Goal: Information Seeking & Learning: Learn about a topic

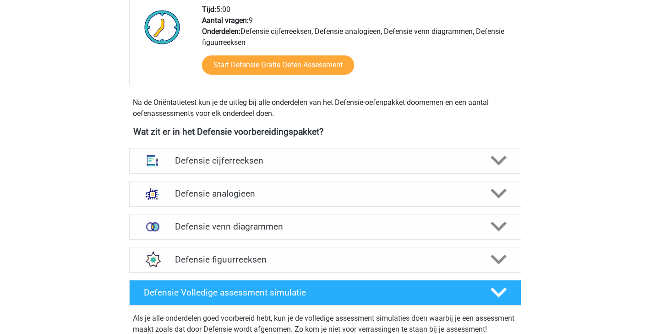
scroll to position [328, 0]
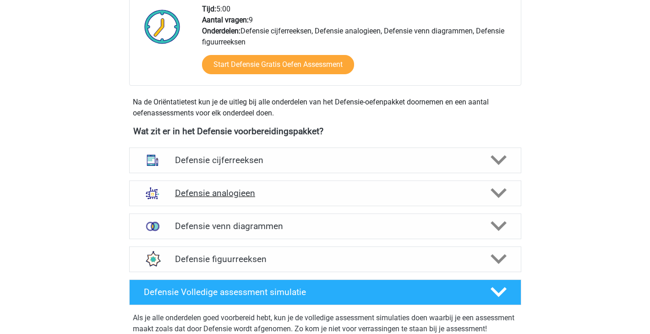
click at [496, 199] on icon at bounding box center [498, 193] width 16 height 16
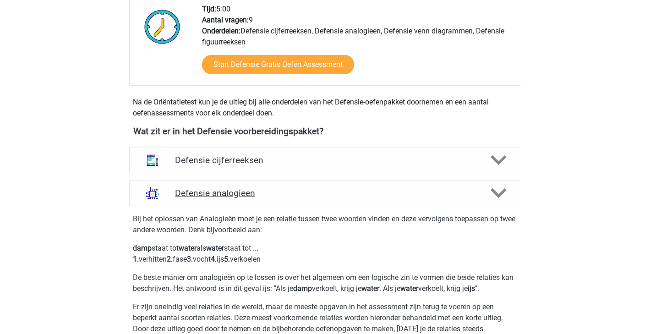
click at [496, 199] on icon at bounding box center [498, 193] width 16 height 16
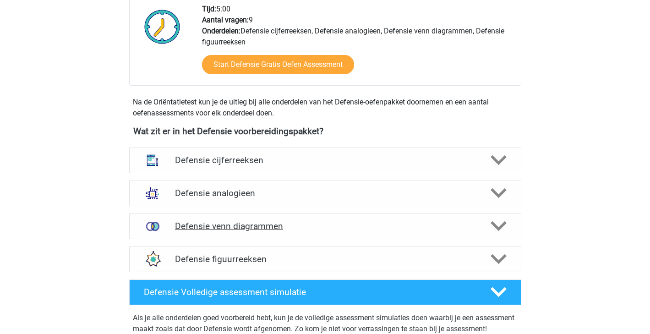
click at [506, 227] on icon at bounding box center [498, 226] width 16 height 16
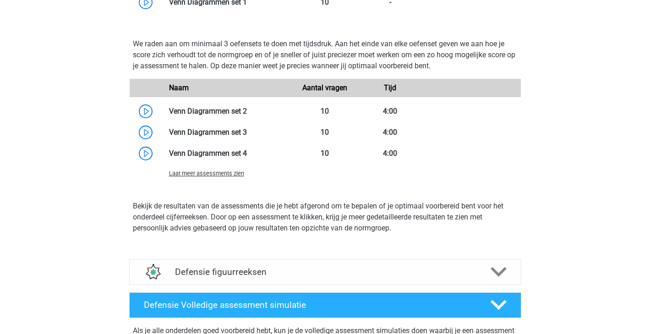
scroll to position [740, 0]
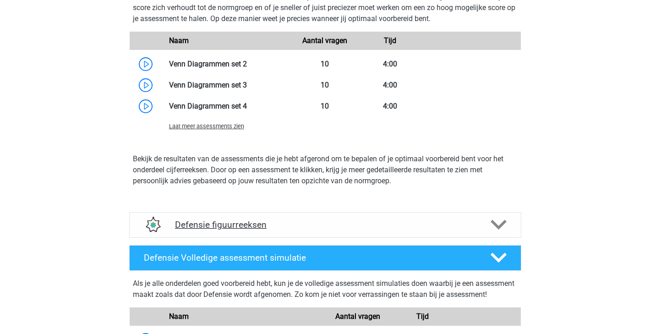
click at [511, 229] on div at bounding box center [497, 225] width 31 height 16
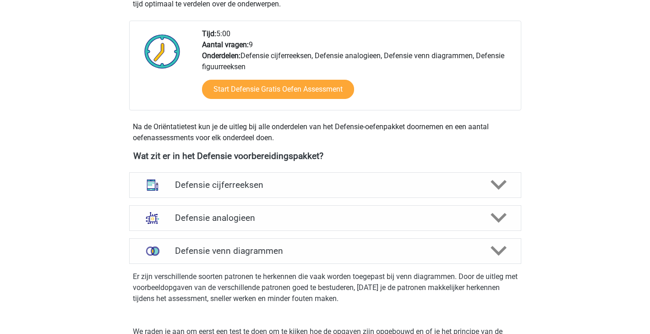
scroll to position [324, 0]
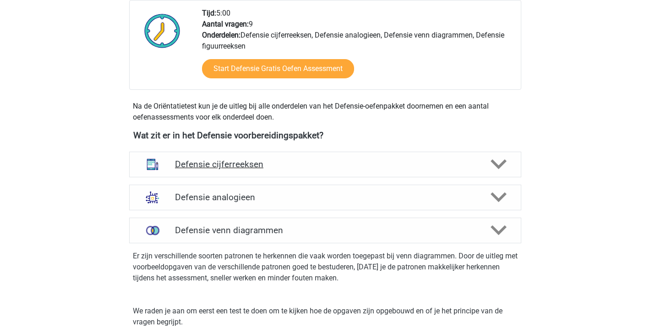
click at [498, 170] on icon at bounding box center [498, 164] width 16 height 16
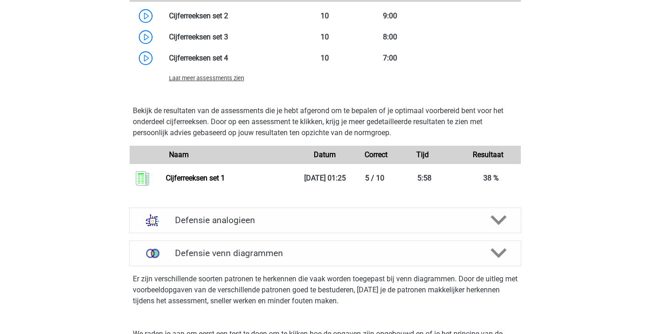
scroll to position [875, 0]
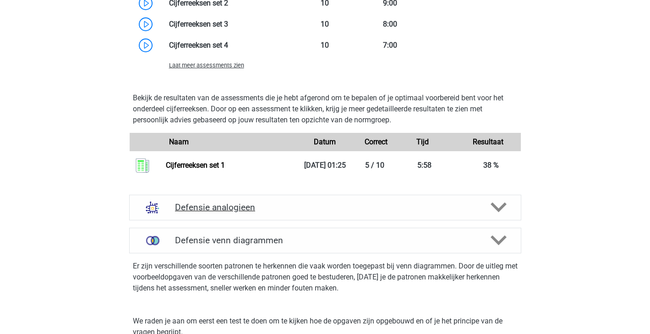
click at [503, 206] on polygon at bounding box center [498, 207] width 16 height 10
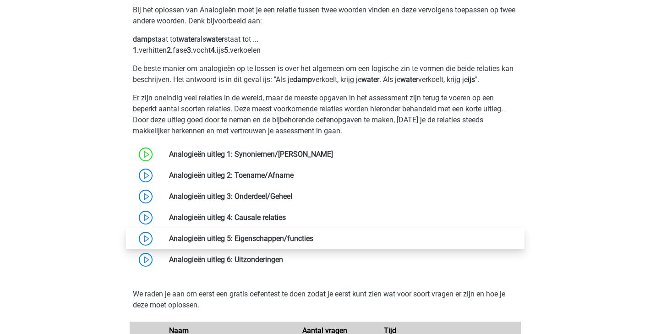
scroll to position [1099, 0]
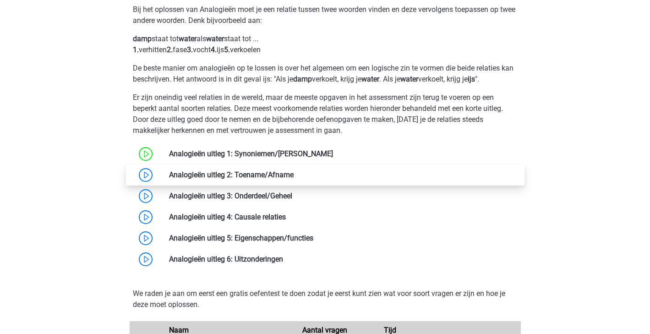
click at [294, 170] on link at bounding box center [294, 174] width 0 height 9
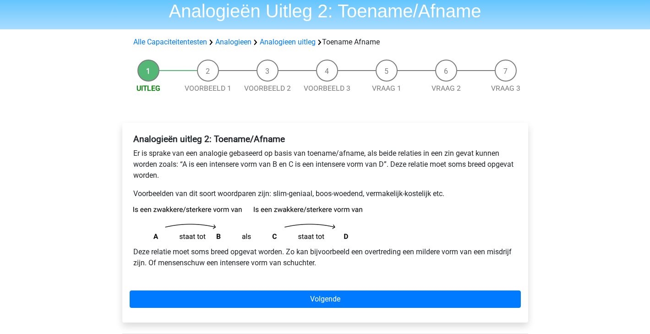
scroll to position [37, 0]
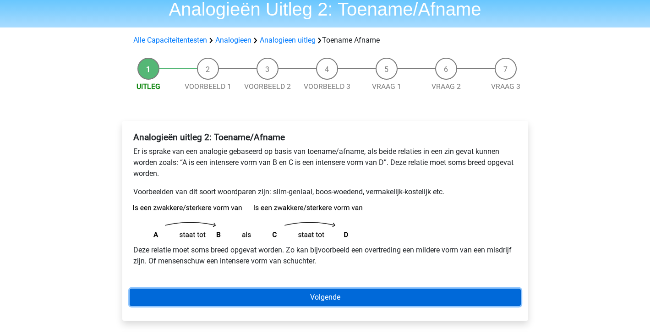
click at [259, 300] on link "Volgende" at bounding box center [325, 296] width 391 height 17
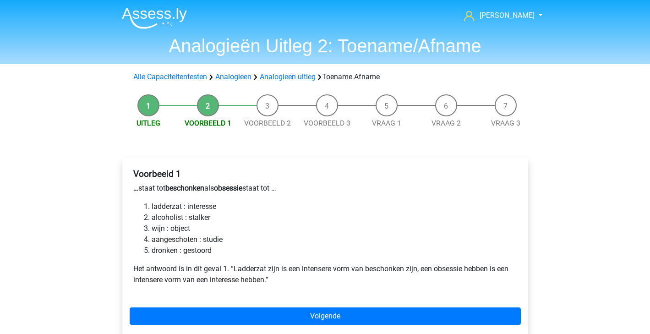
click at [258, 326] on div "Voorbeeld 1 … staat tot beschonken als obsessie staat tot … ladderzat : interes…" at bounding box center [325, 249] width 406 height 182
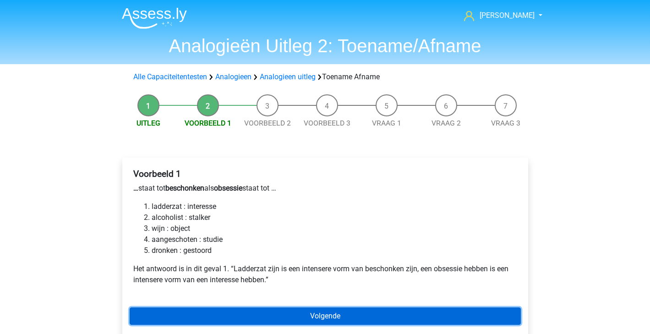
click at [267, 320] on link "Volgende" at bounding box center [325, 315] width 391 height 17
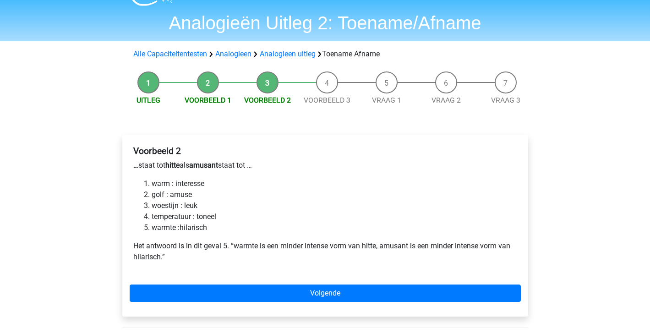
scroll to position [30, 0]
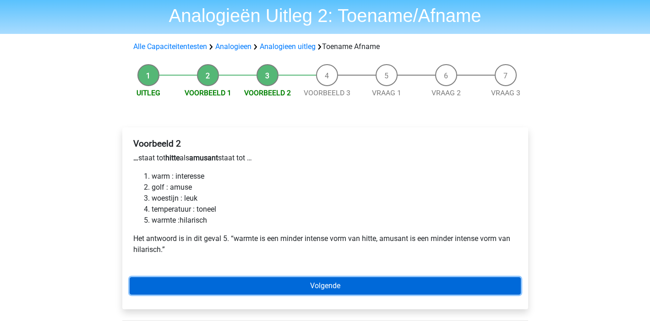
click at [332, 277] on link "Volgende" at bounding box center [325, 285] width 391 height 17
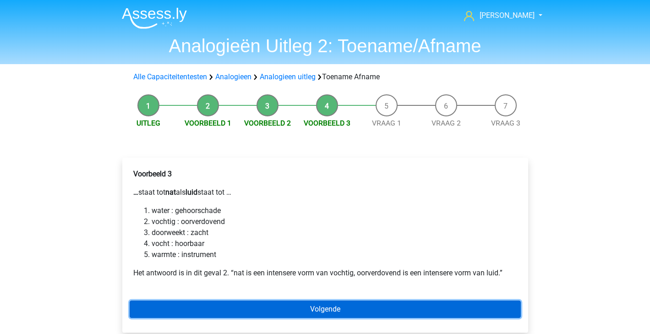
click at [332, 316] on link "Volgende" at bounding box center [325, 308] width 391 height 17
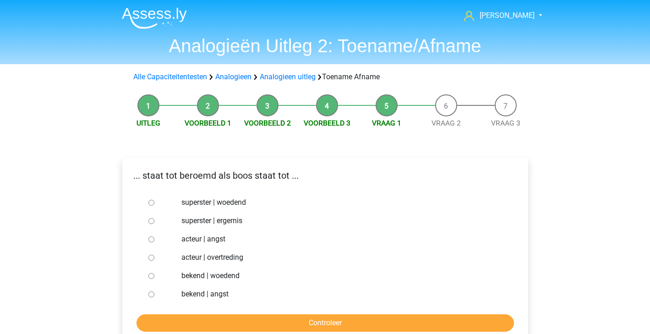
click at [154, 273] on div at bounding box center [160, 275] width 30 height 18
click at [153, 274] on input "bekend | woedend" at bounding box center [151, 276] width 6 height 6
radio input "true"
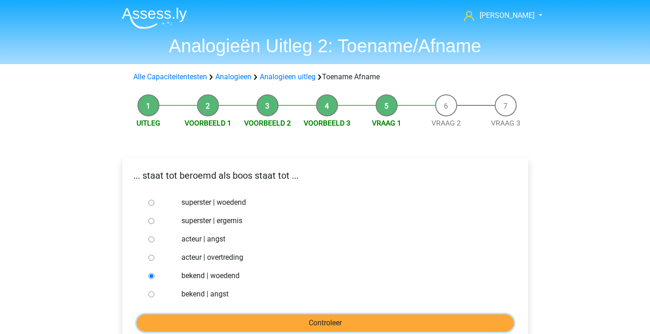
click at [245, 319] on input "Controleer" at bounding box center [324, 322] width 377 height 17
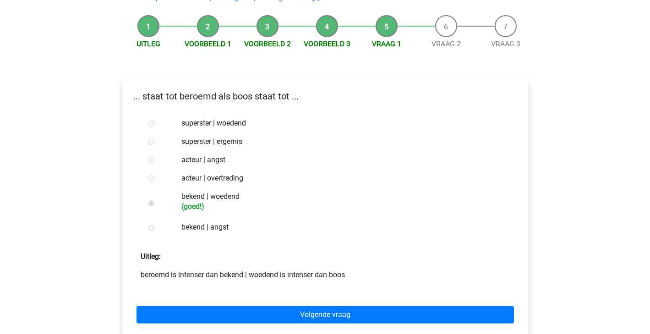
scroll to position [87, 0]
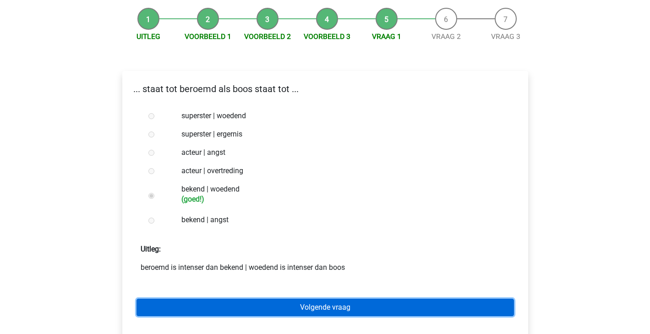
click at [278, 306] on link "Volgende vraag" at bounding box center [324, 307] width 377 height 17
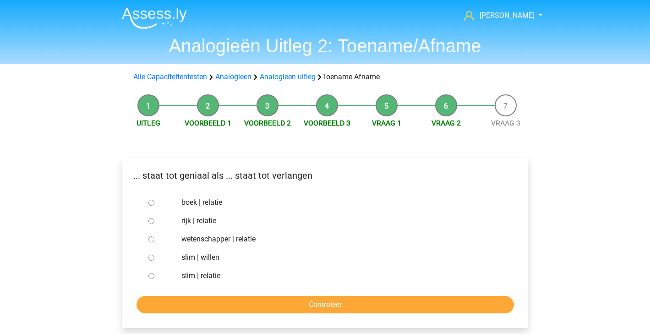
click at [150, 259] on input "slim | willen" at bounding box center [151, 258] width 6 height 6
radio input "true"
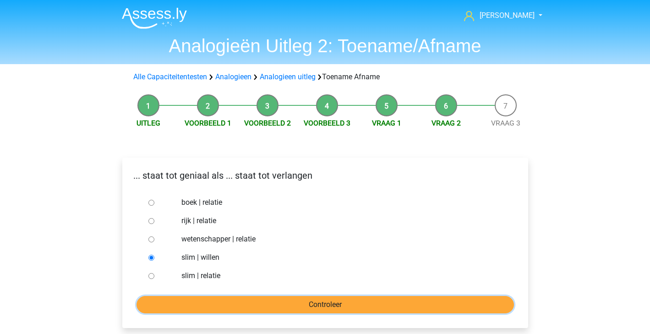
click at [185, 300] on input "Controleer" at bounding box center [324, 304] width 377 height 17
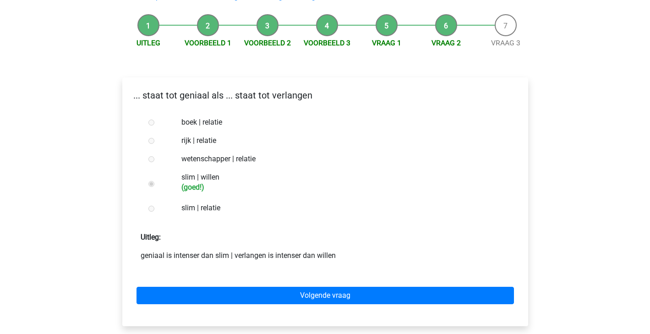
scroll to position [81, 0]
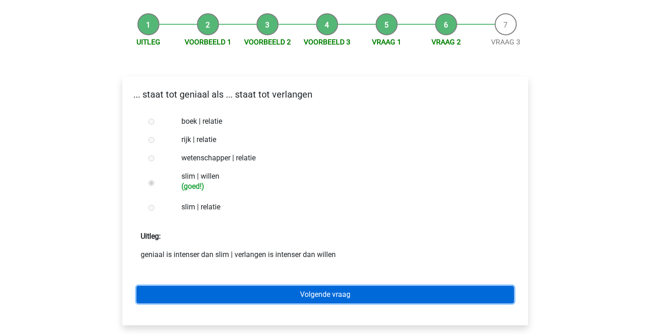
click at [202, 294] on link "Volgende vraag" at bounding box center [324, 294] width 377 height 17
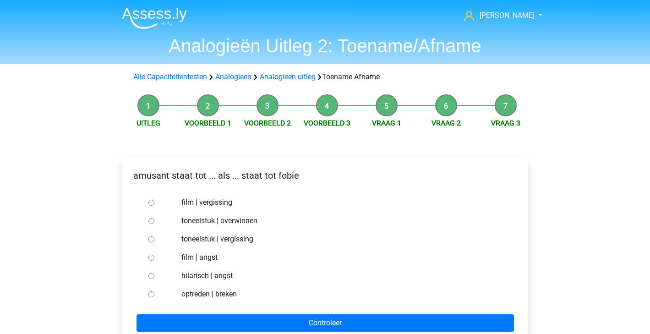
click at [148, 277] on input "hilarisch | angst" at bounding box center [151, 276] width 6 height 6
radio input "true"
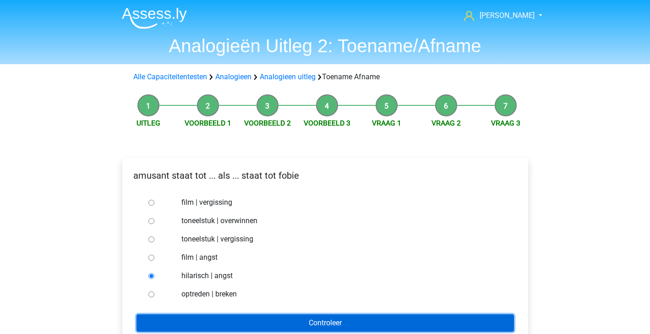
click at [187, 314] on input "Controleer" at bounding box center [324, 322] width 377 height 17
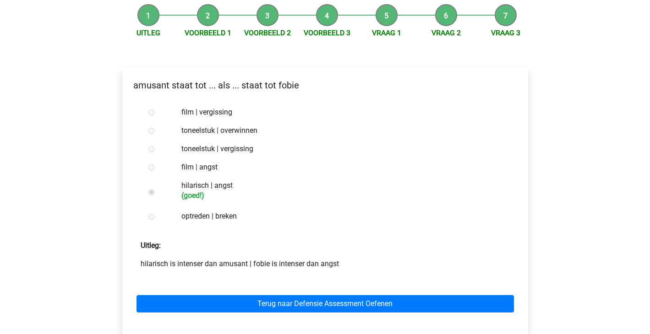
scroll to position [92, 0]
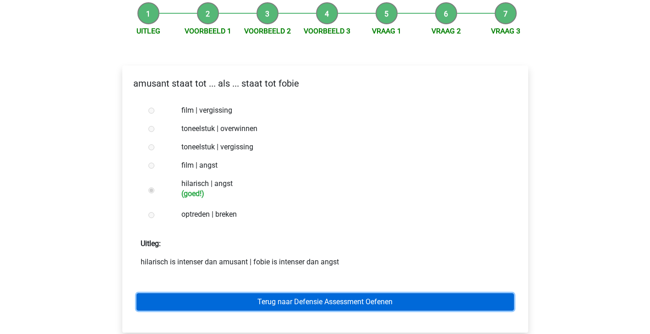
click at [202, 295] on link "Terug naar Defensie Assessment Oefenen" at bounding box center [324, 301] width 377 height 17
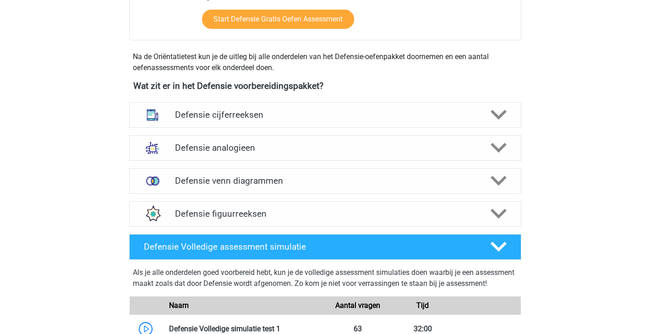
scroll to position [375, 0]
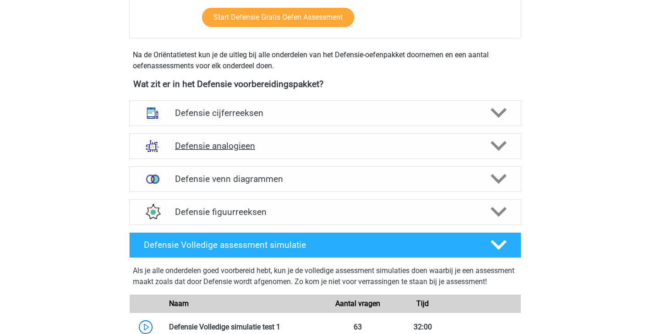
click at [508, 141] on div at bounding box center [497, 146] width 31 height 16
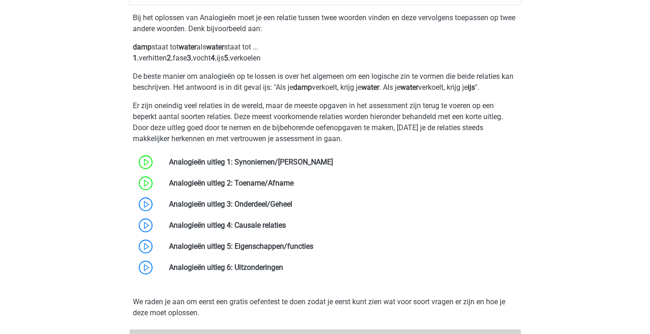
scroll to position [564, 0]
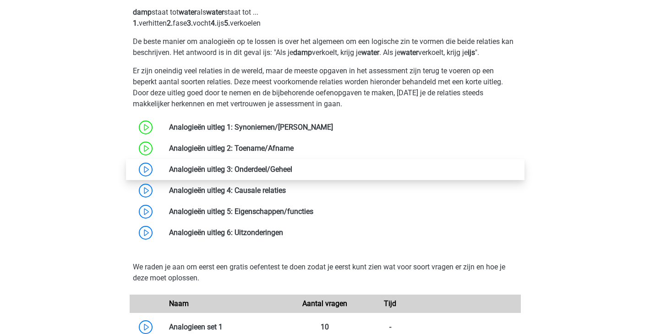
click at [292, 169] on link at bounding box center [292, 169] width 0 height 9
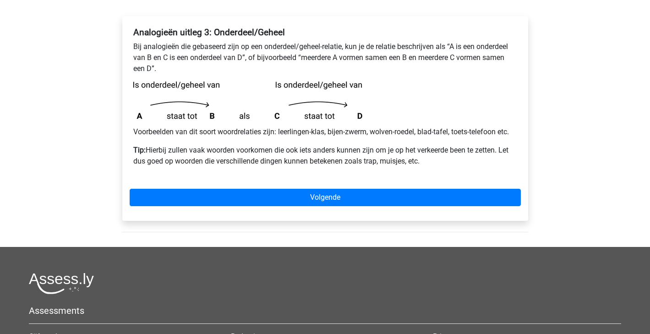
scroll to position [141, 0]
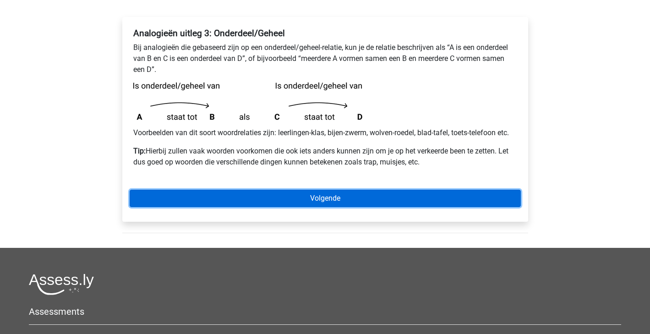
click at [298, 197] on link "Volgende" at bounding box center [325, 198] width 391 height 17
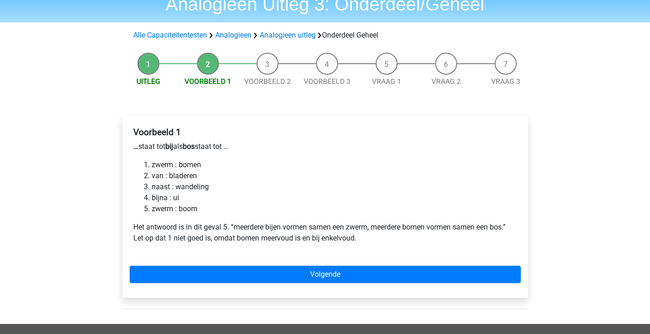
scroll to position [48, 0]
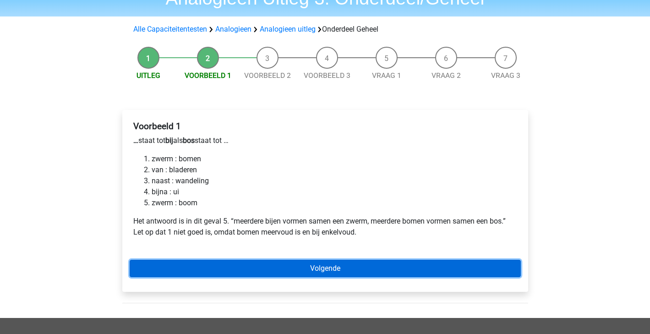
click at [165, 265] on link "Volgende" at bounding box center [325, 268] width 391 height 17
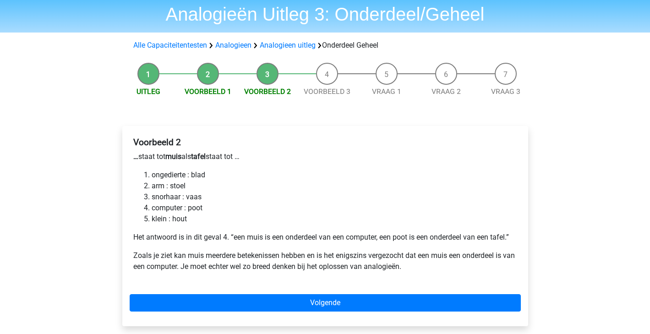
scroll to position [32, 0]
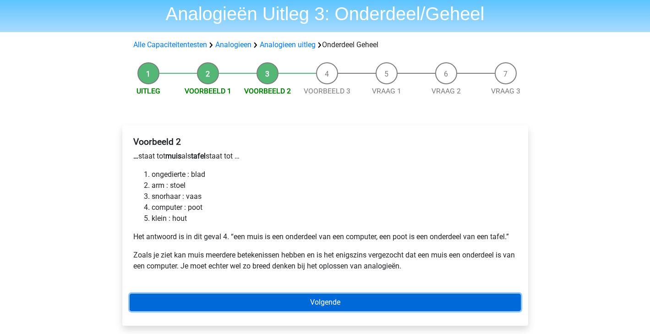
click at [313, 303] on link "Volgende" at bounding box center [325, 302] width 391 height 17
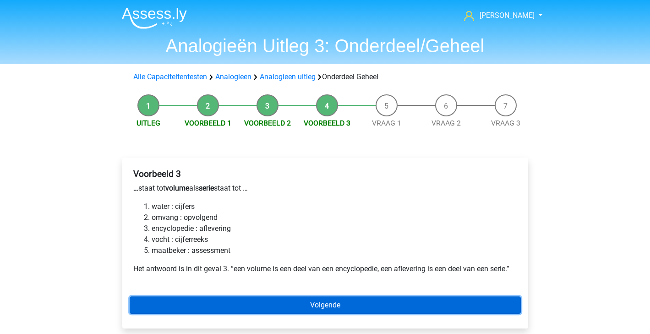
click at [328, 313] on link "Volgende" at bounding box center [325, 304] width 391 height 17
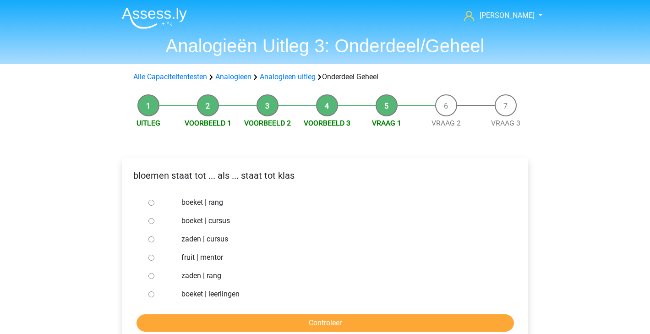
click at [145, 305] on form "boeket | rang boeket | cursus zaden | cursus fruit | mentor zaden | rang boeket…" at bounding box center [325, 262] width 391 height 138
click at [152, 298] on div at bounding box center [160, 294] width 30 height 18
click at [153, 293] on input "boeket | leerlingen" at bounding box center [151, 294] width 6 height 6
radio input "true"
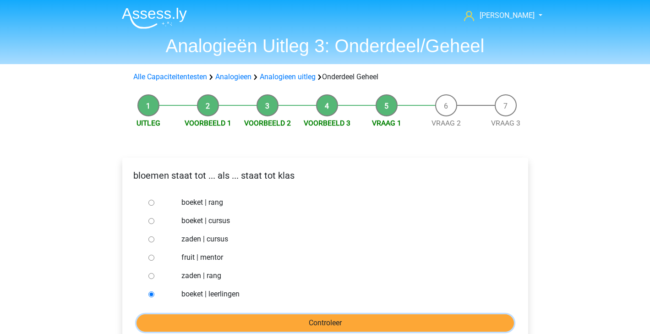
click at [220, 317] on input "Controleer" at bounding box center [324, 322] width 377 height 17
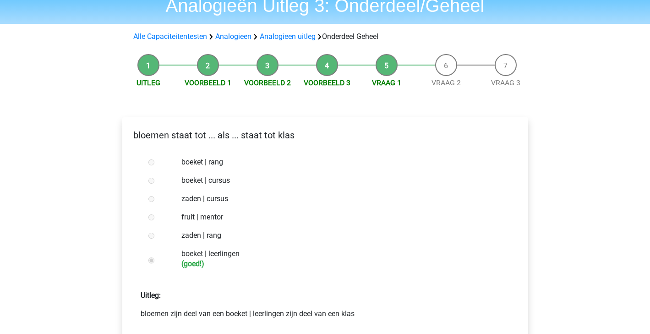
scroll to position [113, 0]
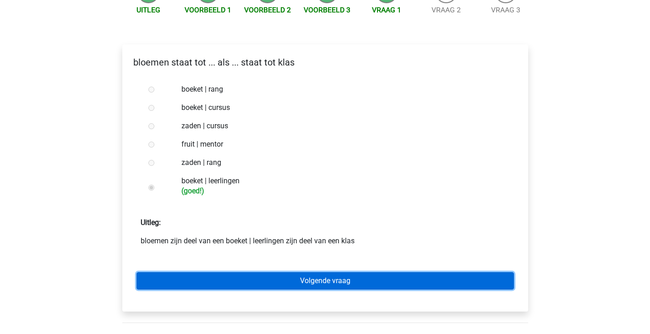
click at [256, 288] on link "Volgende vraag" at bounding box center [324, 280] width 377 height 17
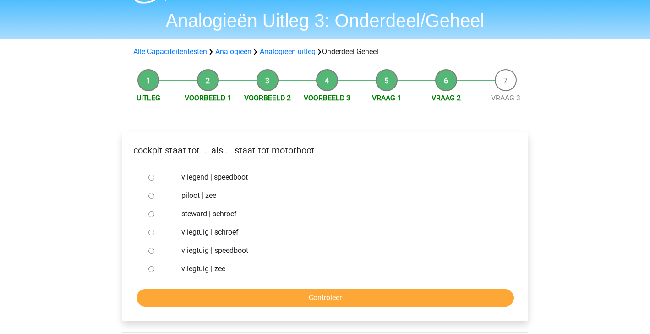
scroll to position [26, 0]
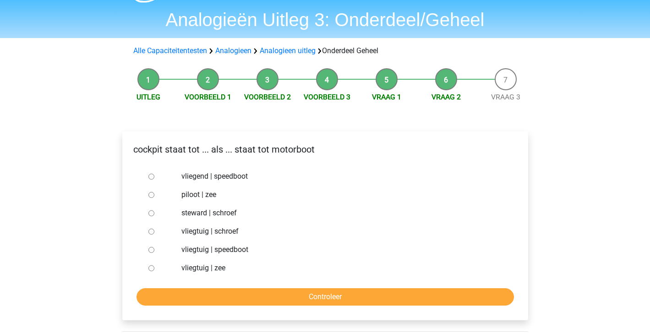
click at [149, 233] on input "vliegtuig | schroef" at bounding box center [151, 231] width 6 height 6
radio input "true"
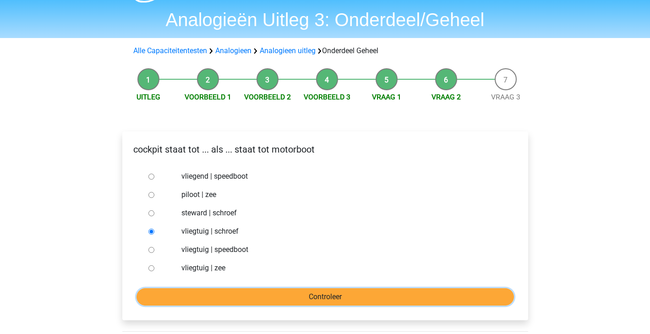
click at [217, 299] on input "Controleer" at bounding box center [324, 296] width 377 height 17
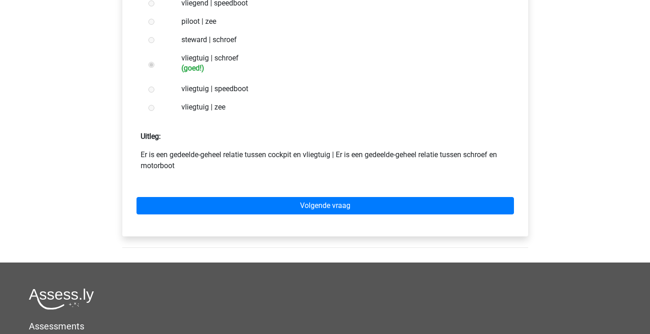
scroll to position [199, 0]
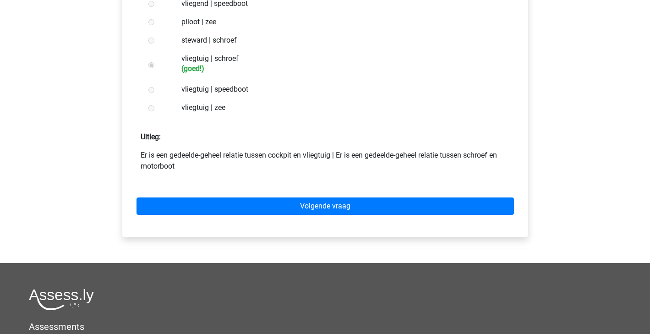
click at [335, 220] on div "Volgende vraag" at bounding box center [325, 204] width 391 height 50
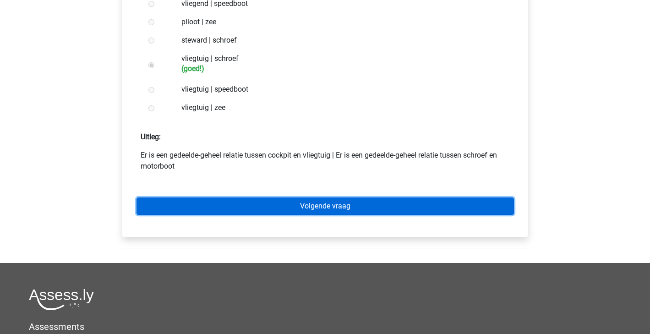
click at [358, 202] on link "Volgende vraag" at bounding box center [324, 205] width 377 height 17
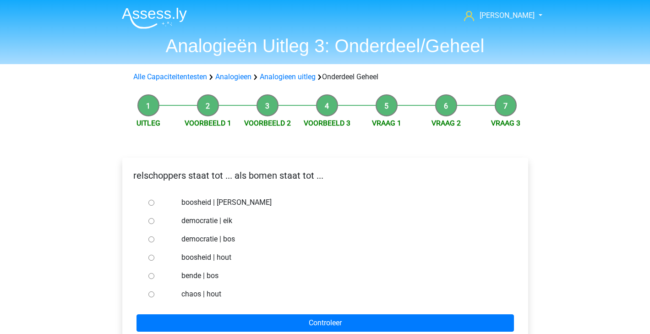
click at [147, 274] on div at bounding box center [160, 275] width 30 height 18
click at [152, 276] on input "bende | bos" at bounding box center [151, 276] width 6 height 6
radio input "true"
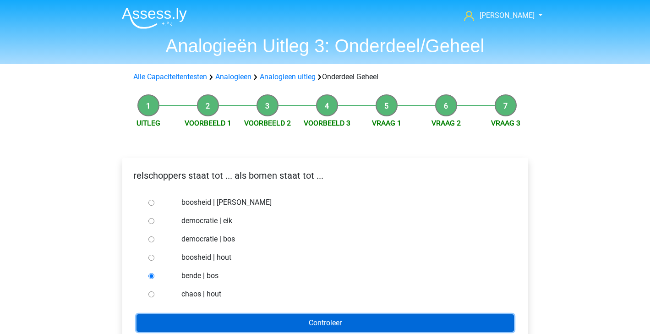
click at [180, 324] on input "Controleer" at bounding box center [324, 322] width 377 height 17
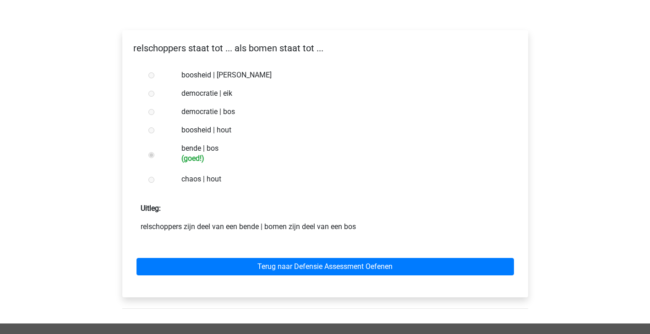
scroll to position [129, 0]
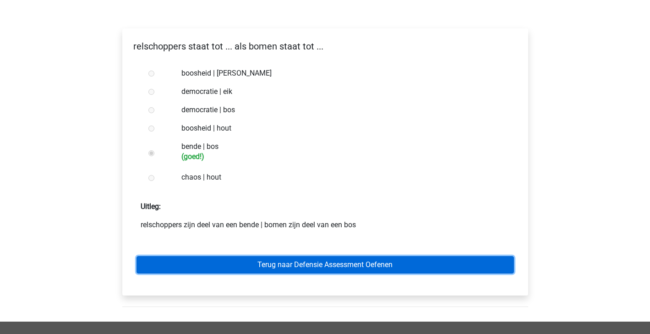
click at [316, 259] on link "Terug naar Defensie Assessment Oefenen" at bounding box center [324, 264] width 377 height 17
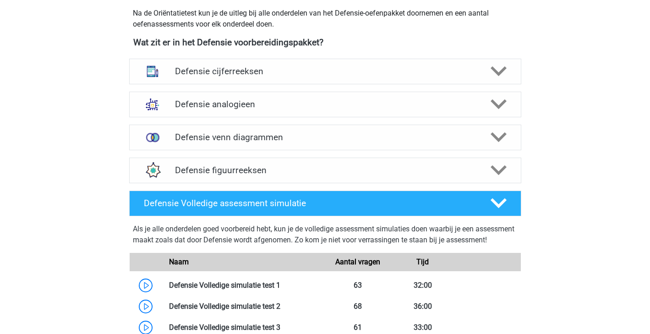
scroll to position [359, 0]
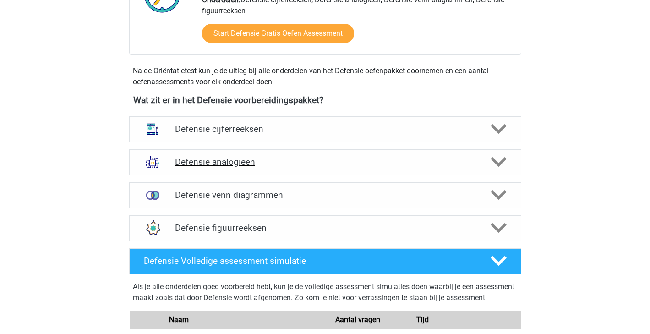
click at [508, 152] on div "Defensie analogieen" at bounding box center [325, 162] width 392 height 26
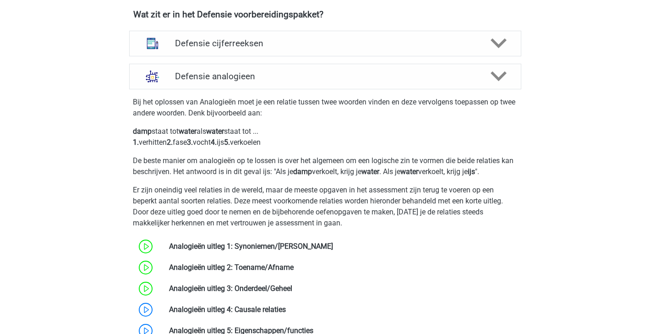
scroll to position [586, 0]
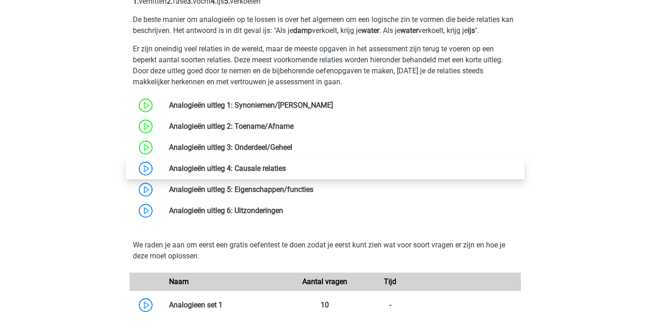
click at [286, 169] on link at bounding box center [286, 168] width 0 height 9
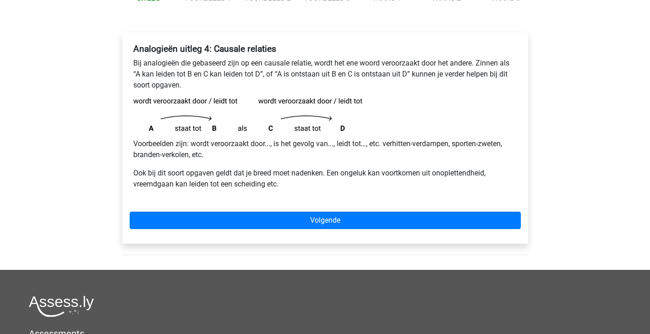
scroll to position [127, 0]
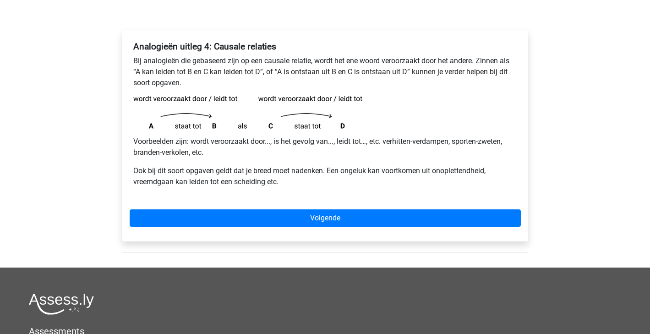
click at [239, 205] on div "Analogieën uitleg 4: Causale relaties Bij analogieën die gebaseerd zijn op een …" at bounding box center [325, 135] width 406 height 211
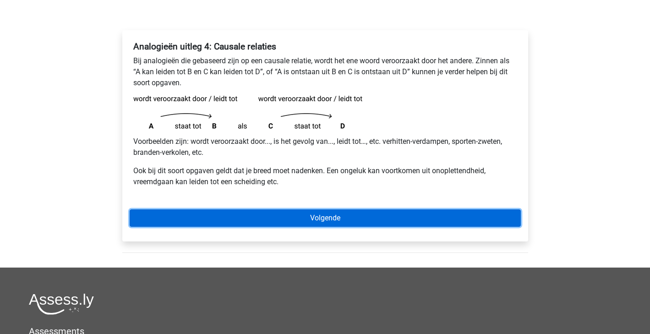
click at [239, 216] on link "Volgende" at bounding box center [325, 217] width 391 height 17
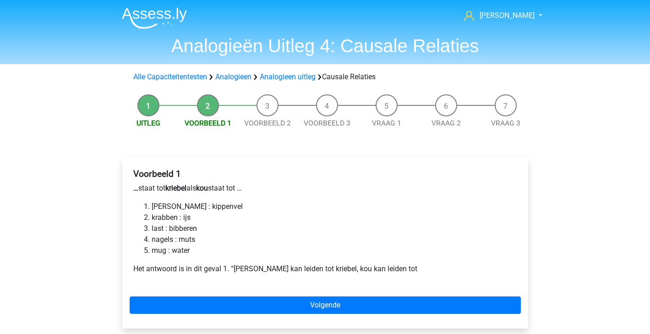
click at [239, 216] on li "krabben : ijs" at bounding box center [334, 217] width 365 height 11
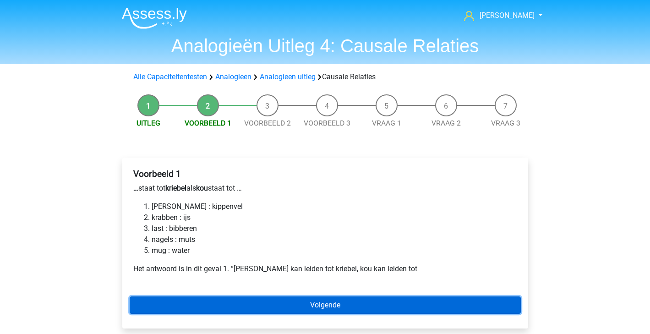
click at [367, 301] on link "Volgende" at bounding box center [325, 304] width 391 height 17
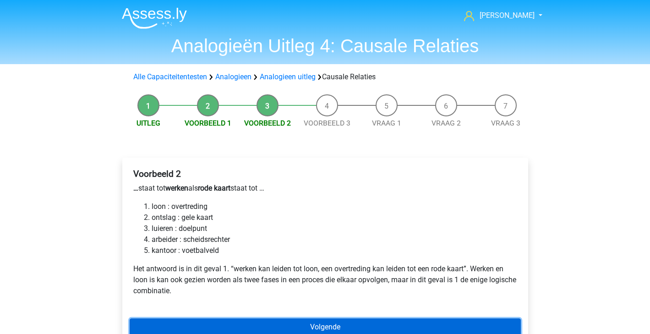
click at [248, 326] on link "Volgende" at bounding box center [325, 326] width 391 height 17
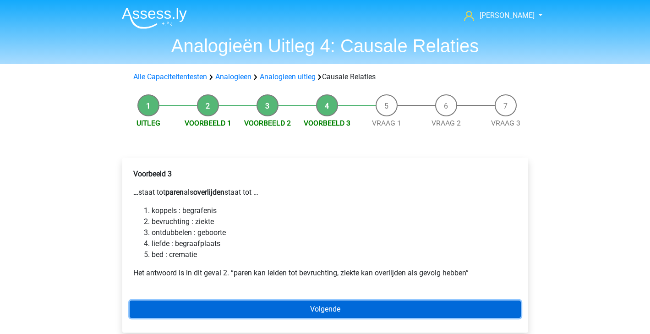
click at [325, 313] on link "Volgende" at bounding box center [325, 308] width 391 height 17
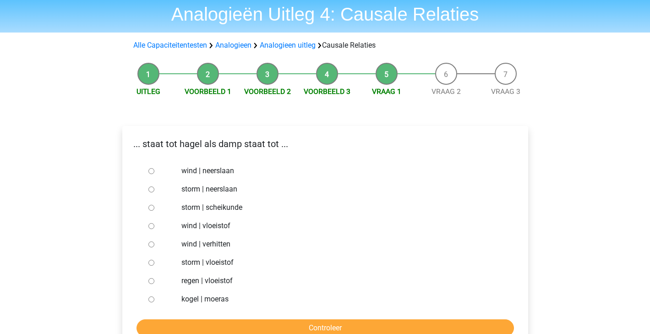
scroll to position [38, 0]
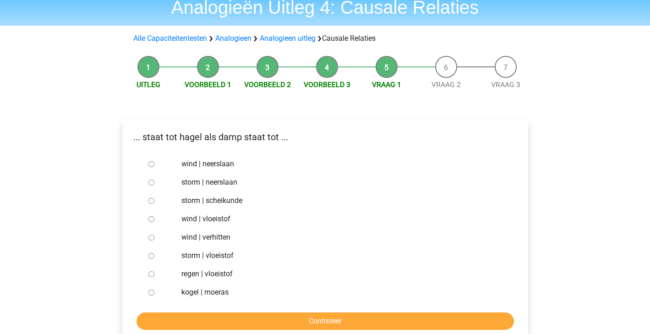
click at [153, 182] on input "storm | neerslaan" at bounding box center [151, 182] width 6 height 6
radio input "true"
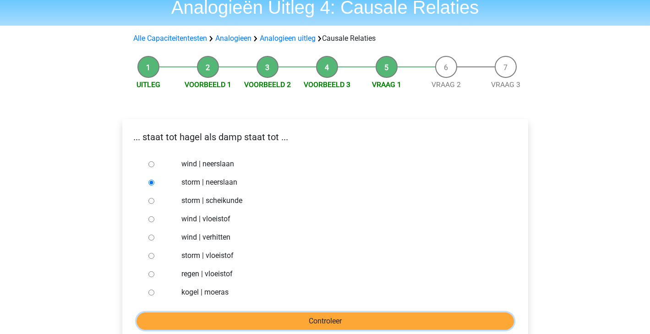
click at [271, 313] on input "Controleer" at bounding box center [324, 320] width 377 height 17
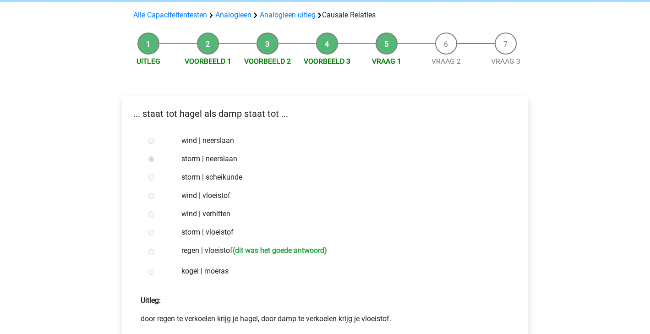
scroll to position [118, 0]
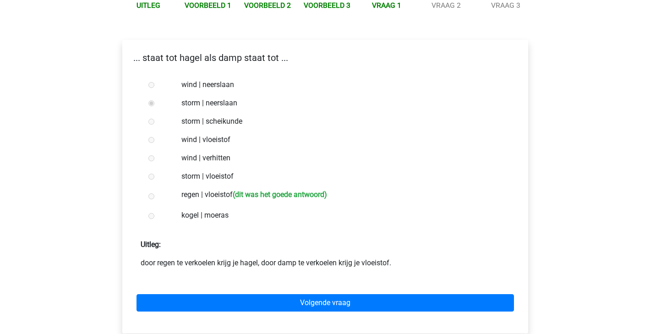
click at [292, 290] on div "Volgende vraag" at bounding box center [325, 301] width 391 height 50
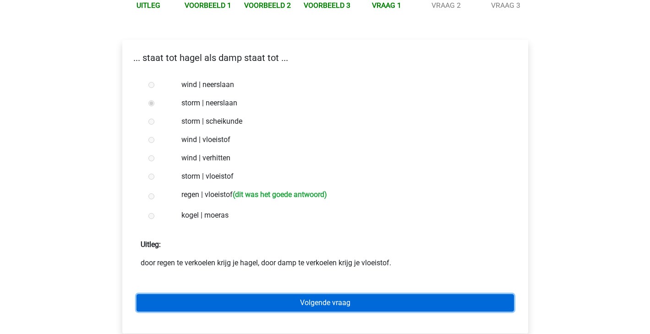
click at [291, 303] on link "Volgende vraag" at bounding box center [324, 302] width 377 height 17
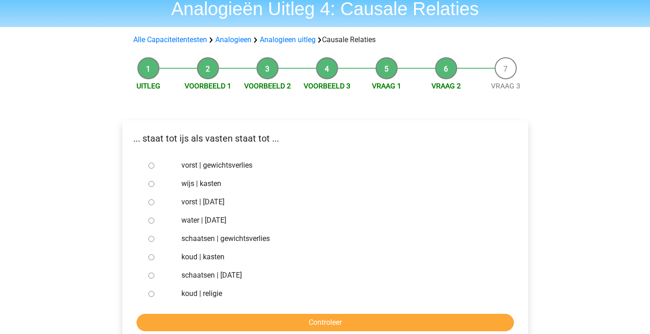
scroll to position [37, 0]
click at [150, 295] on input "koud | religie" at bounding box center [151, 294] width 6 height 6
radio input "true"
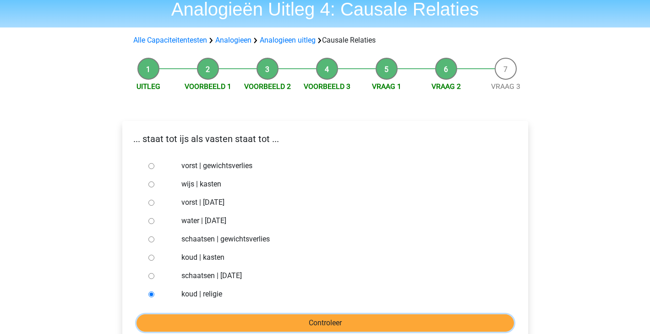
click at [179, 315] on input "Controleer" at bounding box center [324, 322] width 377 height 17
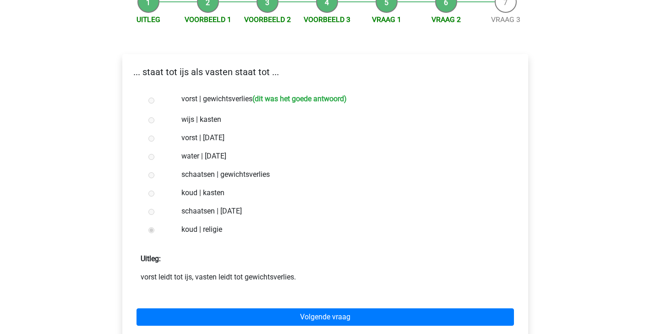
scroll to position [105, 0]
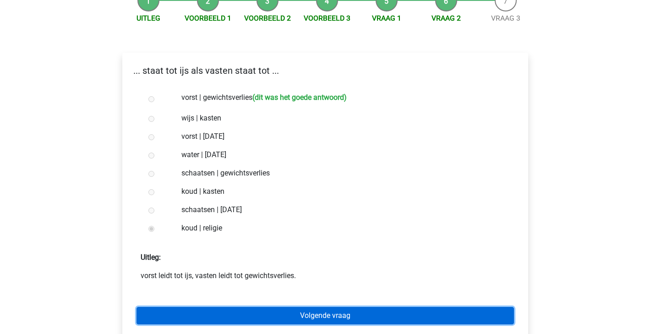
click at [228, 319] on link "Volgende vraag" at bounding box center [324, 315] width 377 height 17
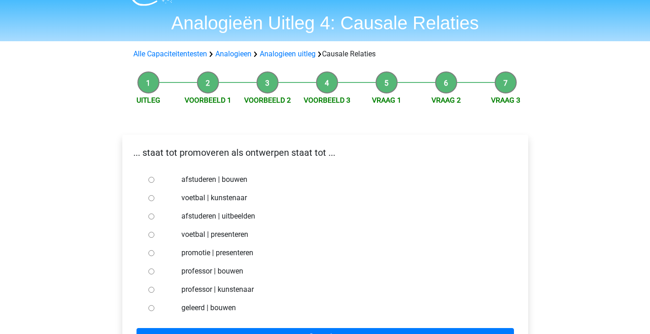
scroll to position [23, 0]
click at [198, 180] on label "afstuderen | bouwen" at bounding box center [339, 179] width 317 height 11
click at [154, 180] on input "afstuderen | bouwen" at bounding box center [151, 179] width 6 height 6
radio input "true"
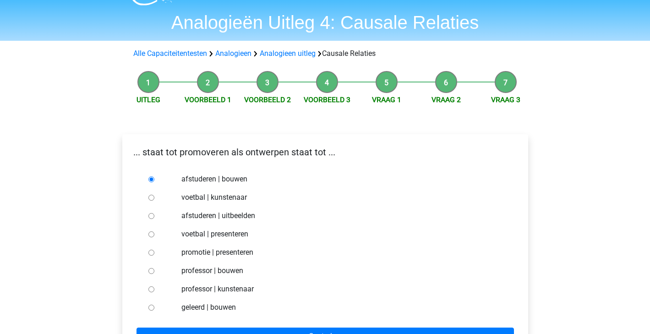
scroll to position [81, 0]
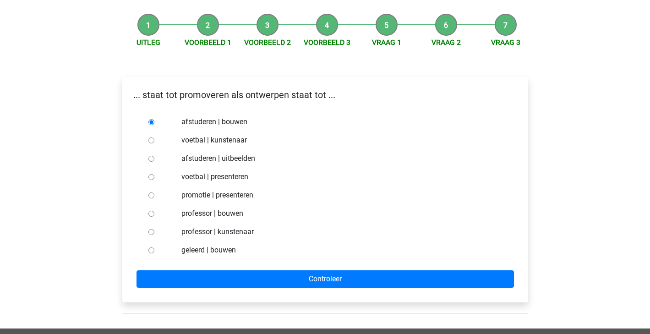
click at [225, 294] on div "... staat tot promoveren als ontwerpen staat tot ... afstuderen | bouwen voetba…" at bounding box center [325, 189] width 406 height 225
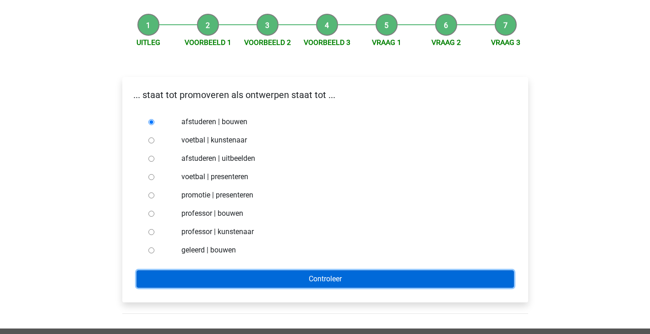
click at [234, 287] on input "Controleer" at bounding box center [324, 278] width 377 height 17
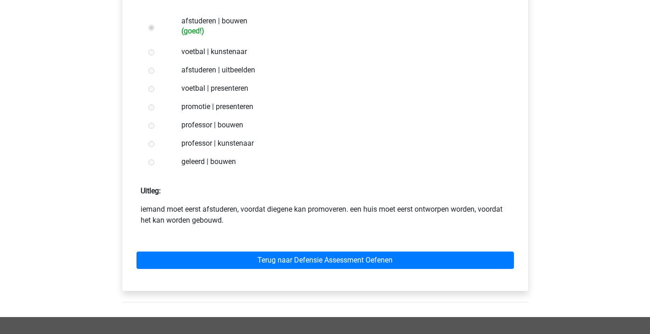
scroll to position [181, 0]
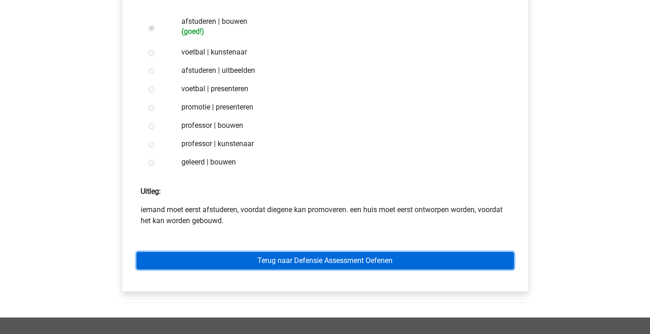
click at [278, 263] on link "Terug naar Defensie Assessment Oefenen" at bounding box center [324, 260] width 377 height 17
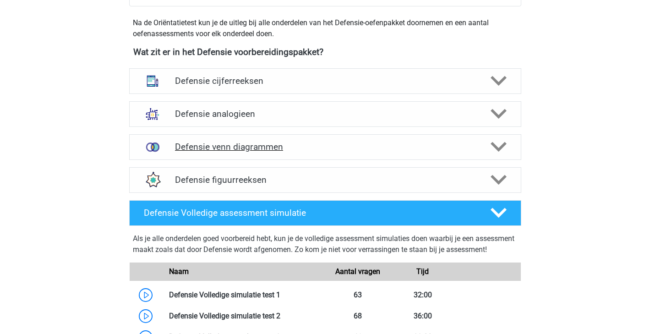
scroll to position [403, 0]
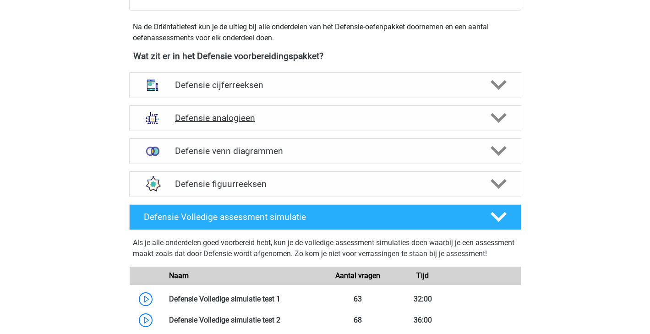
click at [500, 122] on icon at bounding box center [498, 118] width 16 height 16
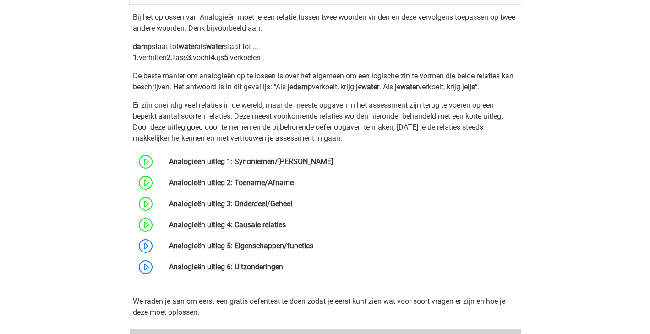
scroll to position [662, 0]
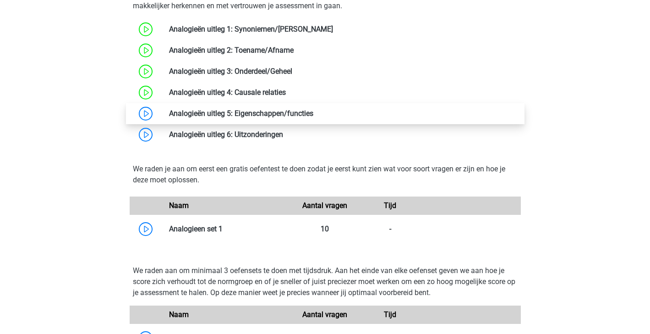
click at [313, 118] on link at bounding box center [313, 113] width 0 height 9
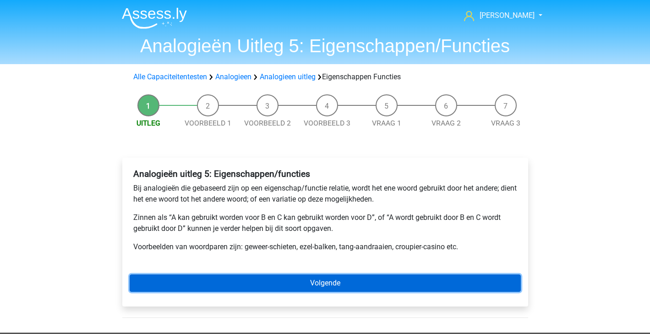
click at [299, 283] on link "Volgende" at bounding box center [325, 282] width 391 height 17
click at [293, 285] on link "Volgende" at bounding box center [325, 282] width 391 height 17
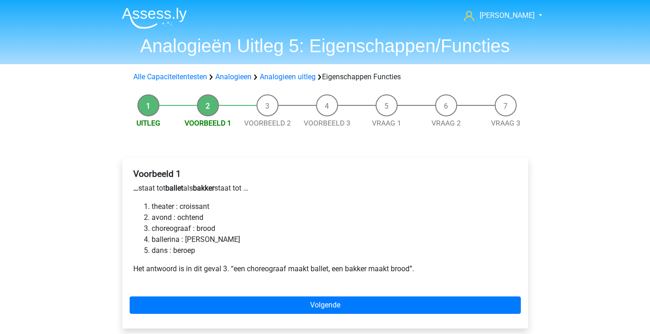
click at [144, 108] on li "Uitleg" at bounding box center [149, 111] width 60 height 34
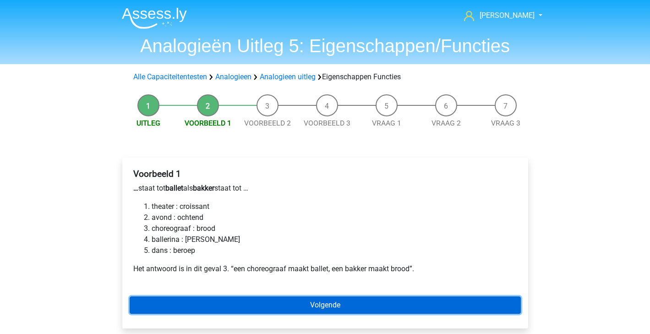
click at [318, 300] on link "Volgende" at bounding box center [325, 304] width 391 height 17
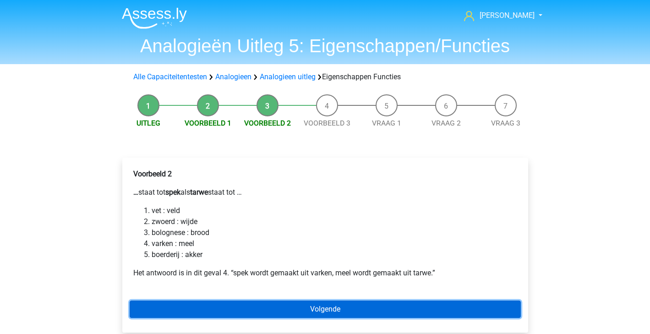
click at [272, 306] on link "Volgende" at bounding box center [325, 308] width 391 height 17
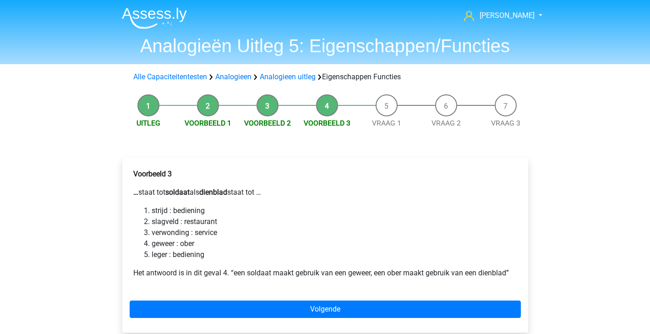
click at [133, 193] on b "…" at bounding box center [135, 192] width 5 height 9
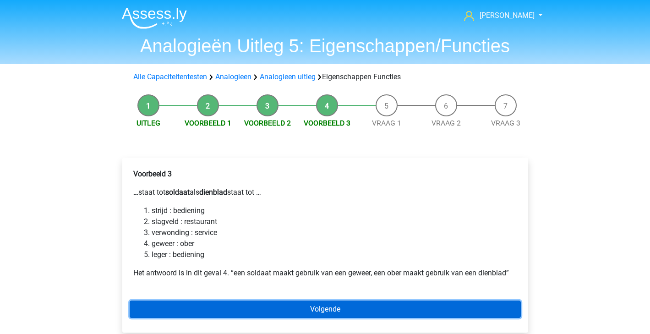
click at [339, 315] on link "Volgende" at bounding box center [325, 308] width 391 height 17
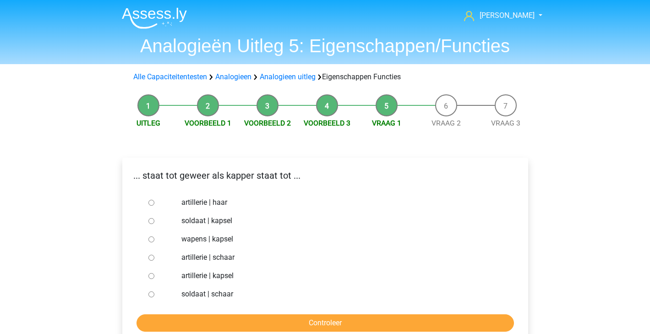
click at [151, 294] on input "soldaat | schaar" at bounding box center [151, 294] width 6 height 6
radio input "true"
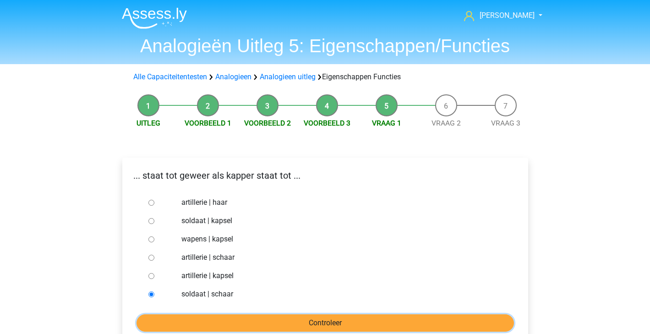
click at [187, 321] on input "Controleer" at bounding box center [324, 322] width 377 height 17
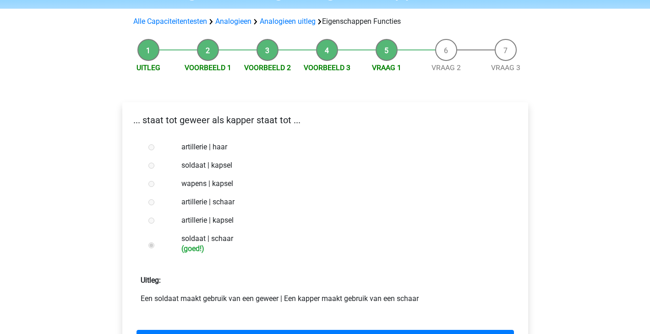
scroll to position [76, 0]
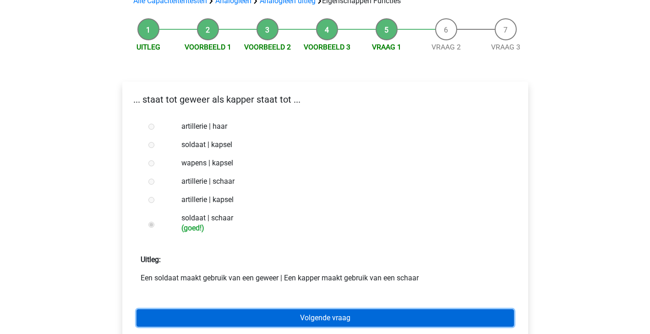
click at [223, 310] on link "Volgende vraag" at bounding box center [324, 317] width 377 height 17
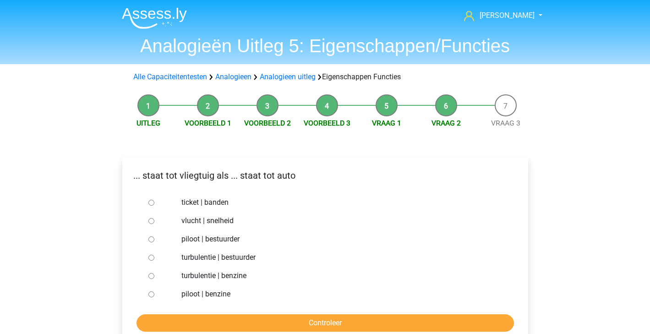
click at [151, 240] on input "piloot | bestuurder" at bounding box center [151, 239] width 6 height 6
radio input "true"
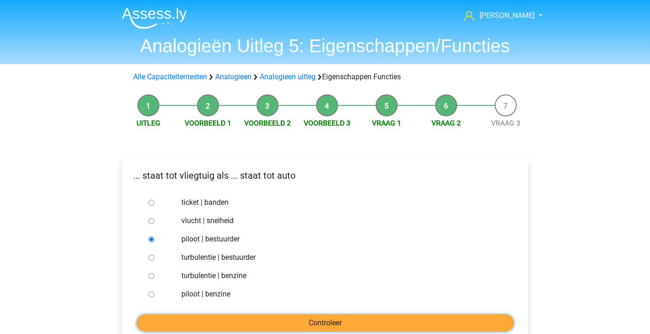
click at [235, 317] on input "Controleer" at bounding box center [324, 322] width 377 height 17
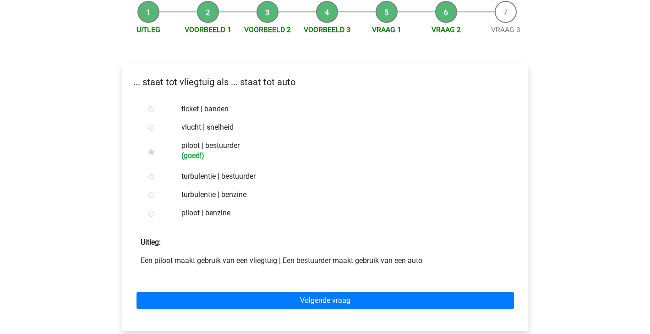
scroll to position [94, 0]
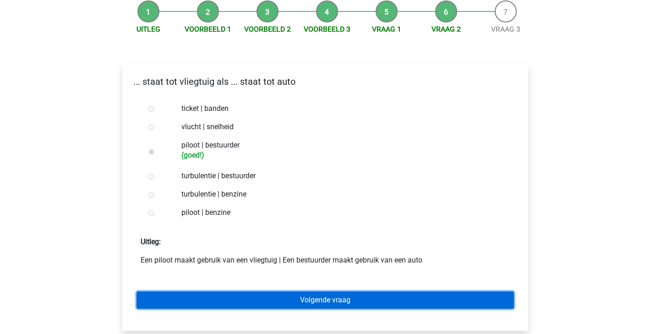
click at [276, 293] on link "Volgende vraag" at bounding box center [324, 299] width 377 height 17
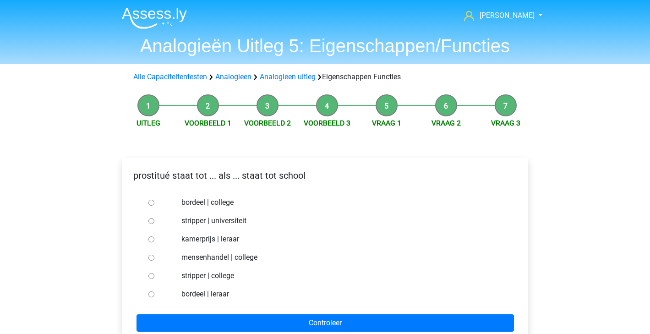
click at [149, 295] on input "bordeel | leraar" at bounding box center [151, 294] width 6 height 6
radio input "true"
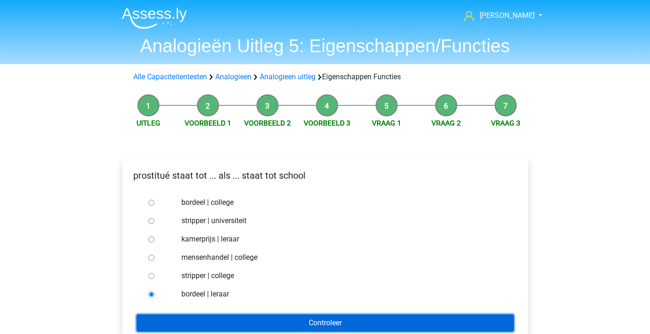
click at [230, 326] on input "Controleer" at bounding box center [324, 322] width 377 height 17
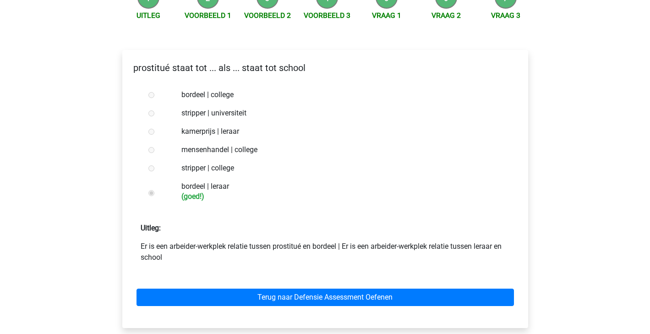
scroll to position [107, 0]
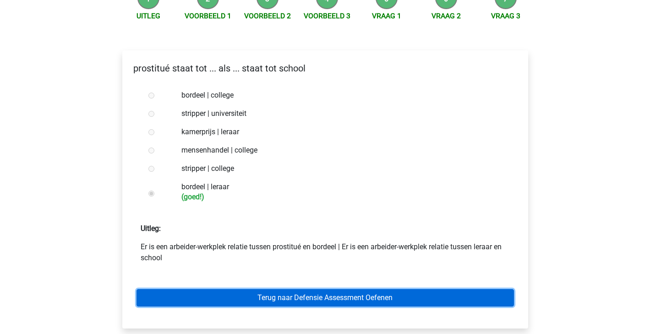
click at [276, 289] on link "Terug naar Defensie Assessment Oefenen" at bounding box center [324, 297] width 377 height 17
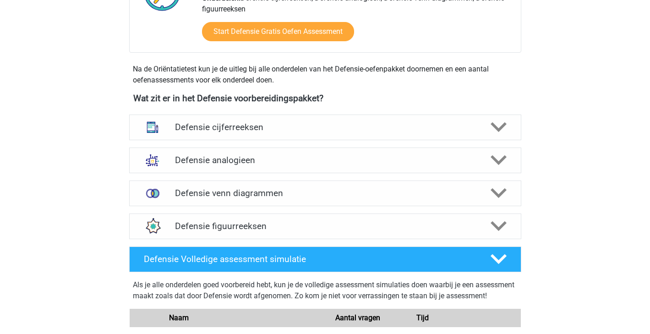
scroll to position [358, 0]
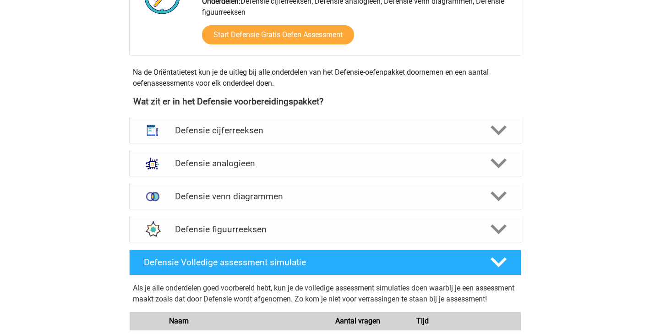
click at [496, 168] on icon at bounding box center [498, 163] width 16 height 16
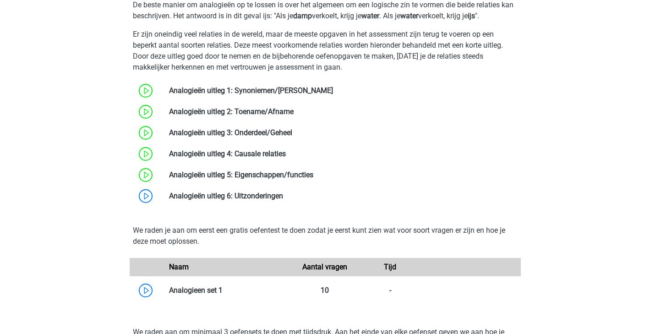
scroll to position [626, 0]
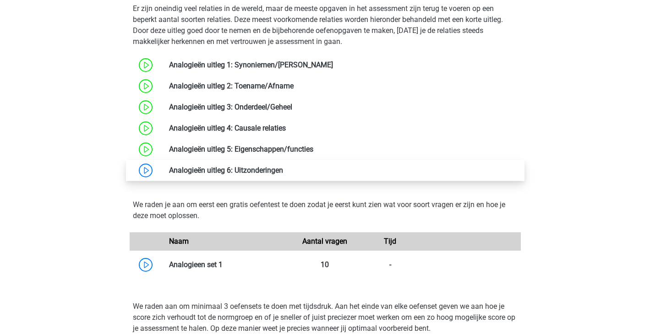
click at [283, 169] on link at bounding box center [283, 170] width 0 height 9
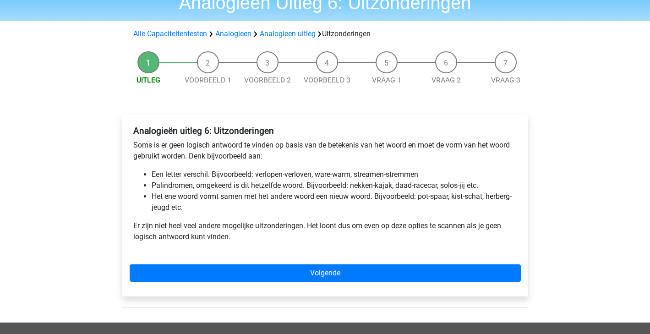
scroll to position [42, 0]
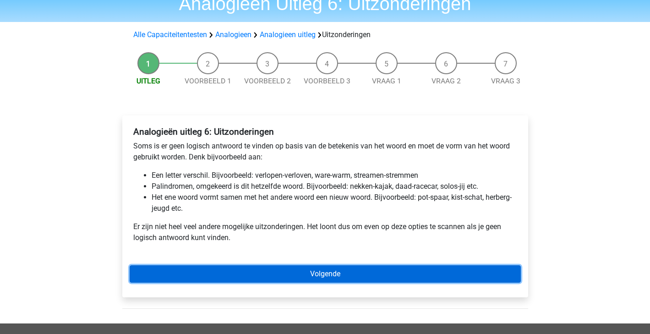
click at [218, 270] on link "Volgende" at bounding box center [325, 273] width 391 height 17
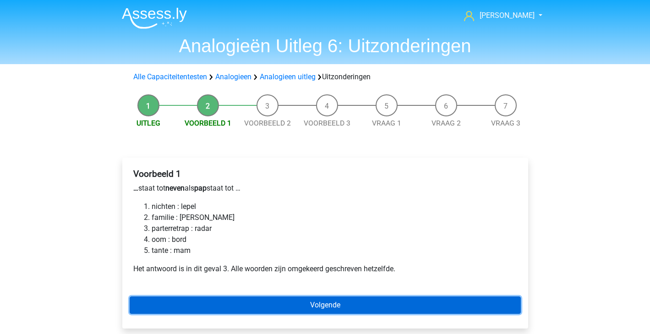
click at [246, 312] on link "Volgende" at bounding box center [325, 304] width 391 height 17
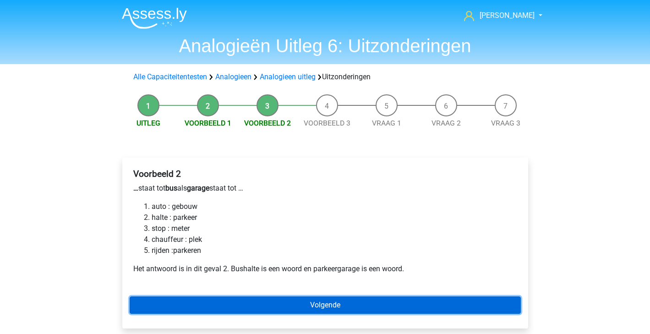
click at [185, 312] on link "Volgende" at bounding box center [325, 304] width 391 height 17
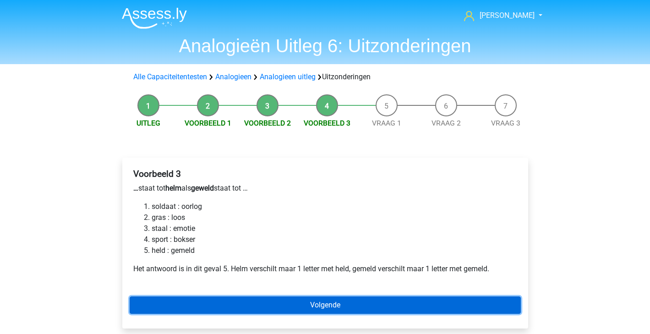
click at [312, 307] on link "Volgende" at bounding box center [325, 304] width 391 height 17
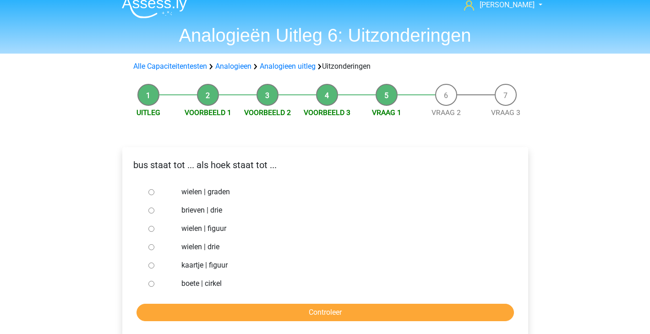
scroll to position [9, 0]
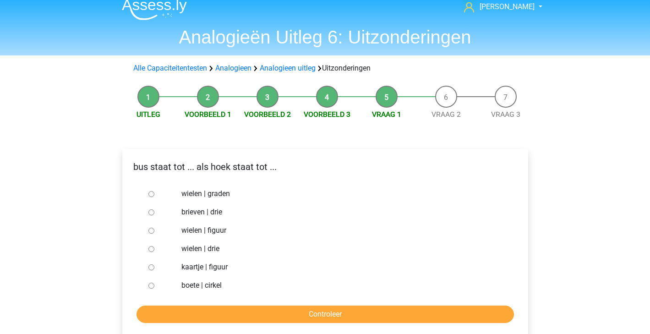
click at [152, 194] on input "wielen | graden" at bounding box center [151, 194] width 6 height 6
radio input "true"
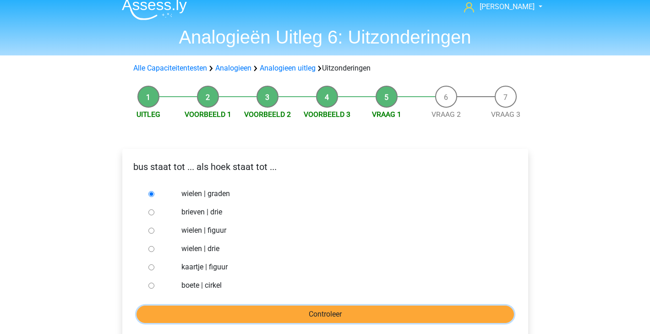
click at [261, 312] on input "Controleer" at bounding box center [324, 313] width 377 height 17
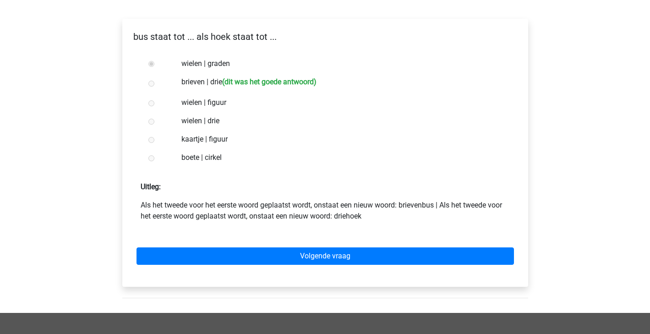
scroll to position [163, 0]
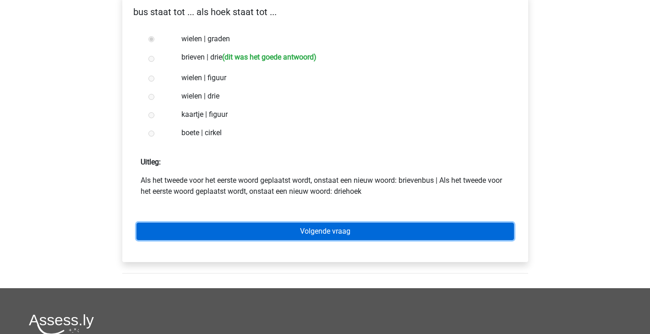
click at [398, 230] on link "Volgende vraag" at bounding box center [324, 231] width 377 height 17
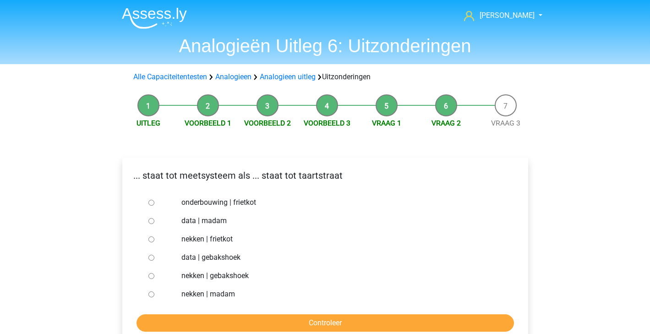
click at [151, 221] on input "data | madam" at bounding box center [151, 221] width 6 height 6
radio input "true"
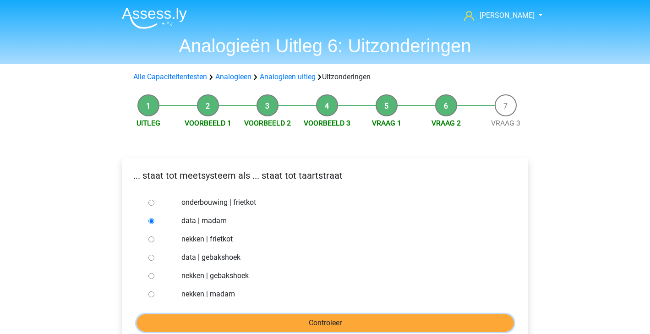
click at [195, 319] on input "Controleer" at bounding box center [324, 322] width 377 height 17
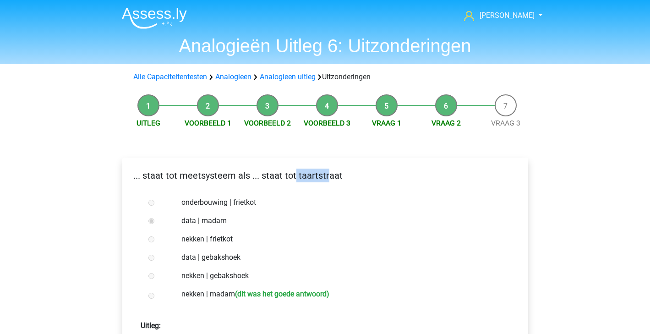
drag, startPoint x: 328, startPoint y: 178, endPoint x: 294, endPoint y: 178, distance: 34.3
click at [294, 178] on p "... staat tot meetsysteem als ... staat tot taartstraat" at bounding box center [325, 176] width 391 height 14
click at [314, 241] on label "nekken | frietkot" at bounding box center [339, 239] width 317 height 11
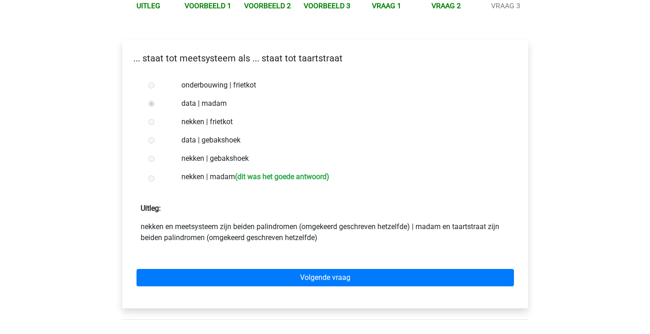
scroll to position [153, 0]
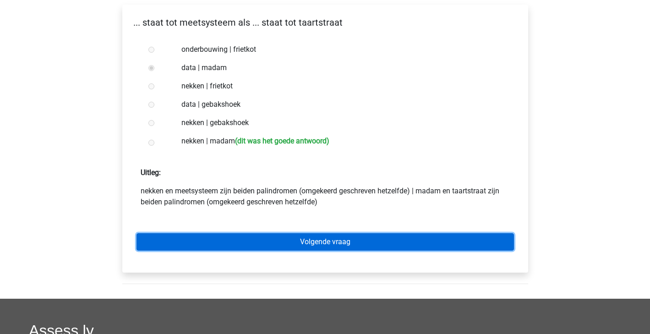
click at [315, 238] on link "Volgende vraag" at bounding box center [324, 241] width 377 height 17
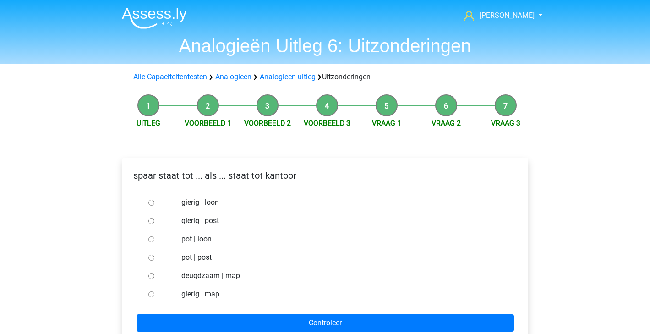
click at [189, 295] on label "gierig | map" at bounding box center [339, 293] width 317 height 11
click at [154, 295] on input "gierig | map" at bounding box center [151, 294] width 6 height 6
radio input "true"
click at [151, 258] on input "pot | post" at bounding box center [151, 258] width 6 height 6
radio input "true"
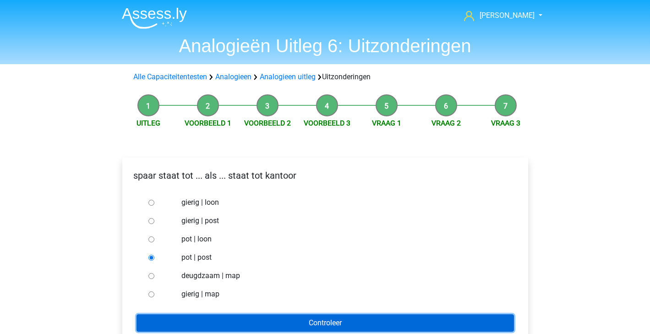
click at [329, 318] on input "Controleer" at bounding box center [324, 322] width 377 height 17
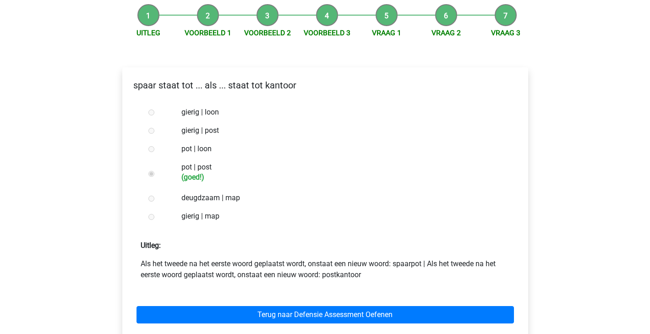
scroll to position [168, 0]
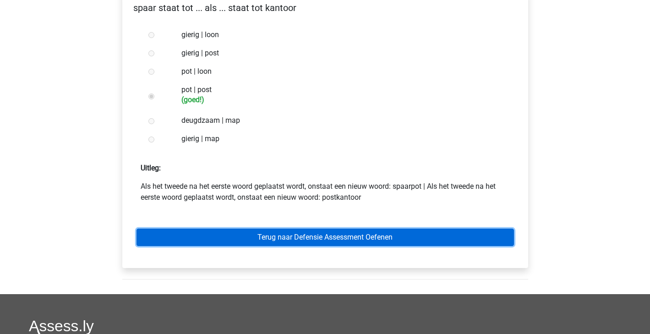
click at [367, 245] on link "Terug naar Defensie Assessment Oefenen" at bounding box center [324, 236] width 377 height 17
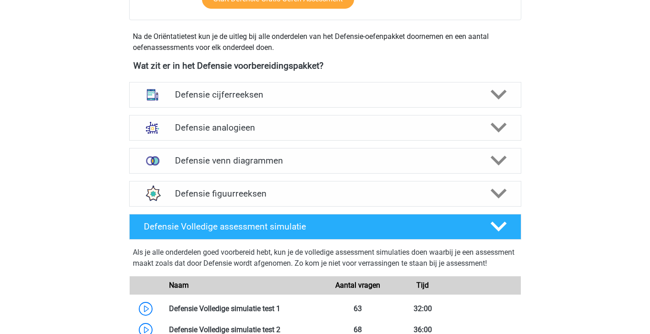
scroll to position [394, 0]
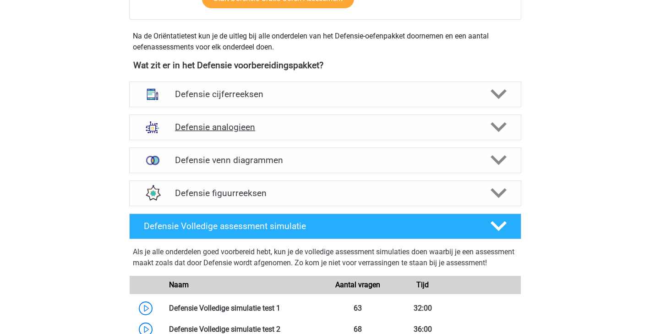
click at [467, 131] on h4 "Defensie analogieen" at bounding box center [325, 127] width 300 height 11
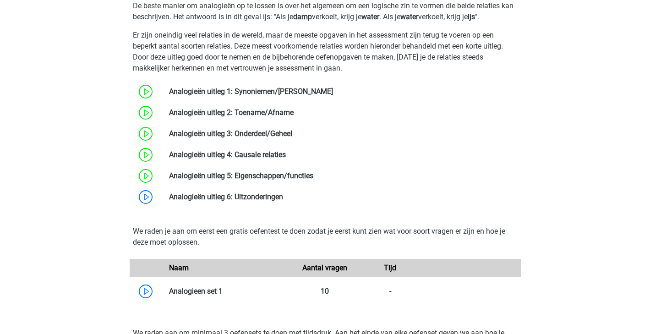
scroll to position [624, 0]
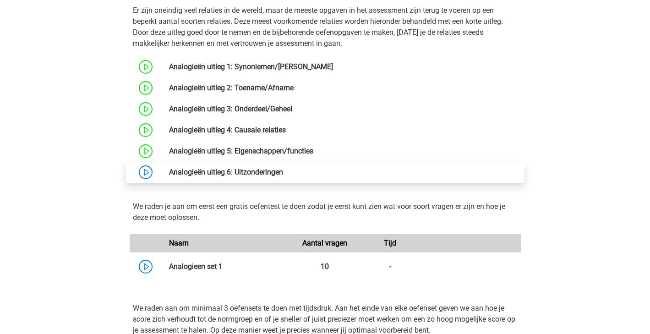
click at [283, 172] on link at bounding box center [283, 172] width 0 height 9
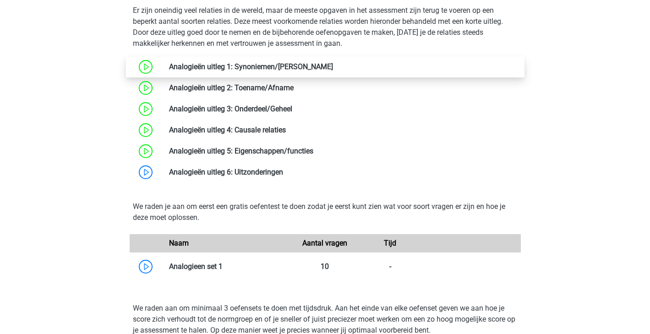
click at [333, 71] on link at bounding box center [333, 66] width 0 height 9
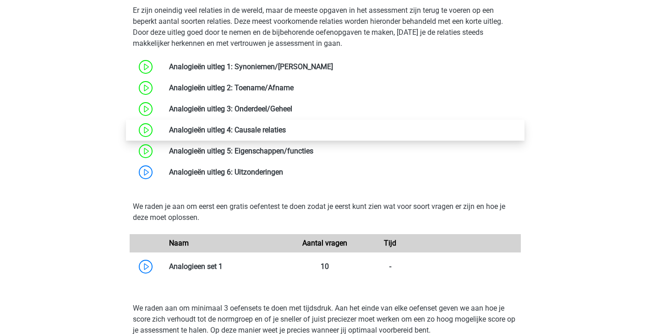
scroll to position [799, 0]
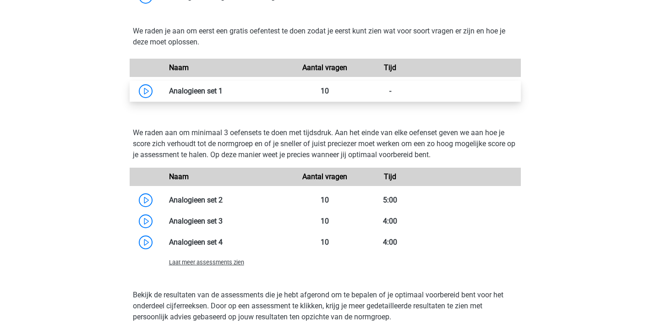
click at [223, 92] on link at bounding box center [223, 91] width 0 height 9
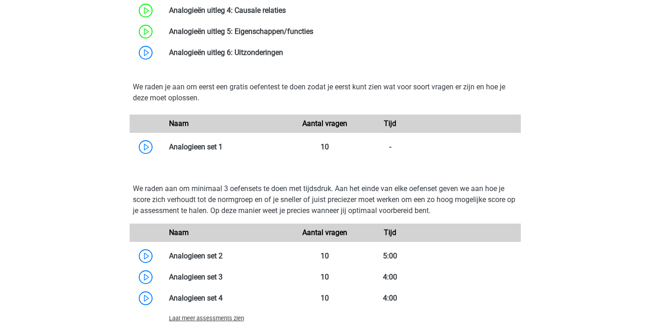
scroll to position [745, 0]
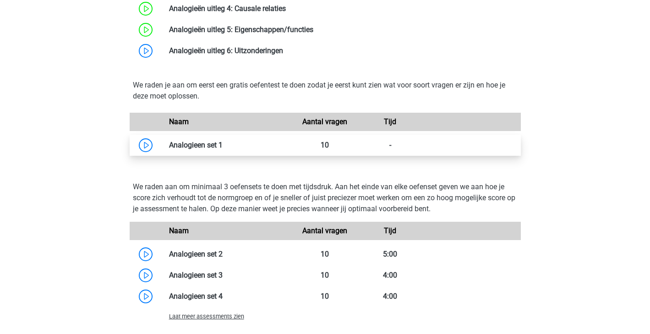
click at [223, 144] on link at bounding box center [223, 145] width 0 height 9
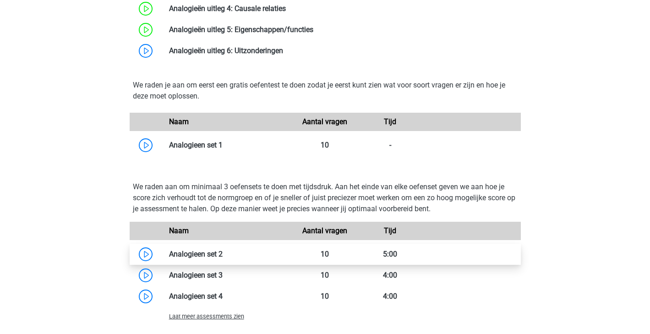
click at [223, 256] on link at bounding box center [223, 254] width 0 height 9
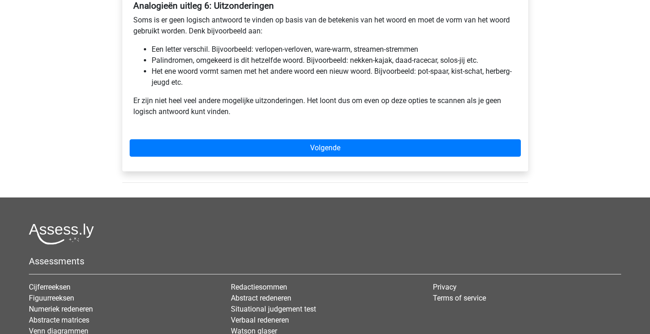
scroll to position [57, 0]
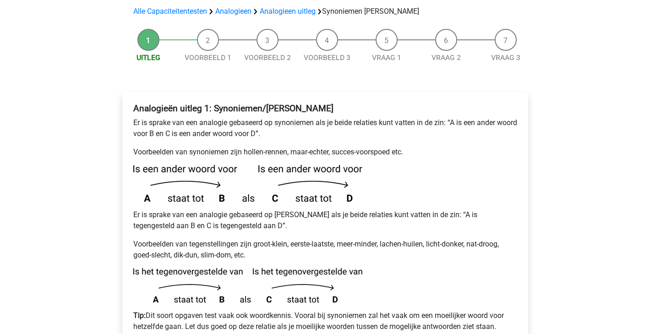
scroll to position [112, 0]
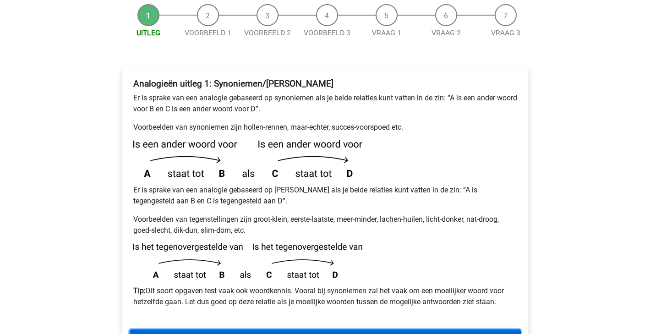
click at [310, 329] on link "Volgende" at bounding box center [325, 337] width 391 height 17
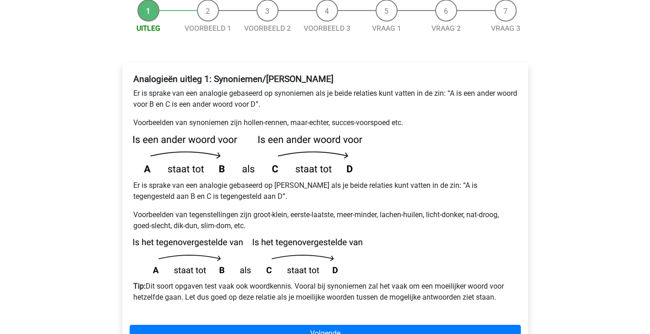
scroll to position [0, 0]
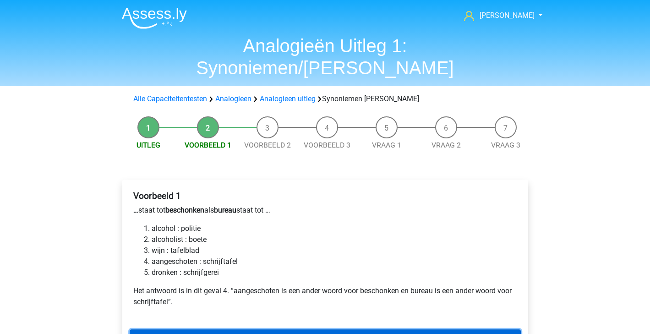
click at [310, 329] on link "Volgende" at bounding box center [325, 337] width 391 height 17
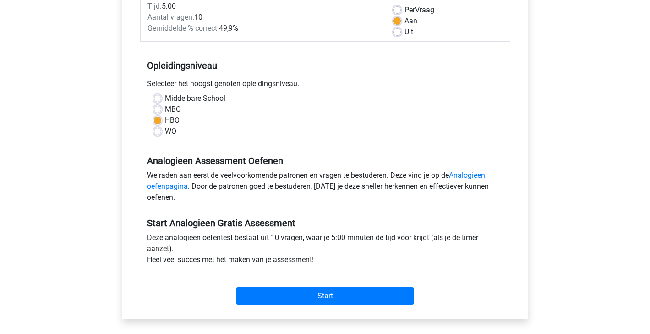
scroll to position [138, 0]
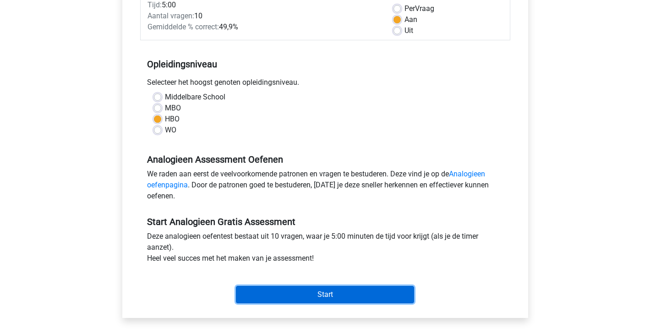
click at [285, 286] on input "Start" at bounding box center [325, 294] width 178 height 17
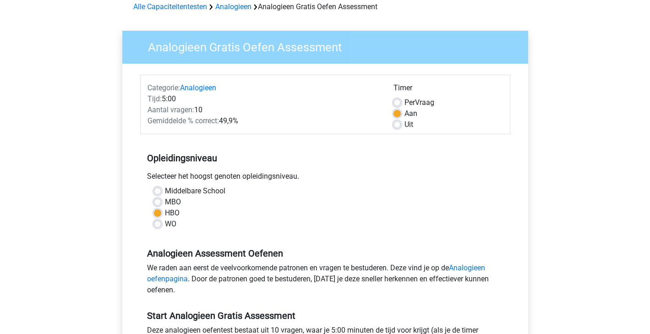
scroll to position [0, 0]
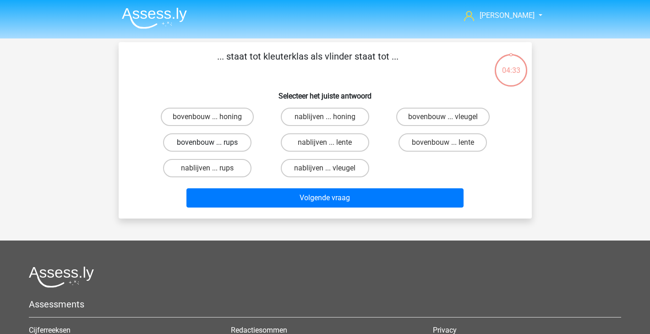
click at [231, 147] on label "bovenbouw ... rups" at bounding box center [207, 142] width 88 height 18
click at [213, 147] on input "bovenbouw ... rups" at bounding box center [210, 145] width 6 height 6
radio input "true"
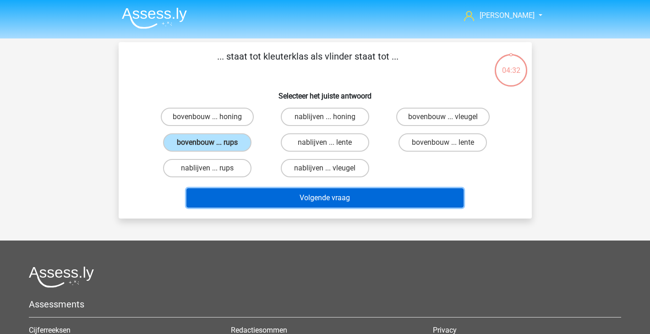
click at [310, 203] on button "Volgende vraag" at bounding box center [324, 197] width 277 height 19
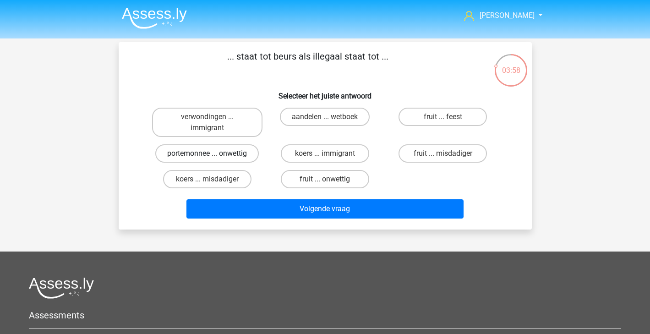
click at [252, 153] on label "portemonnee ... onwettig" at bounding box center [206, 153] width 103 height 18
click at [213, 153] on input "portemonnee ... onwettig" at bounding box center [210, 156] width 6 height 6
radio input "true"
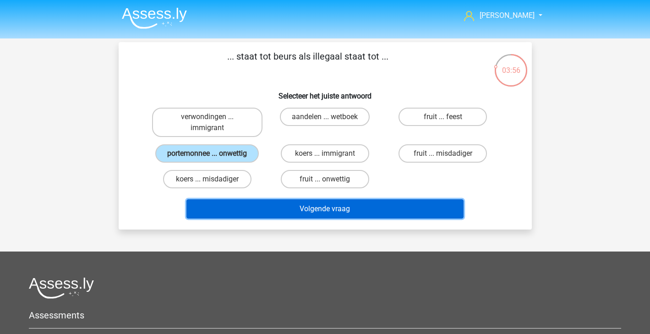
click at [314, 211] on button "Volgende vraag" at bounding box center [324, 208] width 277 height 19
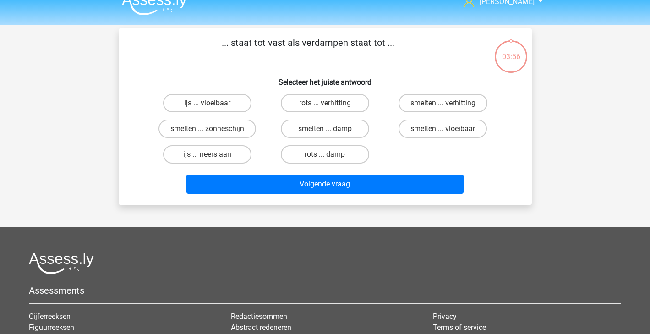
scroll to position [1, 0]
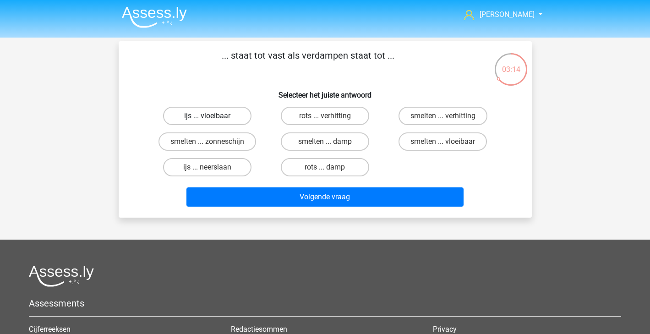
click at [232, 120] on label "ijs ... vloeibaar" at bounding box center [207, 116] width 88 height 18
click at [213, 120] on input "ijs ... vloeibaar" at bounding box center [210, 119] width 6 height 6
radio input "true"
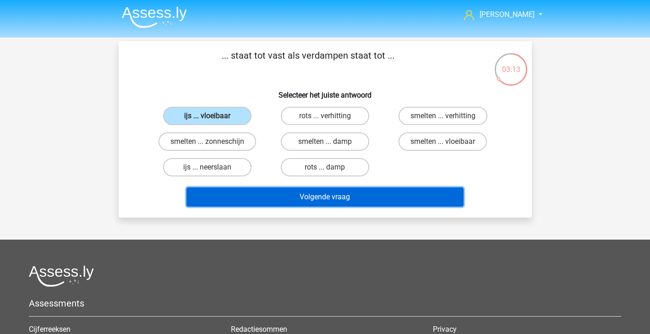
click at [310, 198] on button "Volgende vraag" at bounding box center [324, 196] width 277 height 19
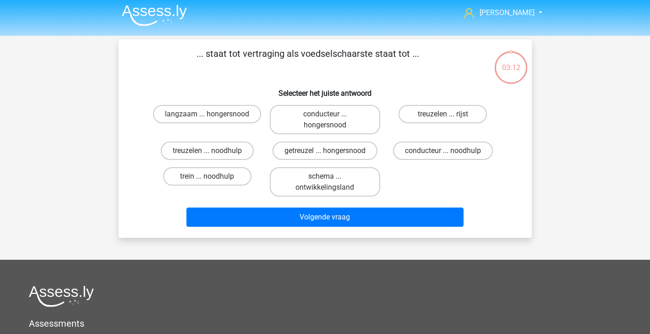
scroll to position [2, 0]
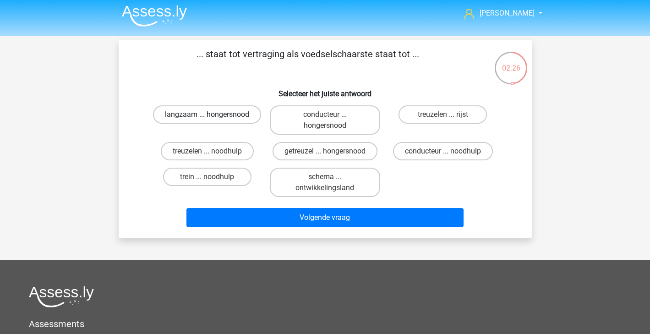
click at [234, 119] on label "langzaam ... hongersnood" at bounding box center [207, 114] width 108 height 18
click at [213, 119] on input "langzaam ... hongersnood" at bounding box center [210, 117] width 6 height 6
radio input "true"
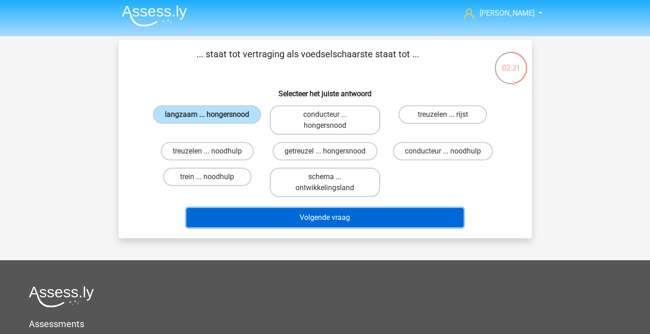
click at [313, 220] on button "Volgende vraag" at bounding box center [324, 217] width 277 height 19
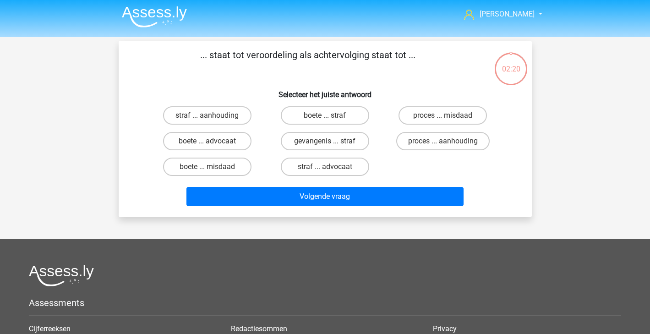
scroll to position [0, 0]
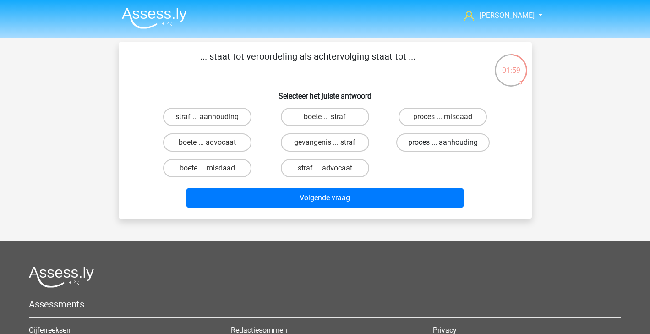
click at [437, 139] on label "proces ... aanhouding" at bounding box center [442, 142] width 93 height 18
click at [443, 142] on input "proces ... aanhouding" at bounding box center [446, 145] width 6 height 6
radio input "true"
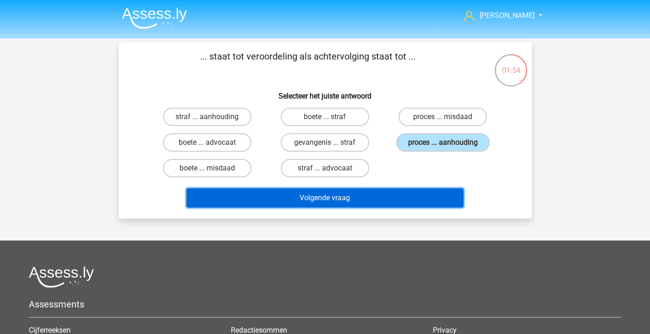
click at [433, 203] on button "Volgende vraag" at bounding box center [324, 197] width 277 height 19
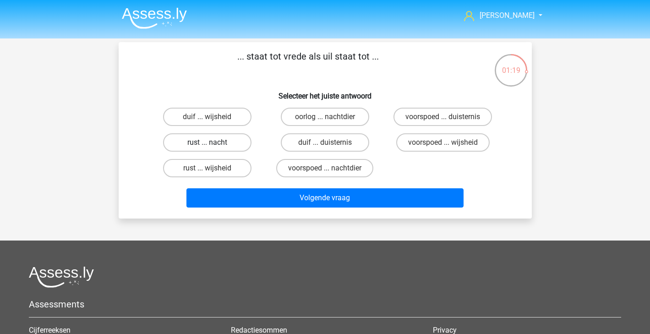
click at [231, 142] on label "rust ... nacht" at bounding box center [207, 142] width 88 height 18
click at [213, 142] on input "rust ... nacht" at bounding box center [210, 145] width 6 height 6
radio input "true"
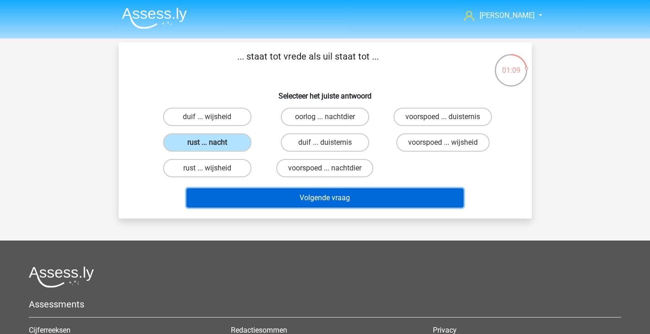
click at [251, 201] on button "Volgende vraag" at bounding box center [324, 197] width 277 height 19
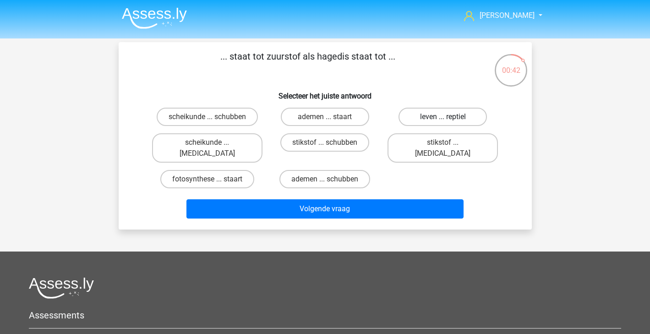
click at [427, 114] on label "leven ... reptiel" at bounding box center [442, 117] width 88 height 18
click at [443, 117] on input "leven ... reptiel" at bounding box center [446, 120] width 6 height 6
radio input "true"
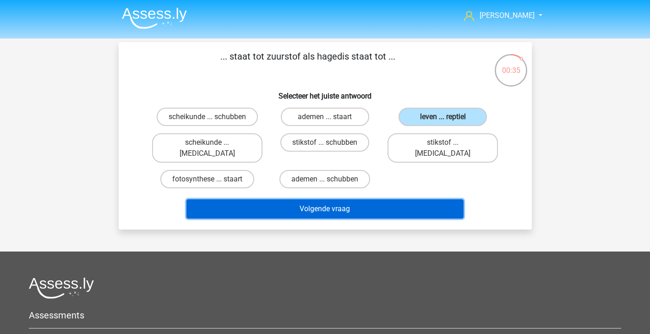
click at [358, 199] on button "Volgende vraag" at bounding box center [324, 208] width 277 height 19
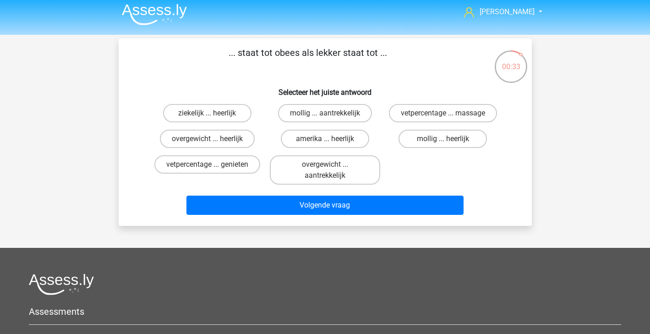
scroll to position [5, 0]
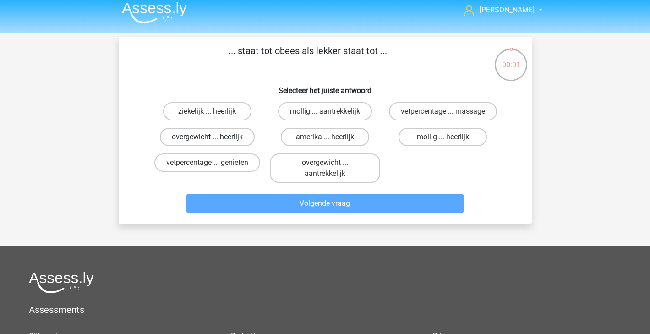
click at [241, 139] on label "overgewicht ... heerlijk" at bounding box center [207, 137] width 95 height 18
click at [213, 139] on input "overgewicht ... heerlijk" at bounding box center [210, 140] width 6 height 6
radio input "true"
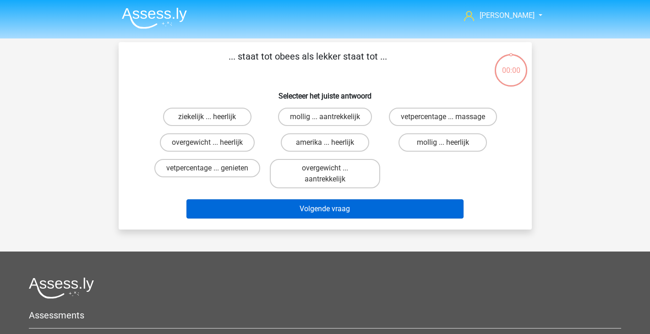
scroll to position [5, 0]
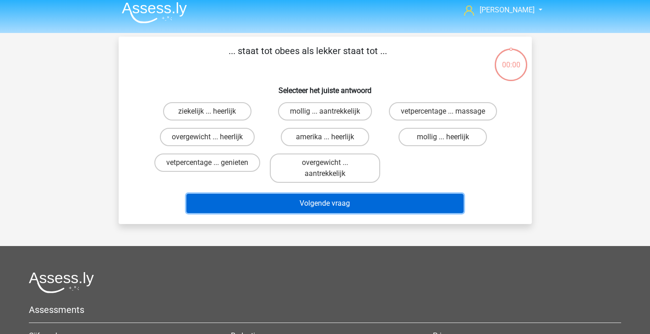
click at [288, 208] on button "Volgende vraag" at bounding box center [324, 203] width 277 height 19
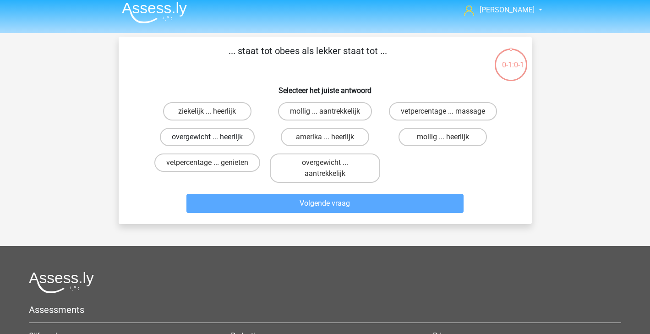
click at [251, 136] on label "overgewicht ... heerlijk" at bounding box center [207, 137] width 95 height 18
click at [213, 137] on input "overgewicht ... heerlijk" at bounding box center [210, 140] width 6 height 6
radio input "true"
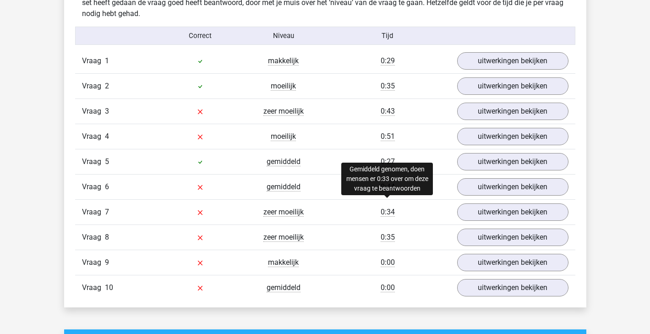
scroll to position [557, 0]
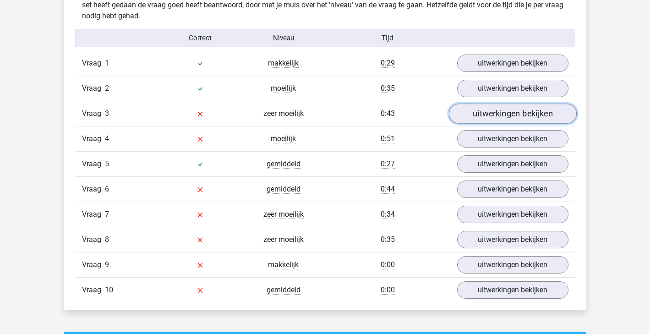
click at [510, 108] on link "uitwerkingen bekijken" at bounding box center [512, 113] width 128 height 20
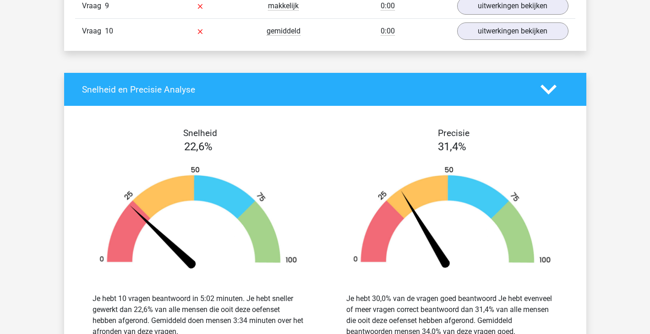
scroll to position [1082, 0]
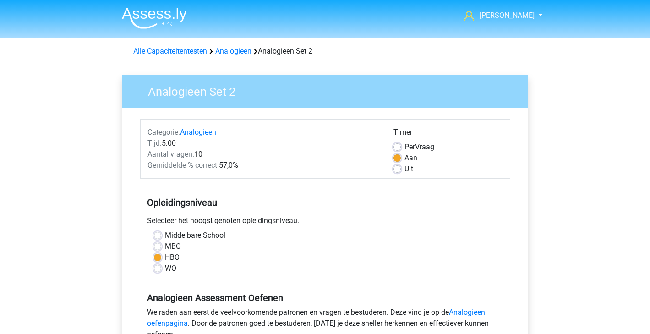
click at [404, 144] on label "Per Vraag" at bounding box center [419, 146] width 30 height 11
click at [396, 144] on input "Per Vraag" at bounding box center [396, 145] width 7 height 9
radio input "true"
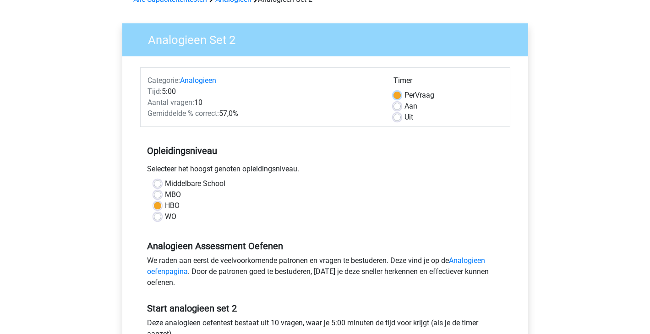
scroll to position [139, 0]
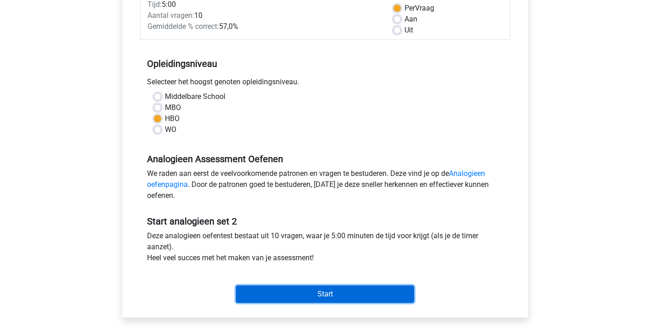
click at [376, 295] on input "Start" at bounding box center [325, 293] width 178 height 17
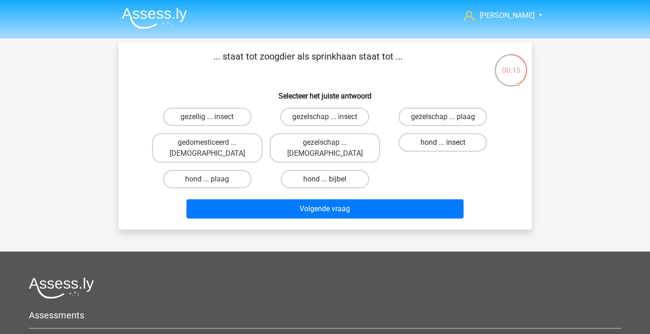
click at [462, 145] on label "hond ... insect" at bounding box center [442, 142] width 88 height 18
click at [449, 145] on input "hond ... insect" at bounding box center [446, 145] width 6 height 6
radio input "true"
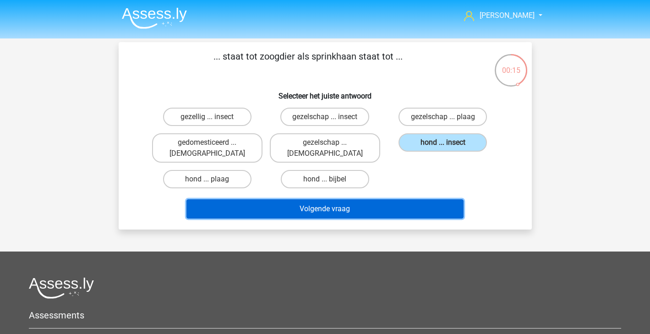
click at [452, 200] on button "Volgende vraag" at bounding box center [324, 208] width 277 height 19
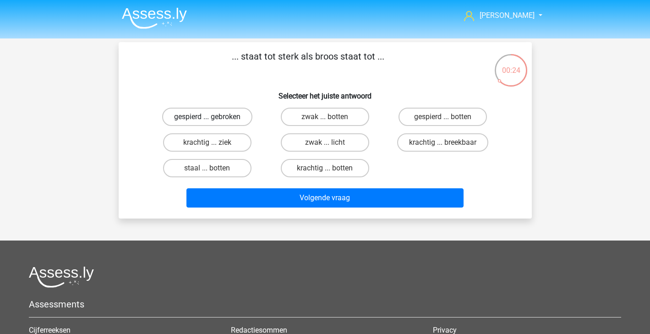
click at [214, 118] on label "gespierd ... gebroken" at bounding box center [207, 117] width 90 height 18
click at [213, 118] on input "gespierd ... gebroken" at bounding box center [210, 120] width 6 height 6
radio input "true"
click at [332, 118] on label "zwak ... botten" at bounding box center [325, 117] width 88 height 18
click at [331, 118] on input "zwak ... botten" at bounding box center [328, 120] width 6 height 6
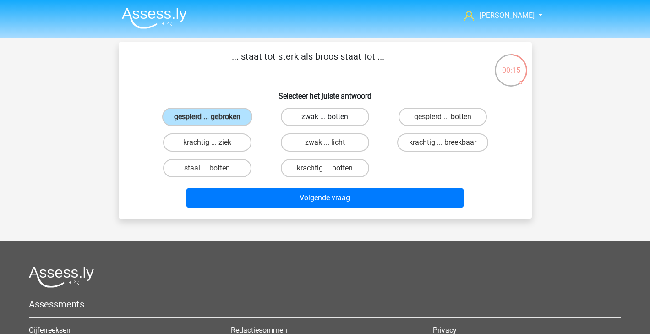
radio input "true"
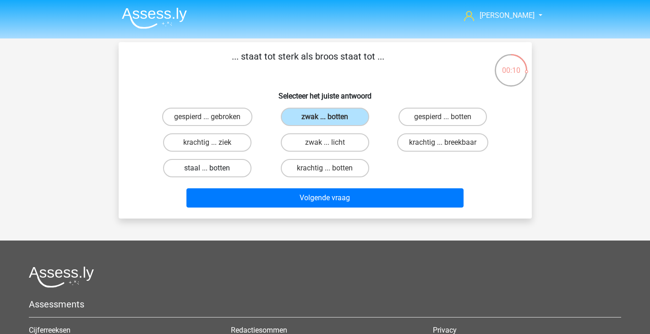
click at [232, 172] on label "staal ... botten" at bounding box center [207, 168] width 88 height 18
click at [213, 172] on input "staal ... botten" at bounding box center [210, 171] width 6 height 6
radio input "true"
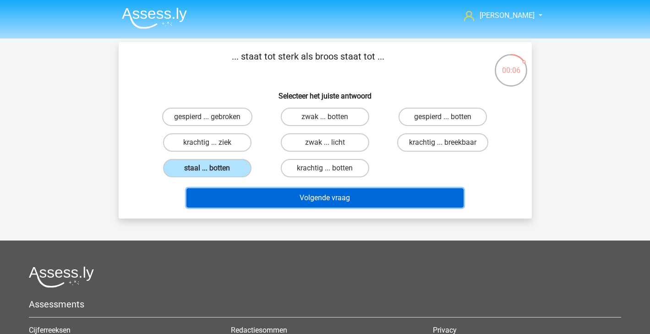
click at [257, 204] on button "Volgende vraag" at bounding box center [324, 197] width 277 height 19
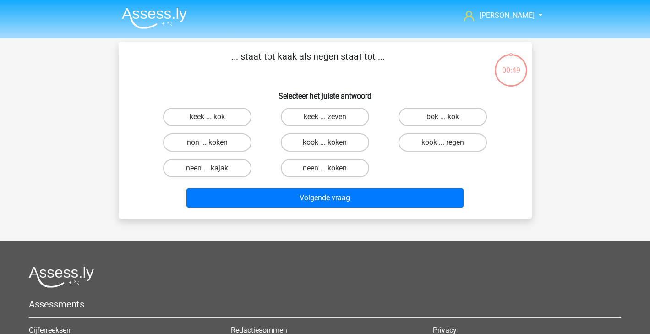
scroll to position [42, 0]
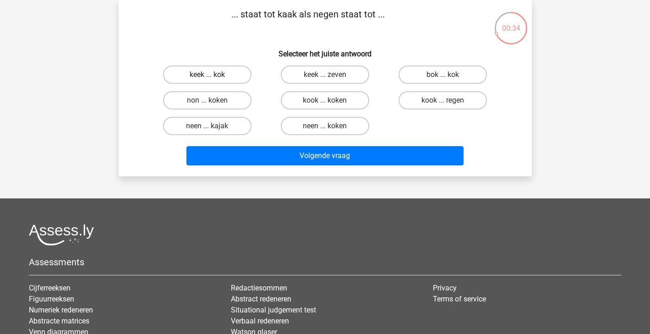
click at [244, 75] on label "keek ... kok" at bounding box center [207, 74] width 88 height 18
click at [213, 75] on input "keek ... kok" at bounding box center [210, 78] width 6 height 6
radio input "true"
click at [475, 103] on label "kook ... regen" at bounding box center [442, 100] width 88 height 18
click at [449, 103] on input "kook ... regen" at bounding box center [446, 103] width 6 height 6
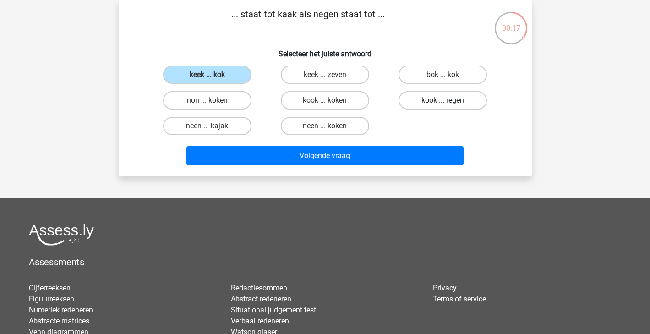
radio input "true"
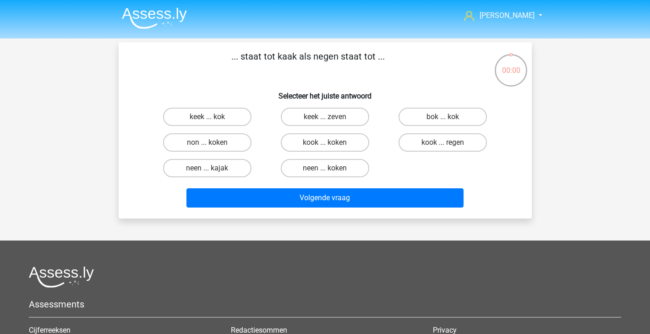
scroll to position [42, 0]
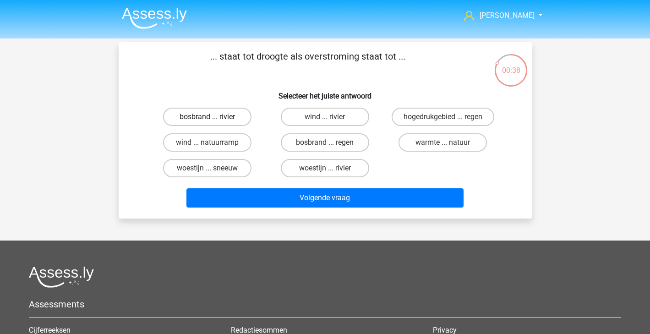
click at [223, 119] on label "bosbrand ... rivier" at bounding box center [207, 117] width 88 height 18
click at [213, 119] on input "bosbrand ... rivier" at bounding box center [210, 120] width 6 height 6
radio input "true"
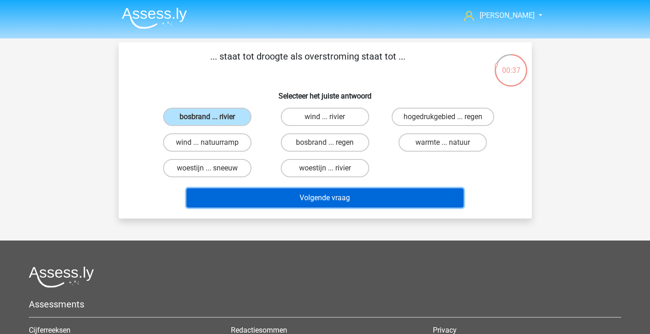
click at [276, 207] on button "Volgende vraag" at bounding box center [324, 197] width 277 height 19
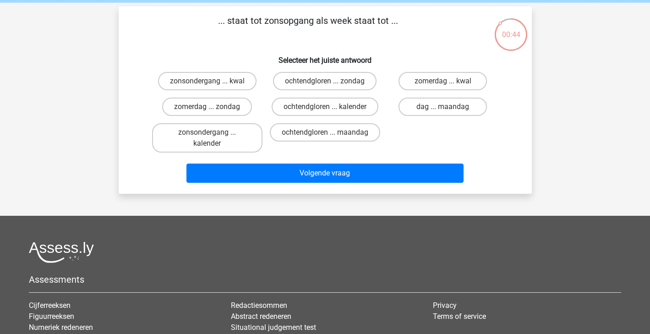
scroll to position [38, 0]
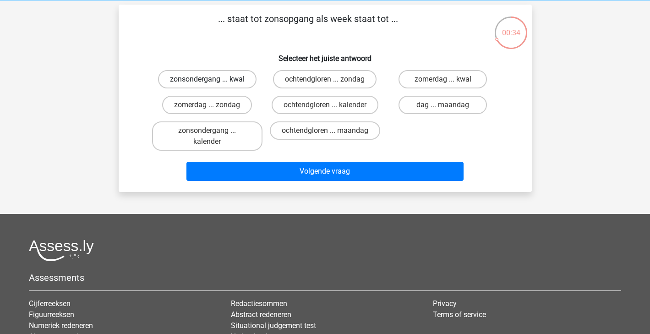
click at [225, 83] on label "zonsondergang ... kwal" at bounding box center [207, 79] width 98 height 18
click at [213, 83] on input "zonsondergang ... kwal" at bounding box center [210, 82] width 6 height 6
radio input "true"
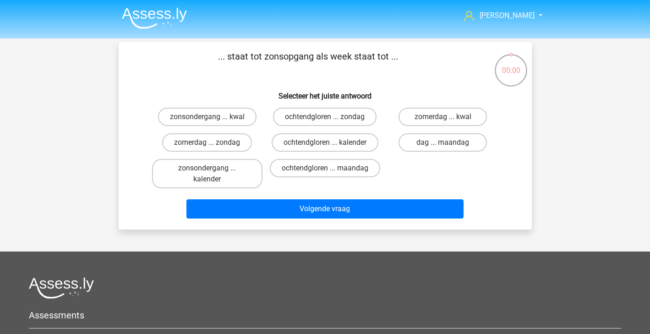
scroll to position [38, 0]
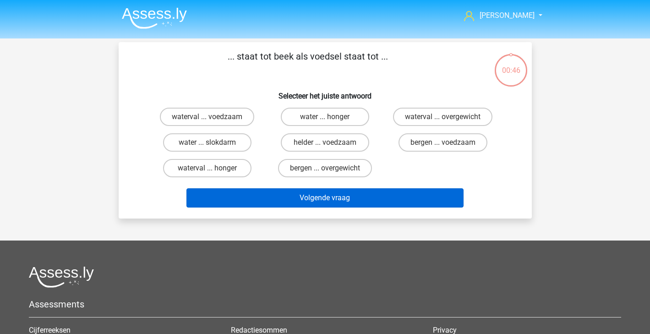
scroll to position [38, 0]
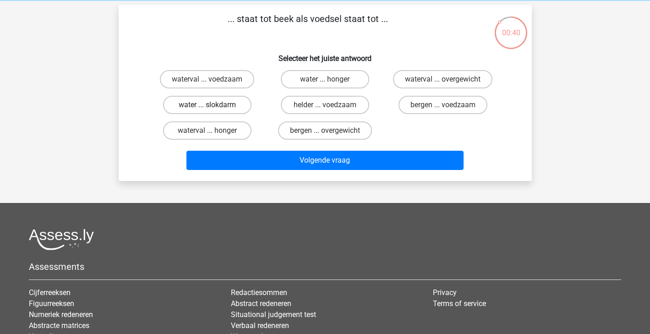
click at [243, 102] on label "water ... slokdarm" at bounding box center [207, 105] width 88 height 18
click at [213, 105] on input "water ... slokdarm" at bounding box center [210, 108] width 6 height 6
radio input "true"
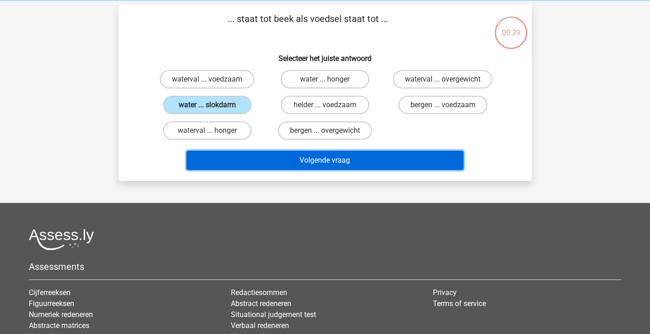
click at [306, 156] on button "Volgende vraag" at bounding box center [324, 160] width 277 height 19
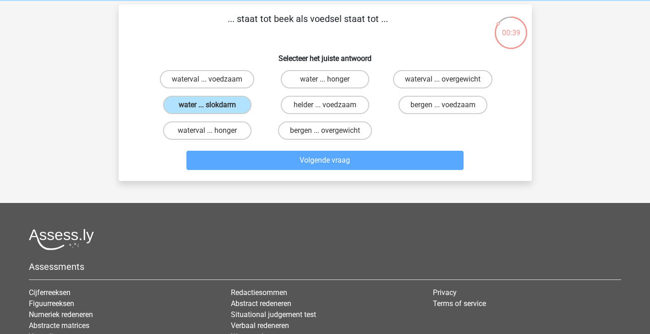
scroll to position [42, 0]
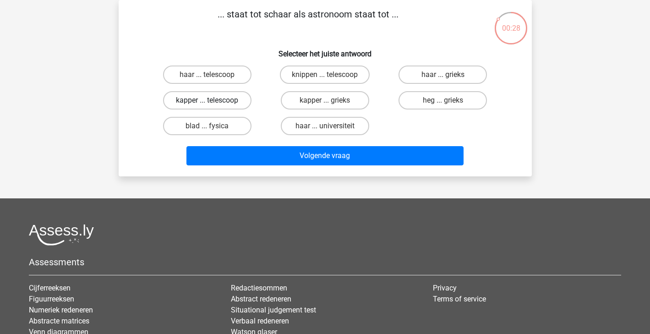
click at [228, 100] on label "kapper ... telescoop" at bounding box center [207, 100] width 88 height 18
click at [213, 100] on input "kapper ... telescoop" at bounding box center [210, 103] width 6 height 6
radio input "true"
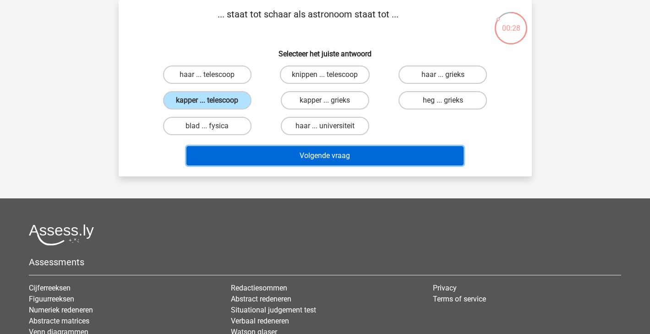
click at [329, 160] on button "Volgende vraag" at bounding box center [324, 155] width 277 height 19
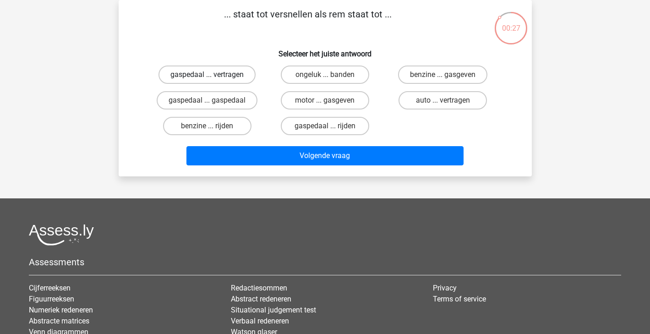
click at [226, 70] on label "gaspedaal ... vertragen" at bounding box center [206, 74] width 97 height 18
click at [213, 75] on input "gaspedaal ... vertragen" at bounding box center [210, 78] width 6 height 6
radio input "true"
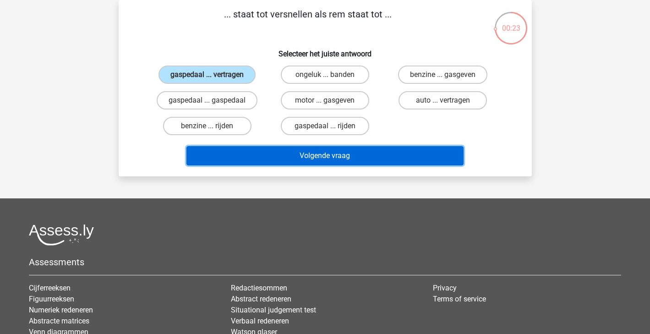
click at [381, 158] on button "Volgende vraag" at bounding box center [324, 155] width 277 height 19
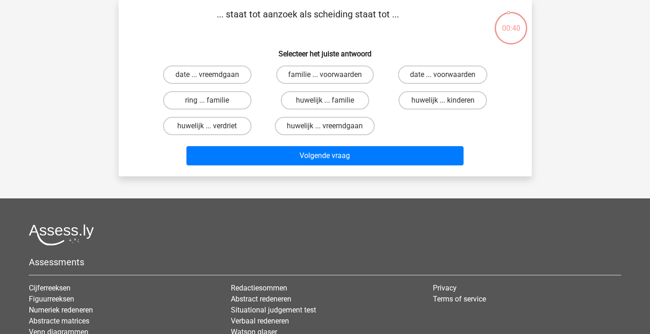
scroll to position [20, 0]
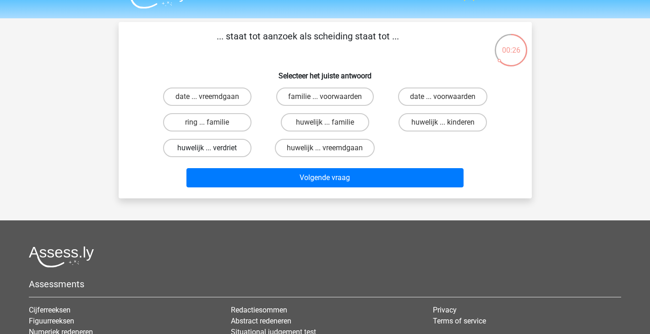
click at [226, 148] on label "huwelijk ... verdriet" at bounding box center [207, 148] width 88 height 18
click at [213, 148] on input "huwelijk ... verdriet" at bounding box center [210, 151] width 6 height 6
radio input "true"
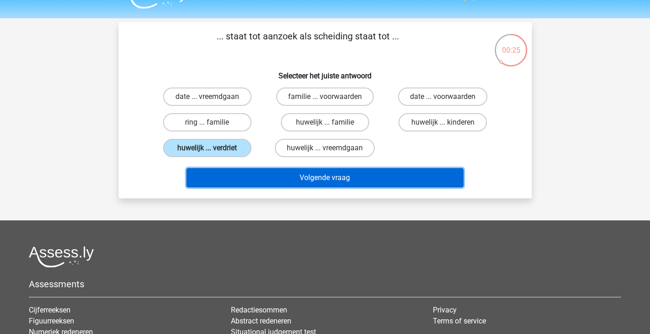
click at [240, 178] on button "Volgende vraag" at bounding box center [324, 177] width 277 height 19
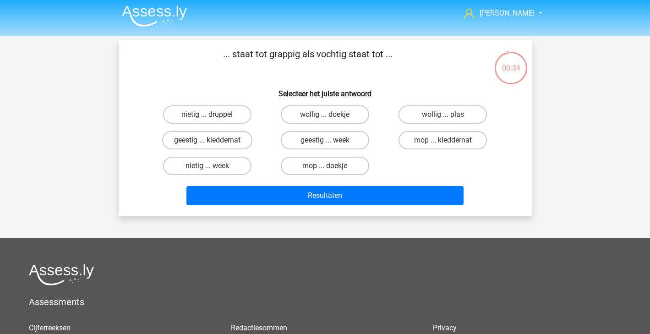
scroll to position [3, 0]
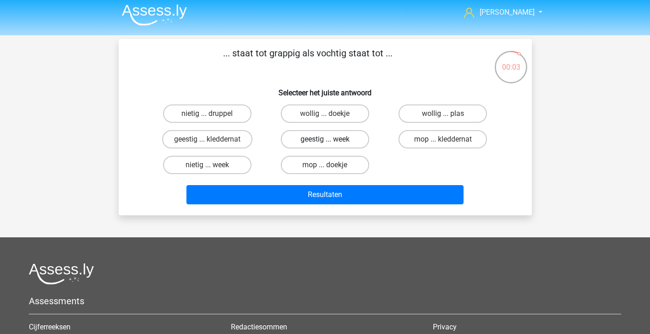
click at [341, 142] on label "geestig ... week" at bounding box center [325, 139] width 88 height 18
click at [331, 142] on input "geestig ... week" at bounding box center [328, 142] width 6 height 6
radio input "true"
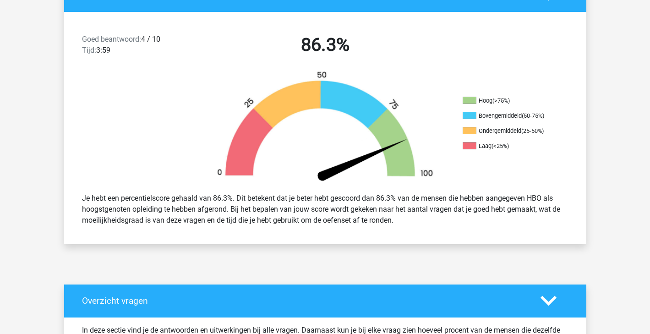
scroll to position [221, 0]
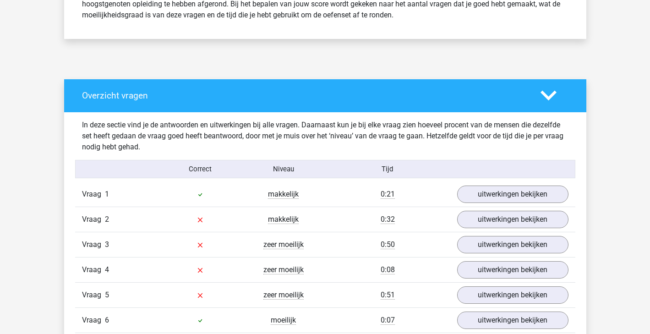
click at [371, 139] on div "In deze sectie vind je de antwoorden en uitwerkingen bij alle vragen. Daarnaast…" at bounding box center [325, 136] width 500 height 33
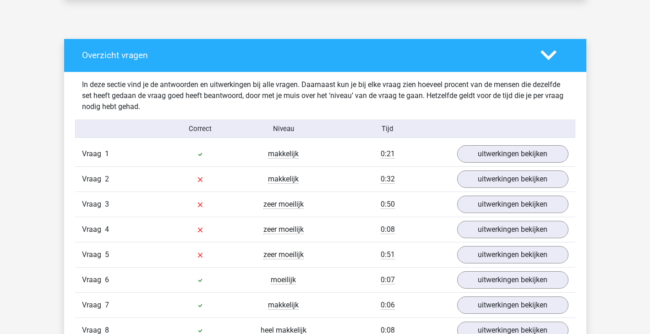
scroll to position [483, 0]
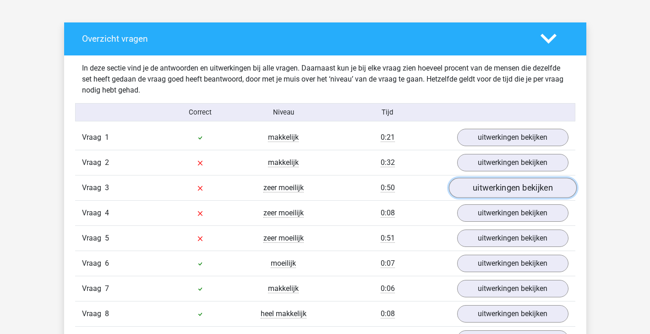
click at [522, 178] on link "uitwerkingen bekijken" at bounding box center [512, 188] width 128 height 20
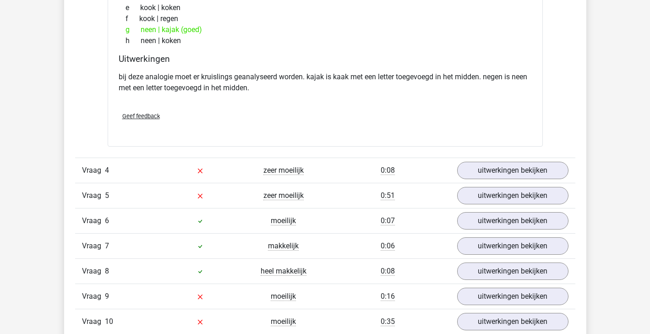
scroll to position [802, 0]
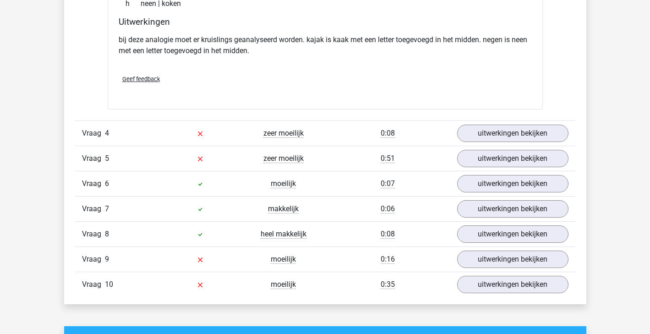
click at [480, 144] on div "Vraag 4 zeer moeilijk 0:08 uitwerkingen bekijken" at bounding box center [325, 132] width 500 height 25
click at [493, 130] on link "uitwerkingen bekijken" at bounding box center [512, 134] width 128 height 20
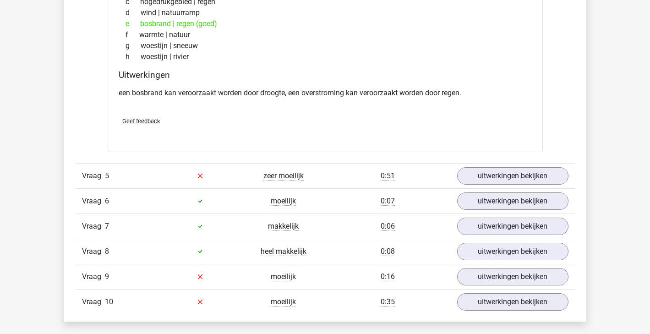
scroll to position [1043, 0]
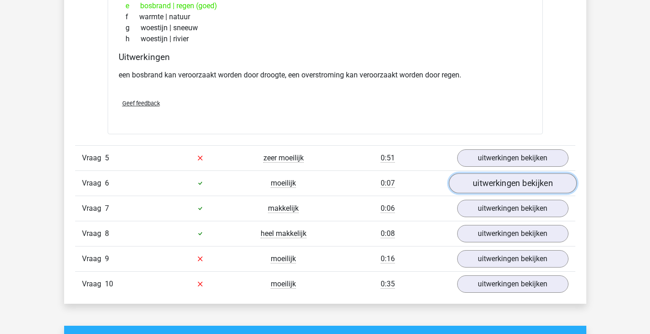
click at [479, 181] on link "uitwerkingen bekijken" at bounding box center [512, 183] width 128 height 20
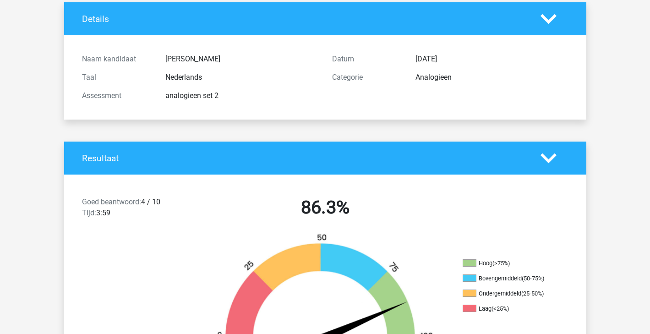
scroll to position [0, 0]
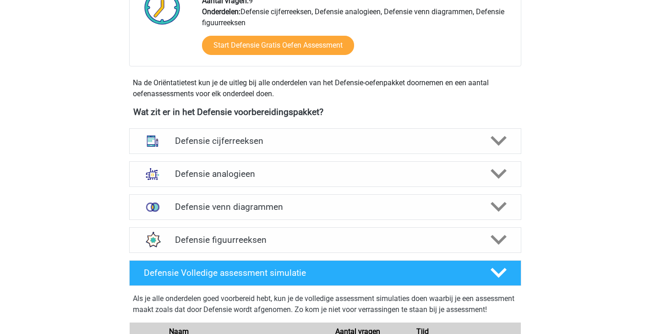
scroll to position [414, 0]
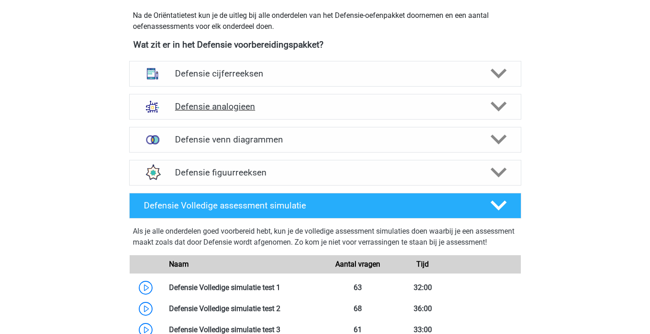
click at [500, 111] on icon at bounding box center [498, 106] width 16 height 16
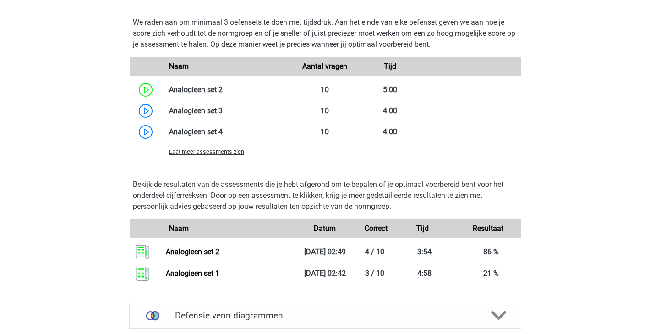
scroll to position [973, 0]
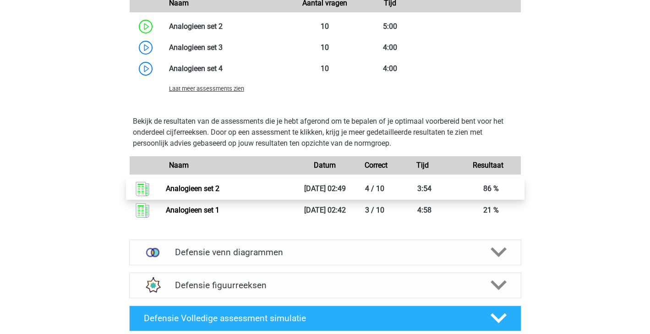
click at [219, 184] on link "Analogieen set 2" at bounding box center [193, 188] width 54 height 9
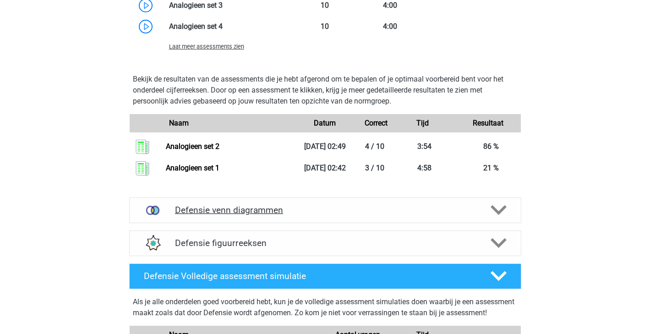
scroll to position [1101, 0]
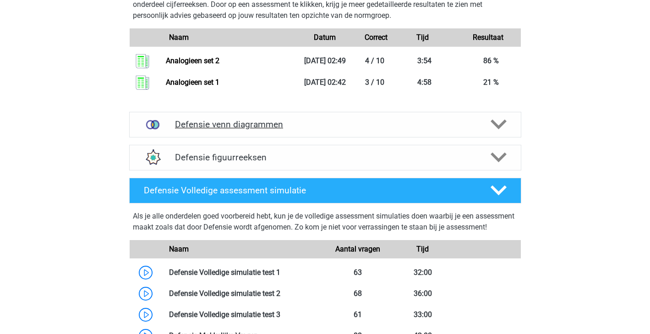
click at [261, 128] on h4 "Defensie venn diagrammen" at bounding box center [325, 124] width 300 height 11
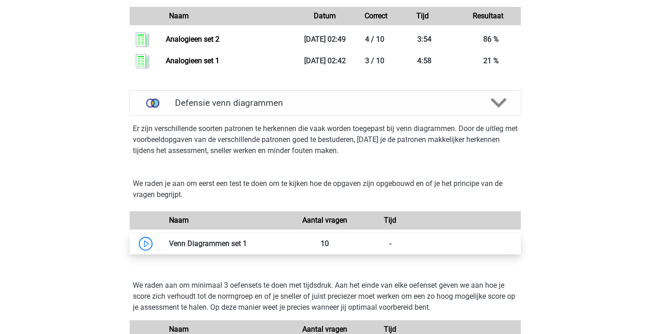
scroll to position [1121, 0]
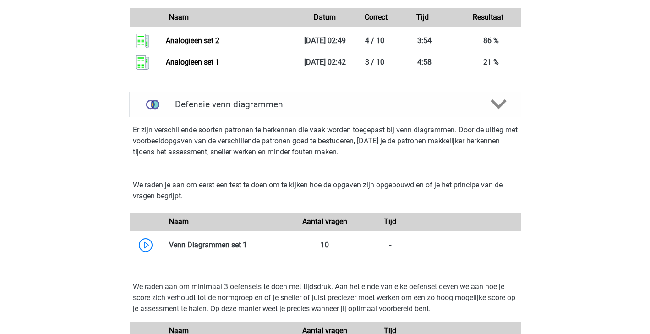
click at [266, 111] on div "Defensie venn diagrammen" at bounding box center [325, 105] width 392 height 26
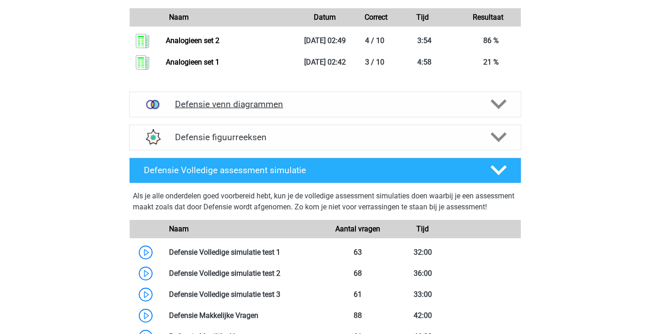
click at [504, 103] on polygon at bounding box center [498, 104] width 16 height 10
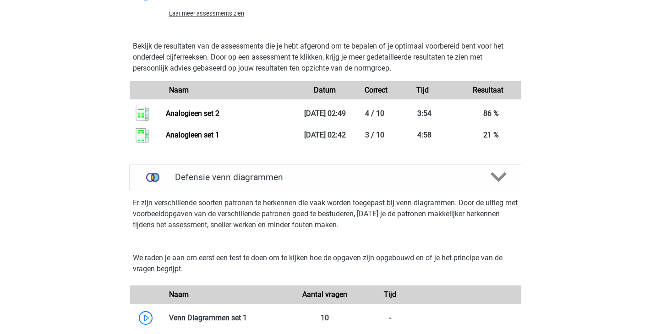
scroll to position [1156, 0]
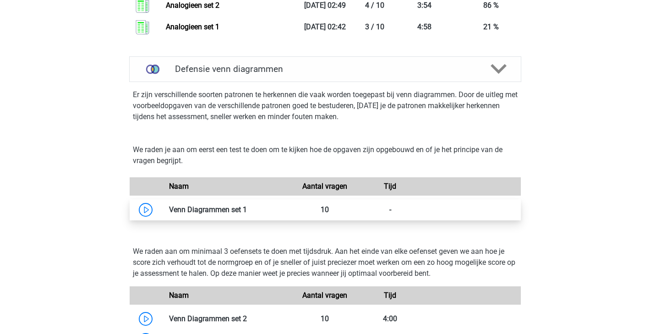
click at [247, 205] on link at bounding box center [247, 209] width 0 height 9
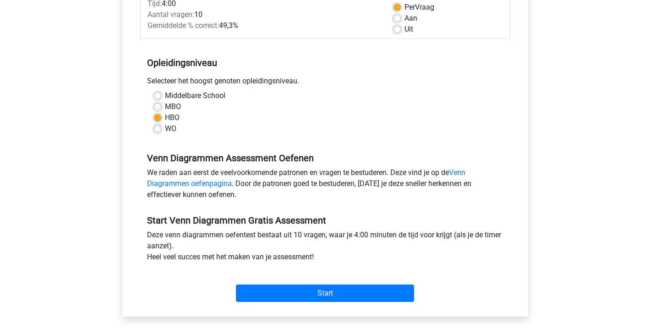
scroll to position [141, 0]
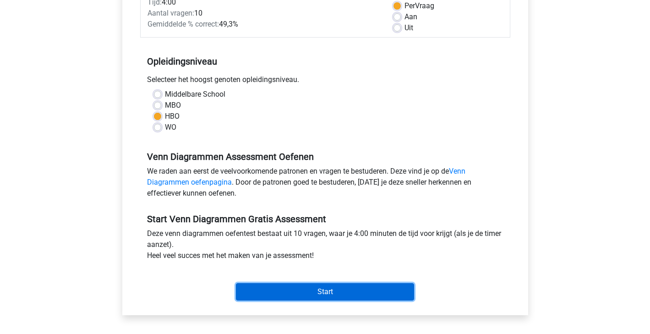
click at [271, 295] on input "Start" at bounding box center [325, 291] width 178 height 17
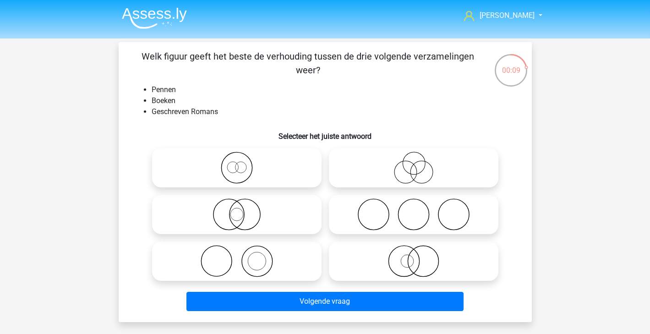
click at [242, 222] on icon at bounding box center [237, 214] width 162 height 32
click at [242, 210] on input "radio" at bounding box center [240, 207] width 6 height 6
radio input "true"
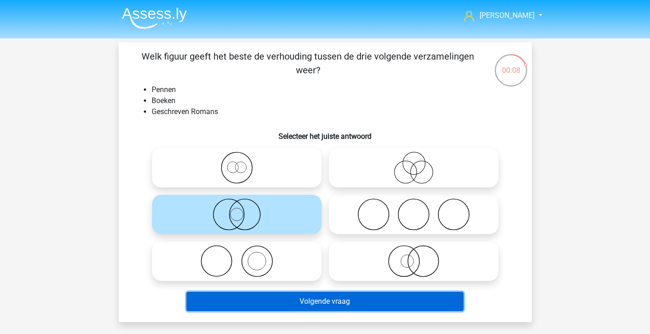
click at [286, 307] on button "Volgende vraag" at bounding box center [324, 301] width 277 height 19
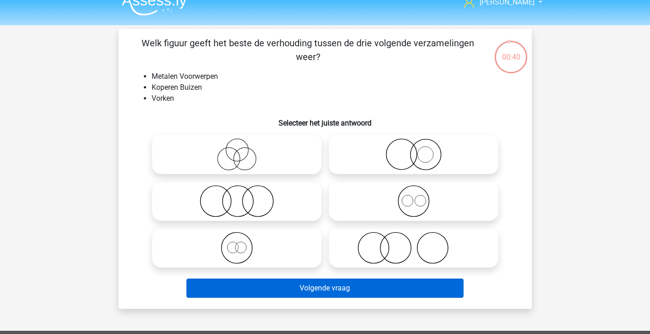
scroll to position [13, 0]
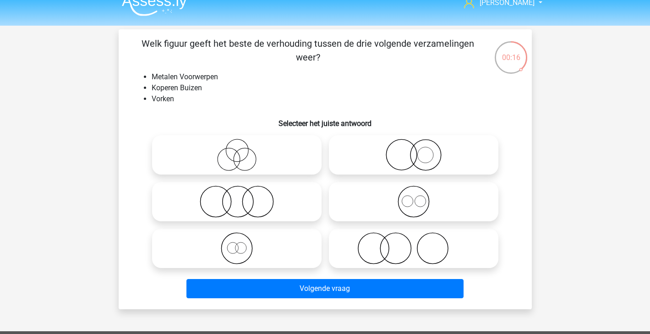
click at [239, 248] on icon at bounding box center [237, 248] width 162 height 32
click at [239, 244] on input "radio" at bounding box center [240, 241] width 6 height 6
radio input "true"
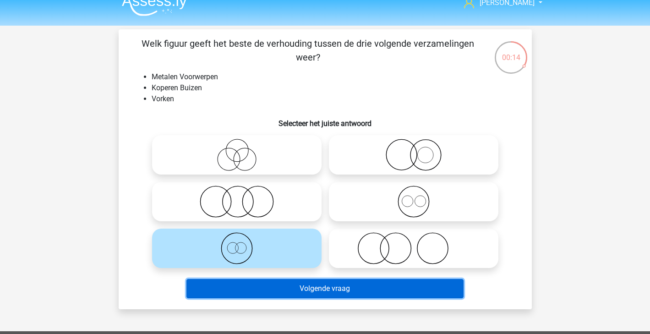
click at [360, 283] on button "Volgende vraag" at bounding box center [324, 288] width 277 height 19
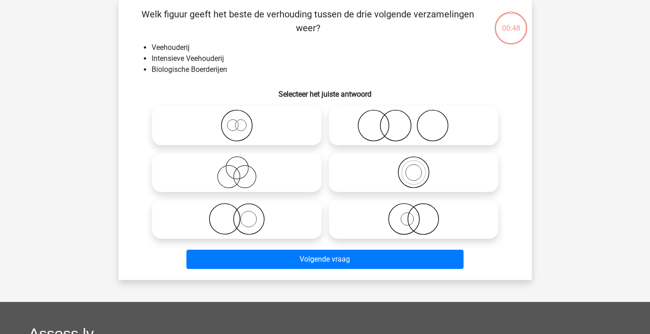
scroll to position [16, 0]
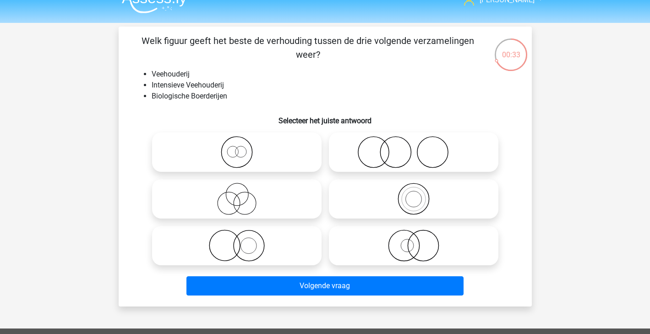
click at [427, 146] on icon at bounding box center [413, 152] width 162 height 32
click at [419, 146] on input "radio" at bounding box center [416, 144] width 6 height 6
radio input "true"
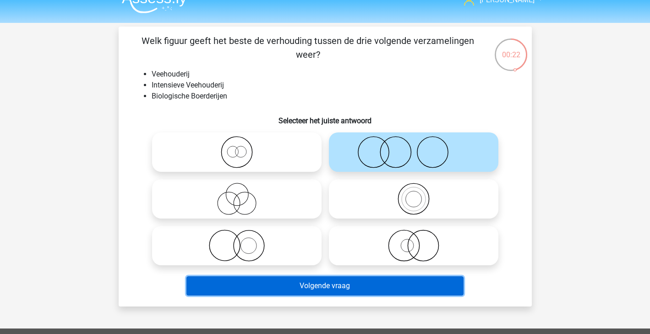
click at [396, 286] on button "Volgende vraag" at bounding box center [324, 285] width 277 height 19
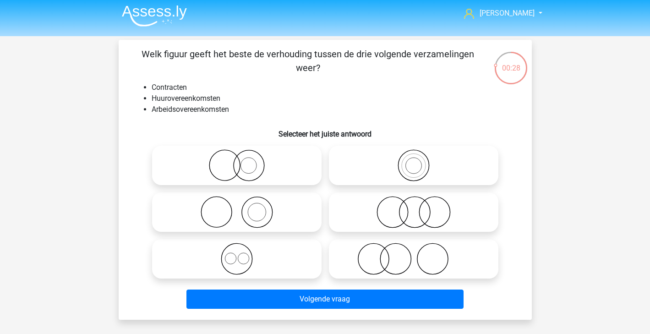
scroll to position [2, 0]
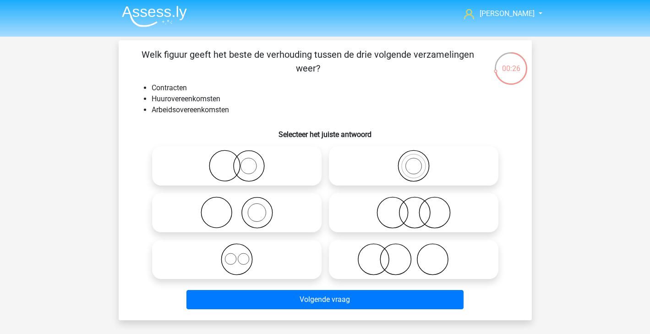
click at [419, 222] on icon at bounding box center [413, 212] width 162 height 32
click at [419, 208] on input "radio" at bounding box center [416, 205] width 6 height 6
radio input "true"
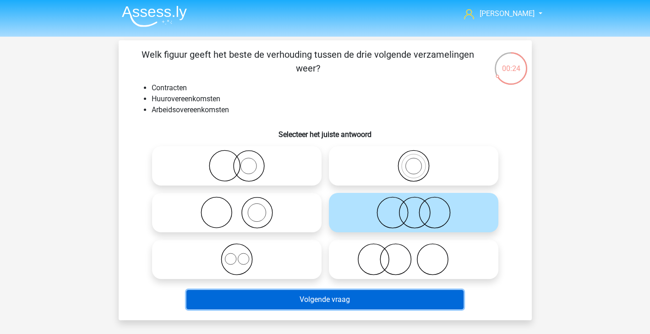
click at [379, 302] on button "Volgende vraag" at bounding box center [324, 299] width 277 height 19
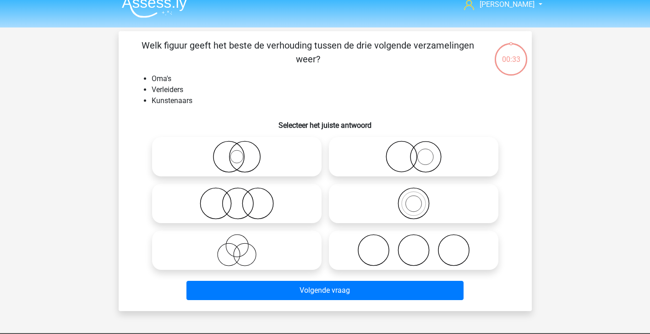
scroll to position [10, 0]
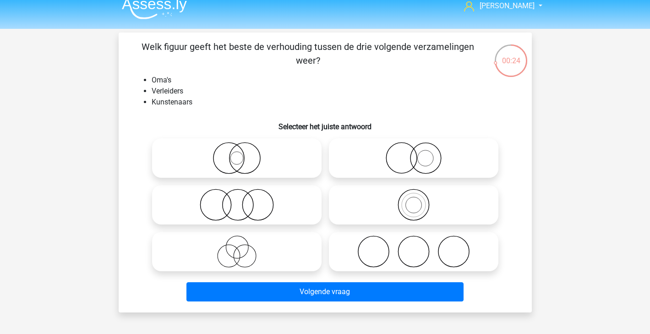
click at [393, 275] on div at bounding box center [413, 251] width 177 height 47
click at [399, 261] on icon at bounding box center [413, 251] width 162 height 32
click at [413, 247] on input "radio" at bounding box center [416, 244] width 6 height 6
radio input "true"
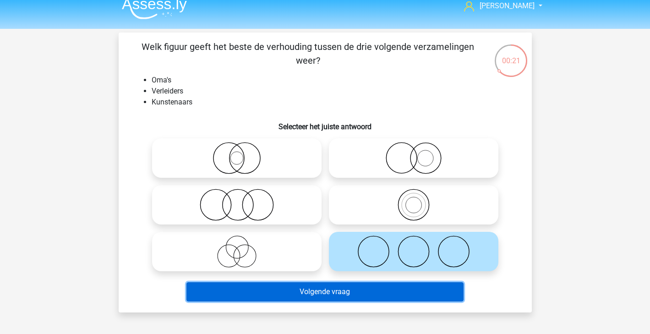
click at [380, 298] on button "Volgende vraag" at bounding box center [324, 291] width 277 height 19
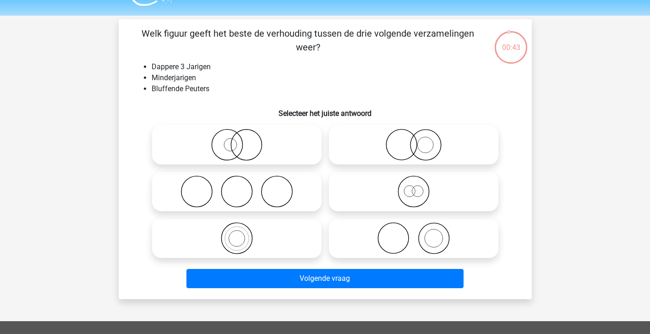
scroll to position [22, 0]
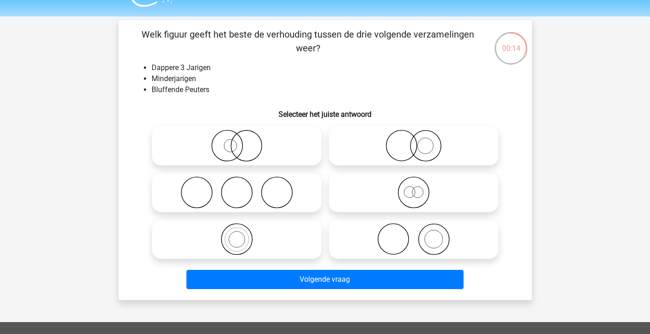
click at [423, 196] on icon at bounding box center [413, 192] width 162 height 32
click at [419, 188] on input "radio" at bounding box center [416, 185] width 6 height 6
radio input "true"
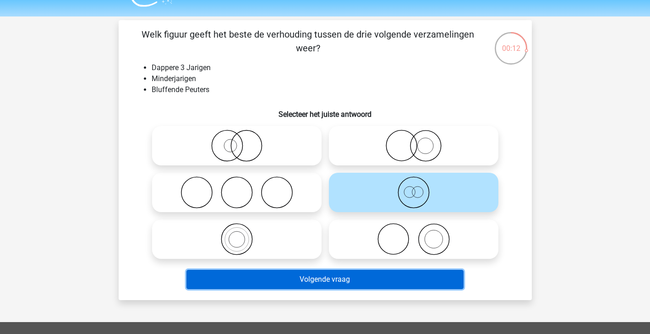
click at [399, 277] on button "Volgende vraag" at bounding box center [324, 279] width 277 height 19
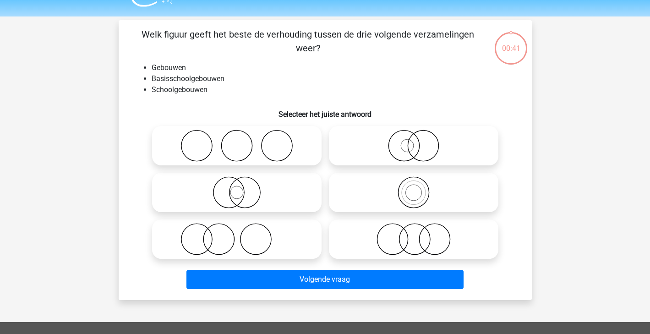
scroll to position [42, 0]
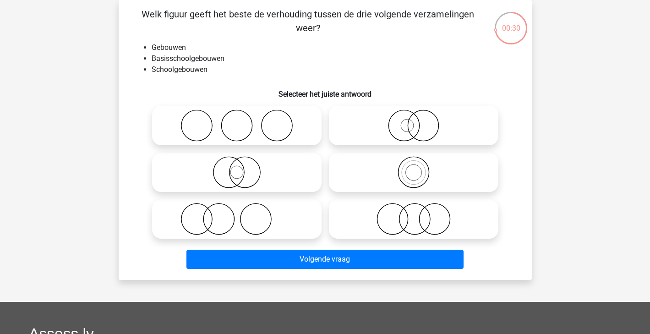
click at [410, 180] on icon at bounding box center [413, 172] width 162 height 32
click at [413, 168] on input "radio" at bounding box center [416, 165] width 6 height 6
radio input "true"
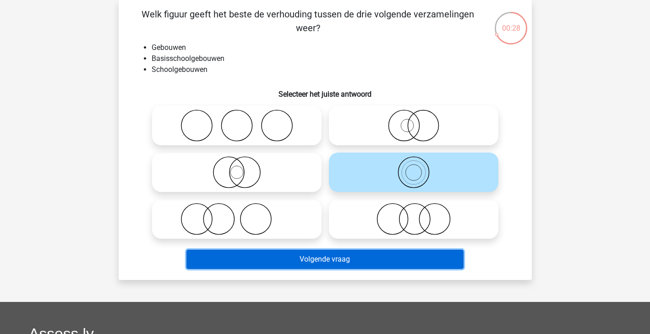
click at [366, 266] on button "Volgende vraag" at bounding box center [324, 259] width 277 height 19
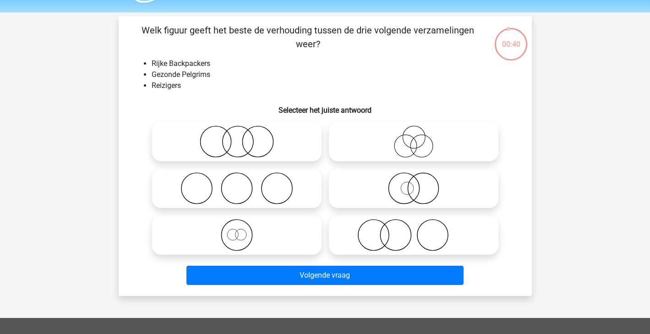
scroll to position [0, 0]
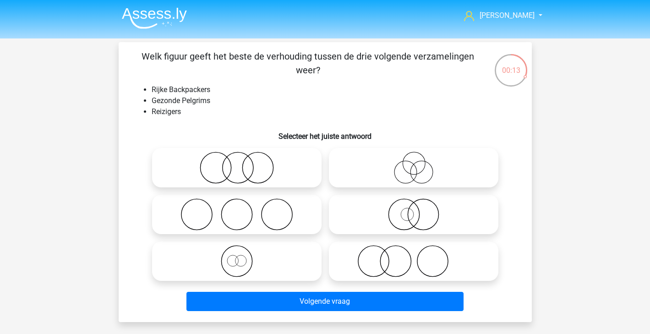
click at [405, 260] on icon at bounding box center [413, 261] width 162 height 32
click at [413, 256] on input "radio" at bounding box center [416, 253] width 6 height 6
radio input "true"
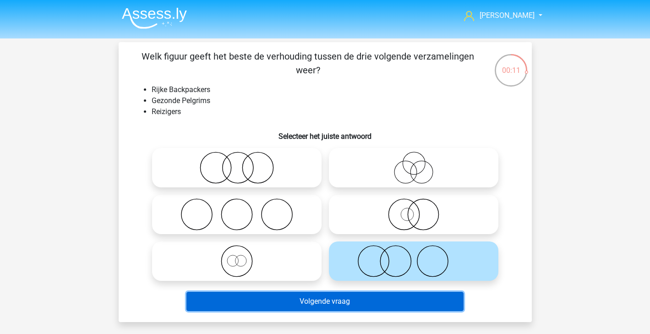
click at [404, 301] on button "Volgende vraag" at bounding box center [324, 301] width 277 height 19
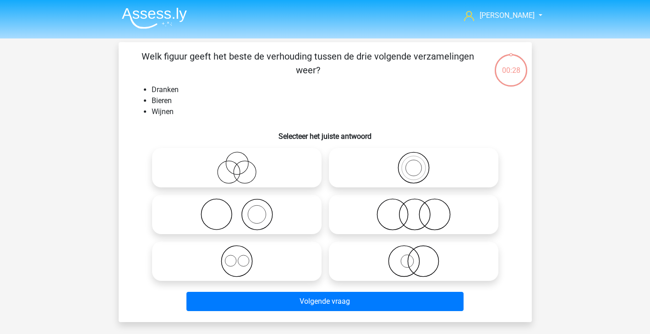
scroll to position [42, 0]
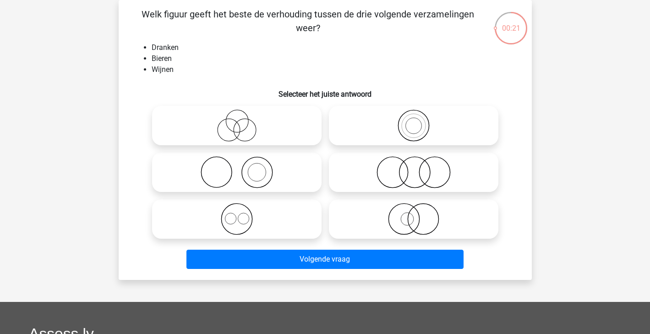
click at [243, 220] on icon at bounding box center [237, 219] width 162 height 32
click at [243, 214] on input "radio" at bounding box center [240, 211] width 6 height 6
radio input "true"
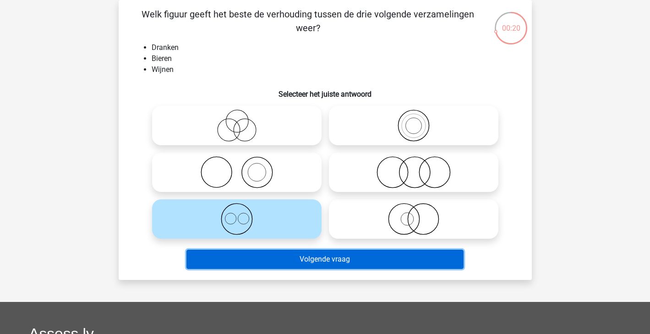
click at [309, 256] on button "Volgende vraag" at bounding box center [324, 259] width 277 height 19
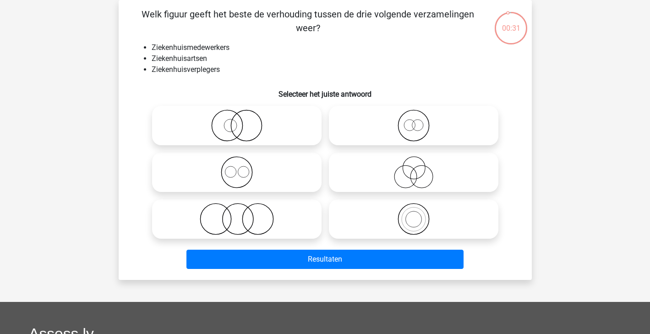
scroll to position [0, 0]
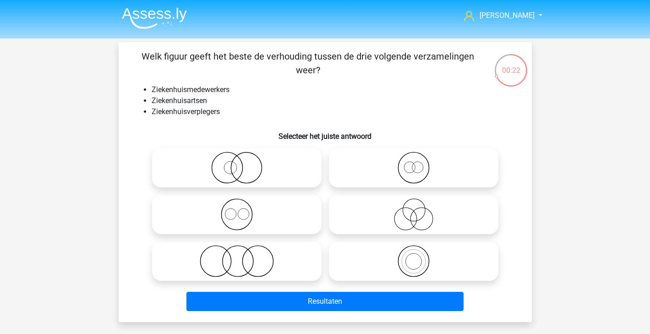
click at [309, 256] on icon at bounding box center [237, 261] width 162 height 32
click at [243, 256] on input "radio" at bounding box center [240, 253] width 6 height 6
radio input "true"
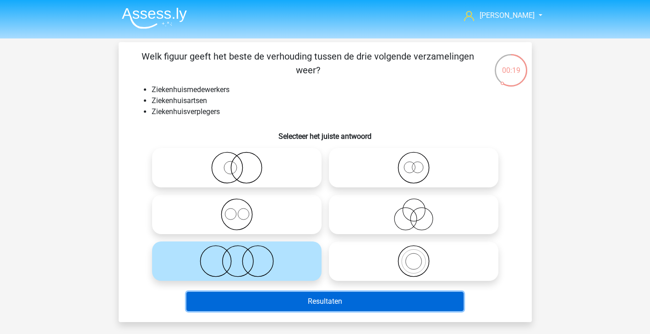
click at [334, 304] on button "Resultaten" at bounding box center [324, 301] width 277 height 19
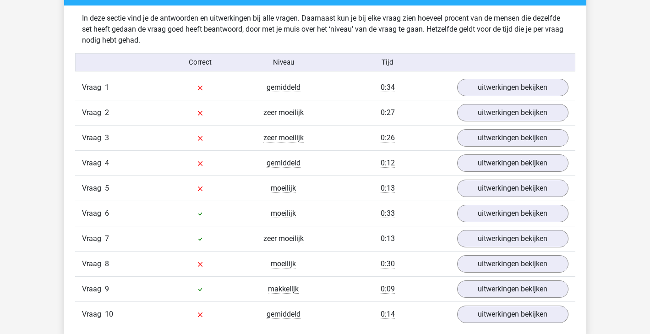
scroll to position [532, 0]
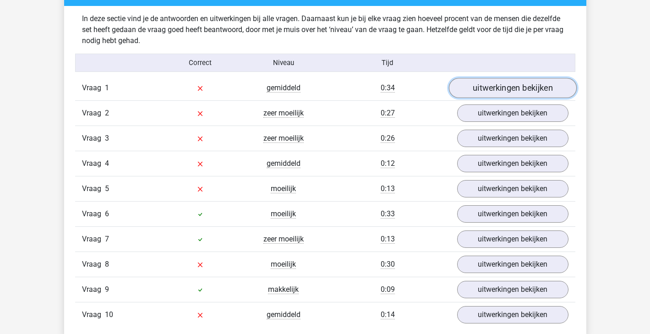
click at [503, 78] on link "uitwerkingen bekijken" at bounding box center [512, 88] width 128 height 20
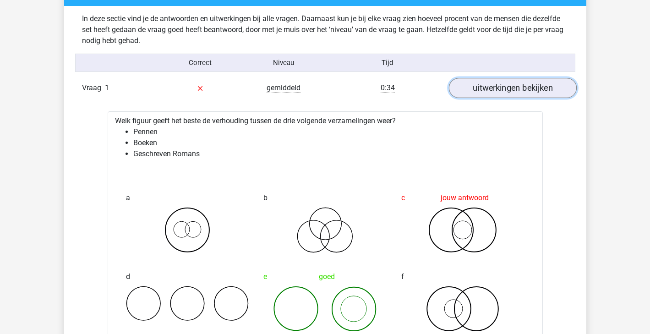
click at [504, 96] on link "uitwerkingen bekijken" at bounding box center [512, 88] width 128 height 20
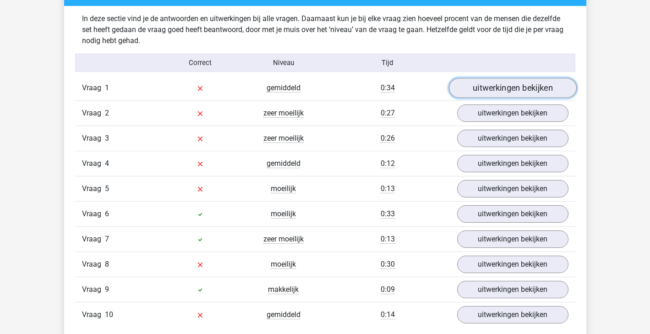
click at [520, 86] on link "uitwerkingen bekijken" at bounding box center [512, 88] width 128 height 20
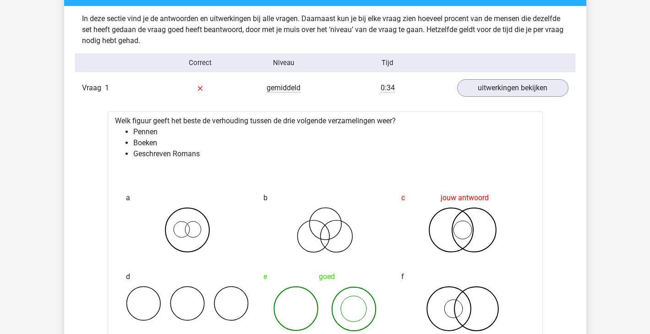
click at [183, 136] on li "Pennen" at bounding box center [334, 131] width 402 height 11
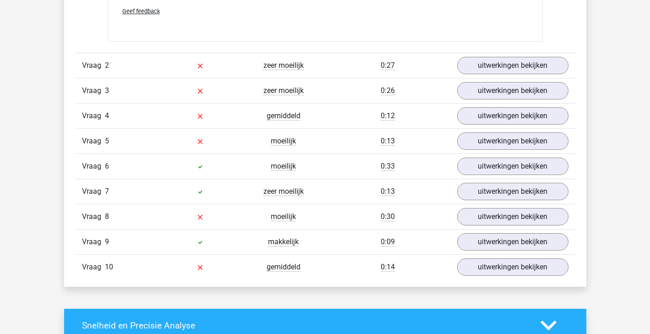
scroll to position [925, 0]
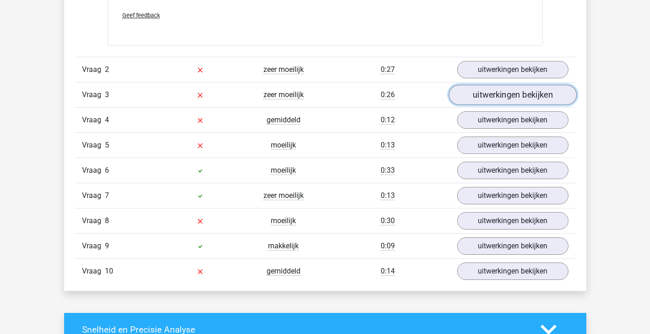
click at [477, 99] on link "uitwerkingen bekijken" at bounding box center [512, 95] width 128 height 20
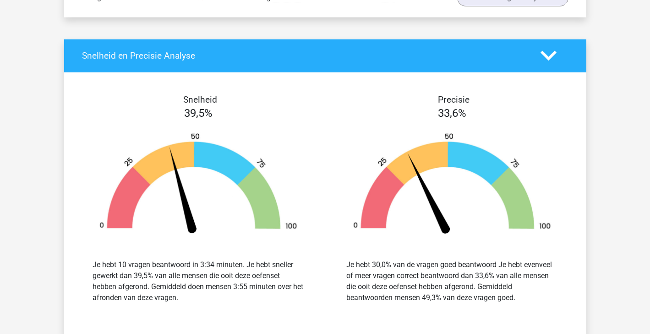
scroll to position [1987, 0]
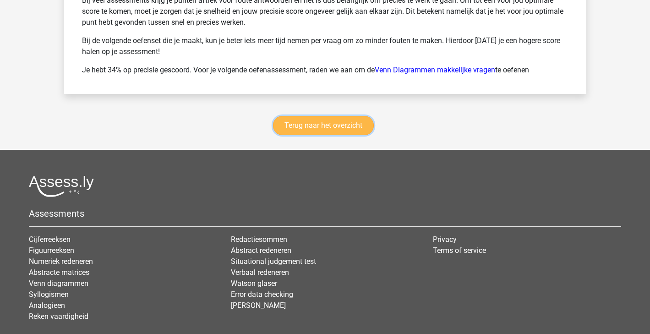
click at [317, 125] on link "Terug naar het overzicht" at bounding box center [323, 125] width 101 height 19
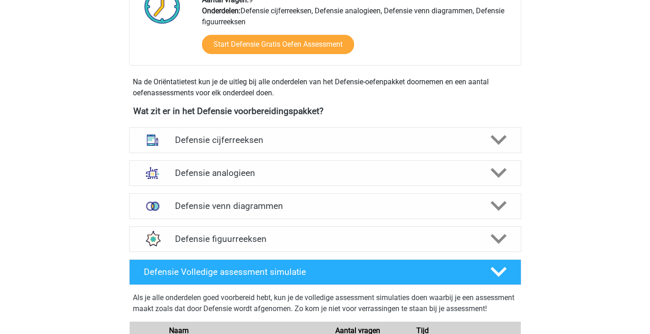
scroll to position [353, 0]
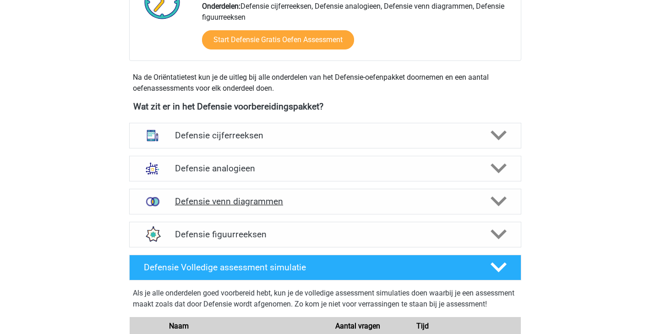
click at [315, 194] on div "Defensie venn diagrammen" at bounding box center [325, 202] width 392 height 26
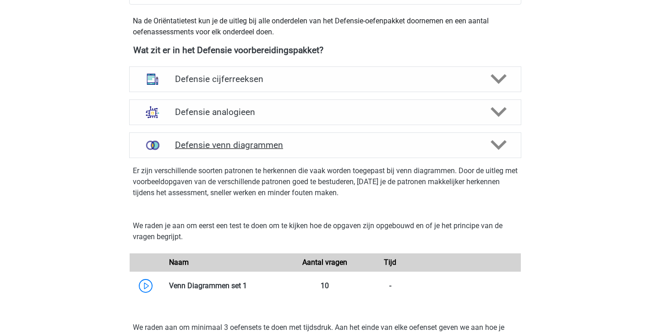
scroll to position [404, 0]
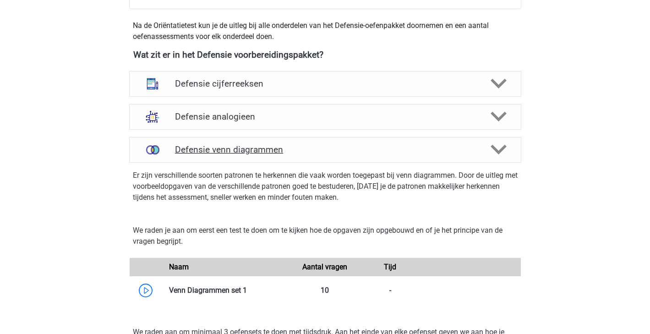
click at [315, 194] on p "Er zijn verschillende soorten patronen te herkennen die vaak worden toegepast b…" at bounding box center [325, 186] width 385 height 33
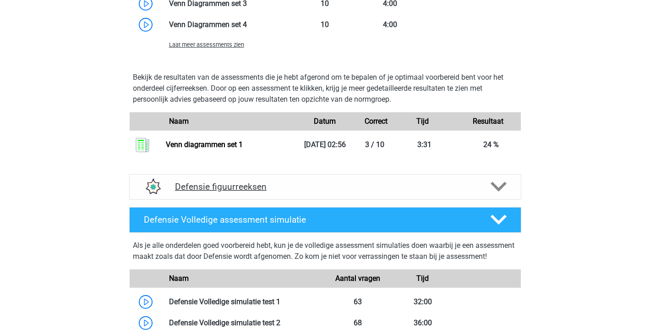
click at [261, 184] on h4 "Defensie figuurreeksen" at bounding box center [325, 186] width 300 height 11
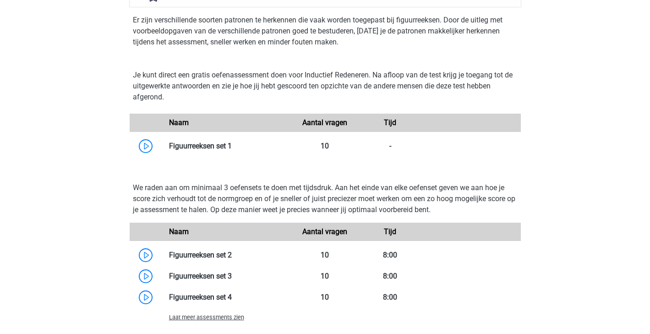
scroll to position [1029, 0]
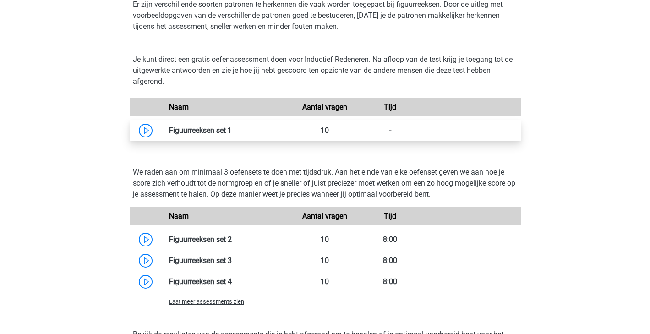
click at [232, 134] on link at bounding box center [232, 130] width 0 height 9
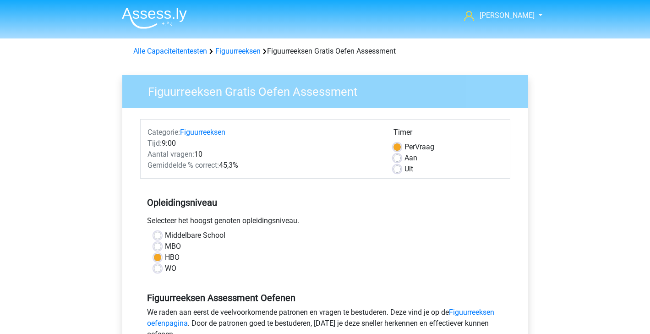
scroll to position [204, 0]
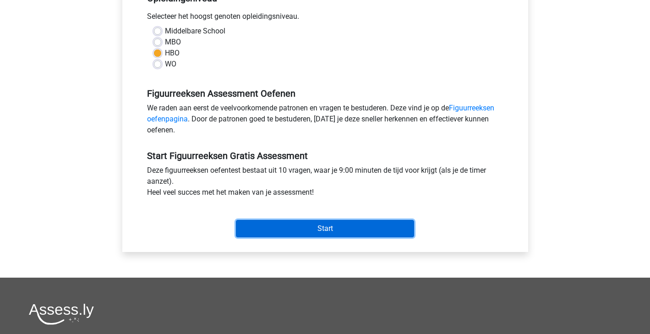
click at [264, 227] on input "Start" at bounding box center [325, 228] width 178 height 17
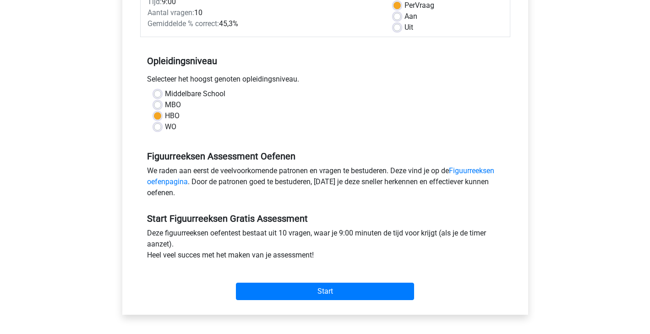
scroll to position [144, 0]
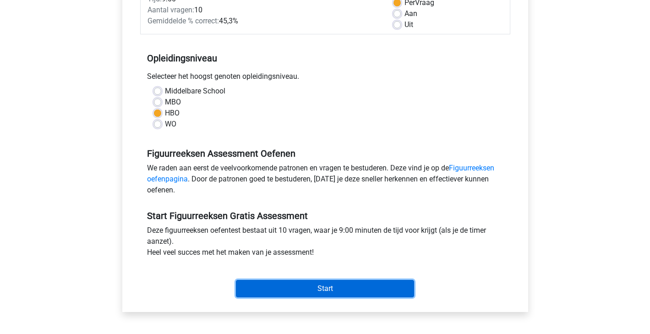
click at [250, 280] on input "Start" at bounding box center [325, 288] width 178 height 17
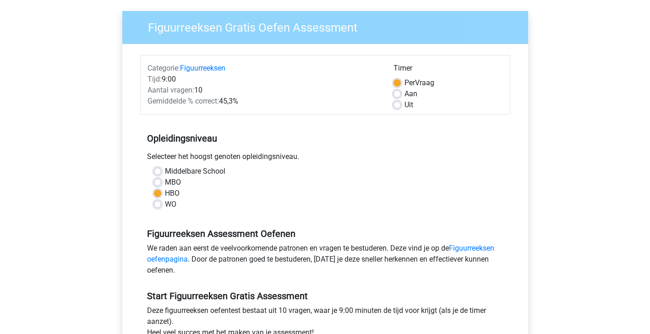
scroll to position [64, 0]
click at [404, 106] on label "Uit" at bounding box center [408, 105] width 9 height 11
click at [398, 106] on input "Uit" at bounding box center [396, 104] width 7 height 9
radio input "true"
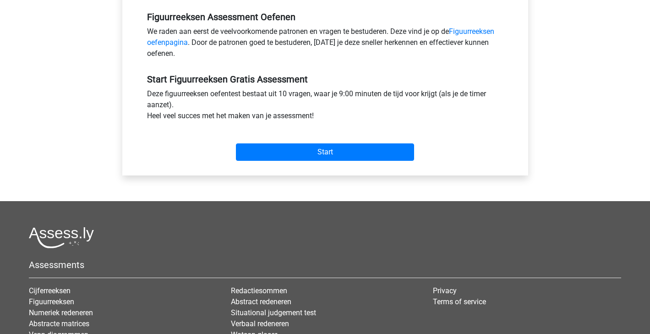
scroll to position [297, 0]
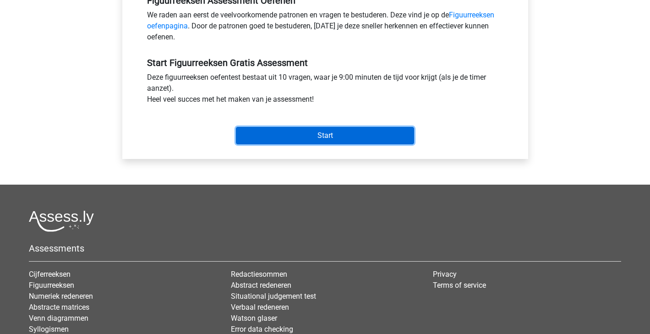
click at [393, 134] on input "Start" at bounding box center [325, 135] width 178 height 17
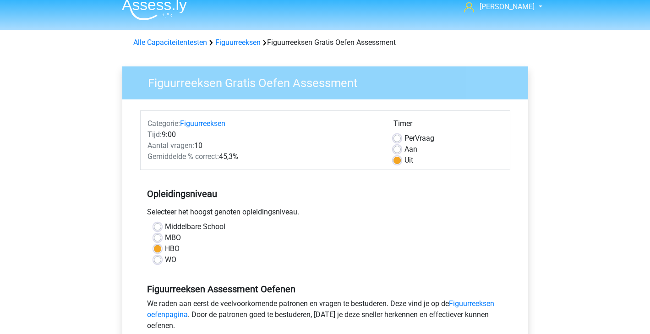
scroll to position [8, 0]
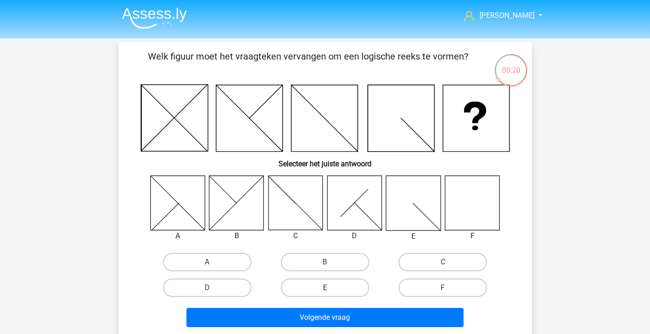
click at [470, 206] on icon at bounding box center [472, 202] width 54 height 54
click at [421, 287] on label "F" at bounding box center [442, 287] width 88 height 18
click at [443, 288] on input "F" at bounding box center [446, 291] width 6 height 6
radio input "true"
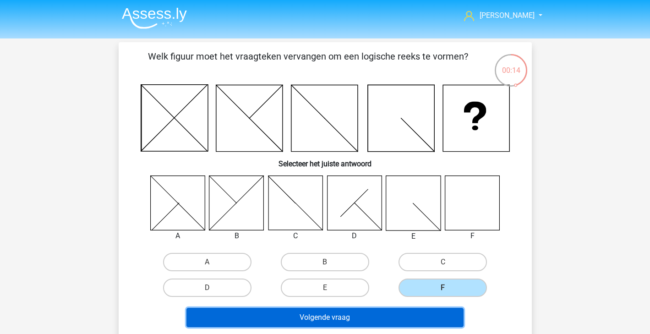
click at [419, 310] on button "Volgende vraag" at bounding box center [324, 317] width 277 height 19
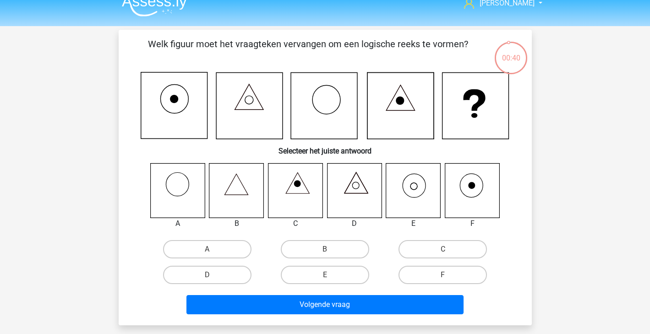
scroll to position [11, 0]
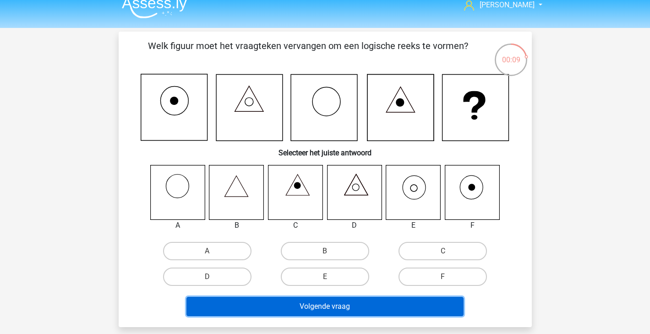
drag, startPoint x: 419, startPoint y: 310, endPoint x: 454, endPoint y: 196, distance: 119.6
click at [421, 301] on button "Volgende vraag" at bounding box center [324, 306] width 277 height 19
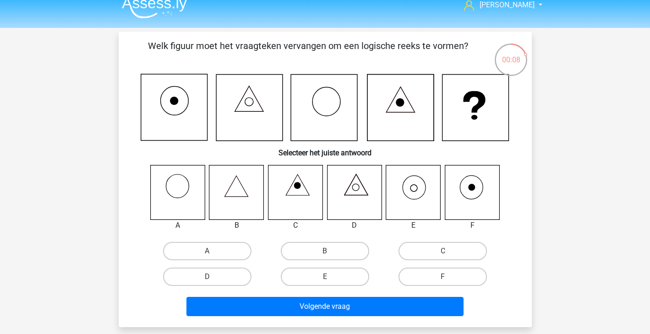
click at [421, 199] on icon at bounding box center [413, 192] width 54 height 54
click at [423, 185] on icon at bounding box center [413, 192] width 54 height 54
click at [319, 287] on div "E" at bounding box center [325, 277] width 118 height 26
click at [335, 270] on label "E" at bounding box center [325, 276] width 88 height 18
click at [331, 277] on input "E" at bounding box center [328, 280] width 6 height 6
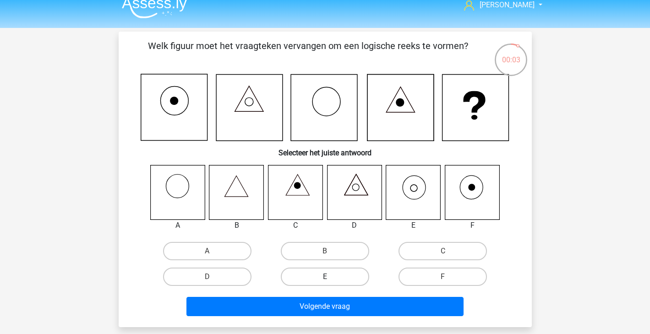
radio input "true"
click at [327, 318] on div "Volgende vraag" at bounding box center [324, 308] width 353 height 23
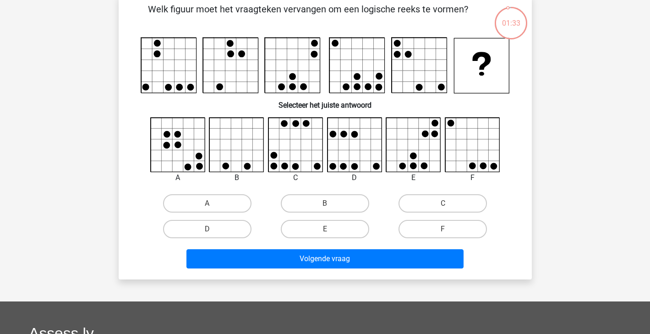
scroll to position [256, 0]
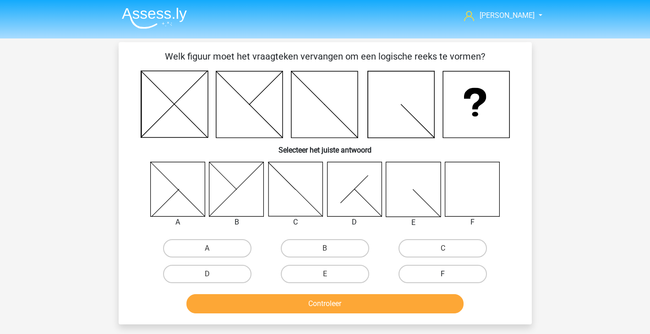
click at [435, 271] on label "F" at bounding box center [442, 274] width 88 height 18
click at [443, 274] on input "F" at bounding box center [446, 277] width 6 height 6
radio input "true"
click at [415, 312] on button "Controleer" at bounding box center [324, 303] width 277 height 19
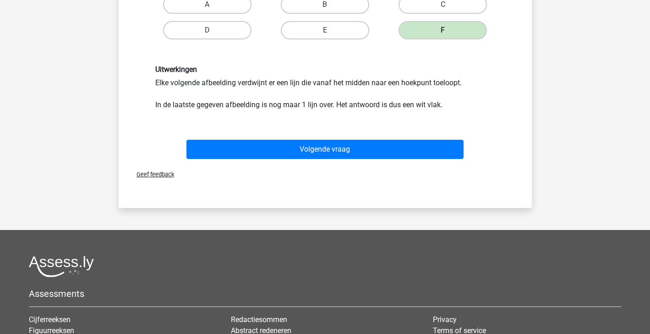
scroll to position [266, 0]
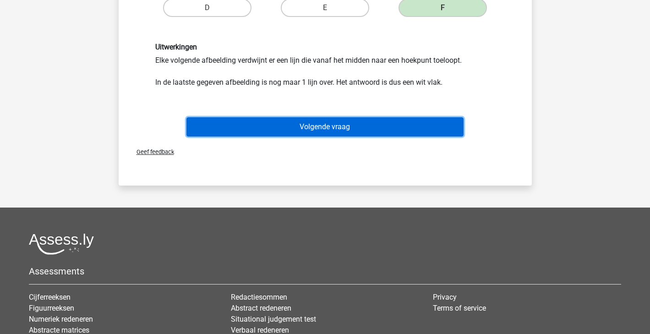
click at [390, 133] on button "Volgende vraag" at bounding box center [324, 126] width 277 height 19
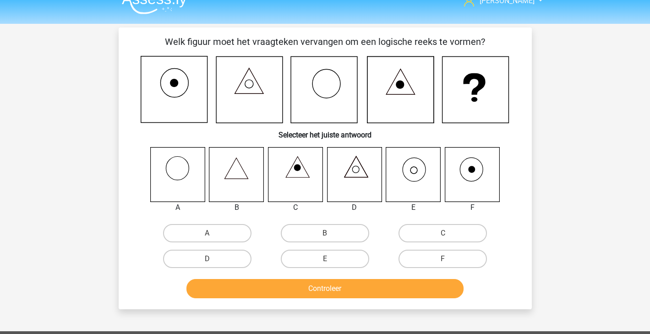
scroll to position [0, 0]
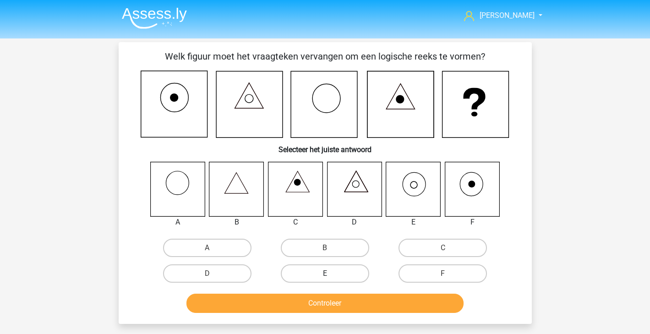
click at [334, 273] on label "E" at bounding box center [325, 273] width 88 height 18
click at [331, 273] on input "E" at bounding box center [328, 276] width 6 height 6
radio input "true"
click at [335, 308] on button "Controleer" at bounding box center [324, 303] width 277 height 19
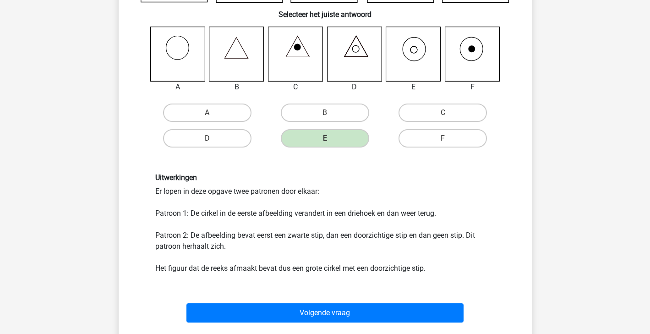
scroll to position [137, 0]
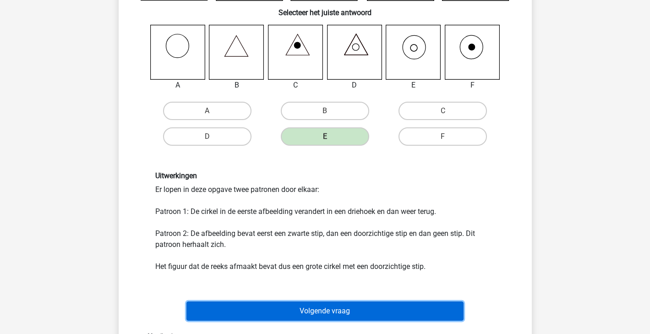
click at [335, 313] on button "Volgende vraag" at bounding box center [324, 310] width 277 height 19
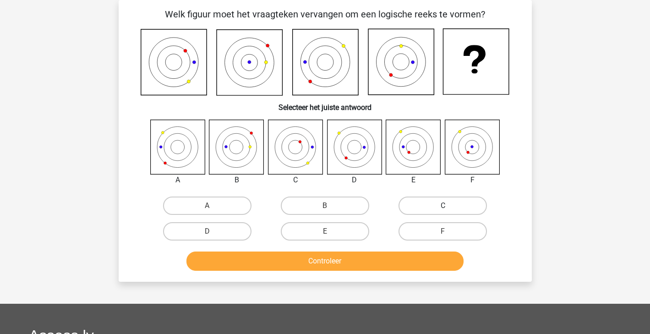
scroll to position [0, 0]
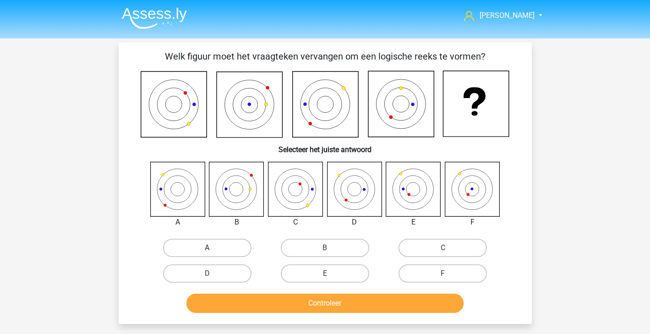
click at [226, 252] on label "A" at bounding box center [207, 248] width 88 height 18
click at [213, 252] on input "A" at bounding box center [210, 251] width 6 height 6
radio input "true"
click at [261, 300] on button "Controleer" at bounding box center [324, 303] width 277 height 19
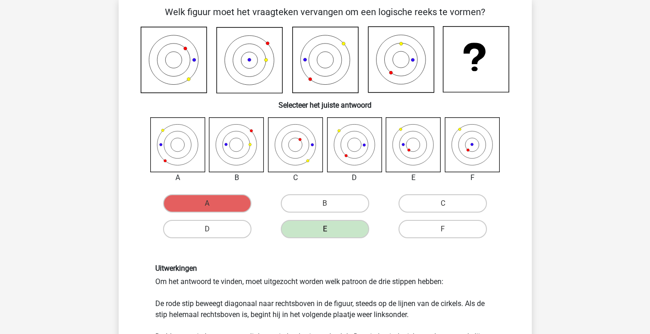
scroll to position [76, 0]
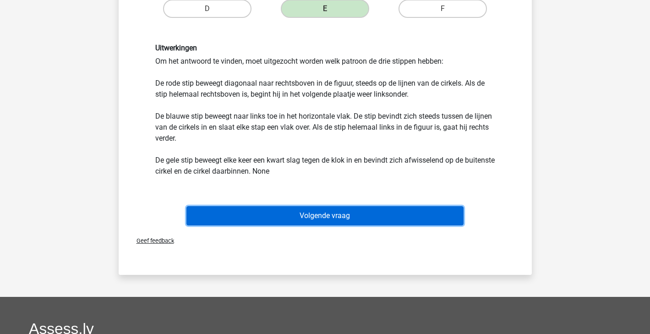
click at [305, 221] on button "Volgende vraag" at bounding box center [324, 215] width 277 height 19
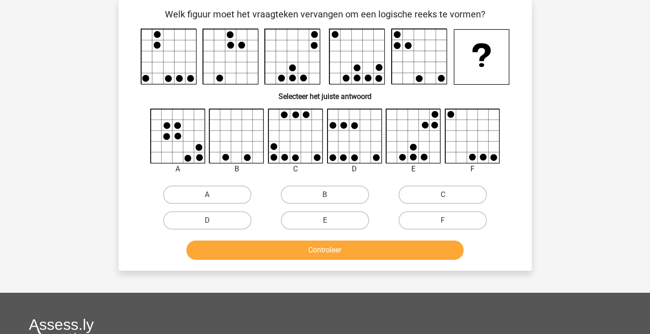
scroll to position [0, 0]
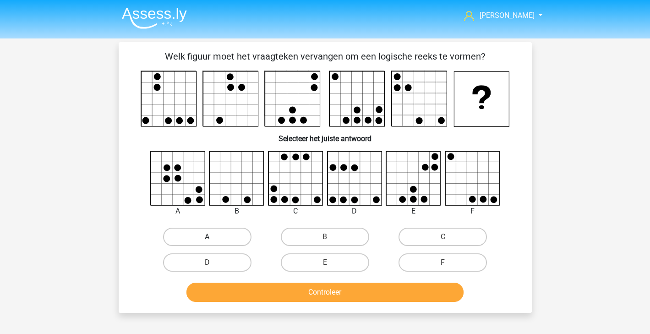
click at [174, 234] on label "A" at bounding box center [207, 237] width 88 height 18
click at [207, 237] on input "A" at bounding box center [210, 240] width 6 height 6
radio input "true"
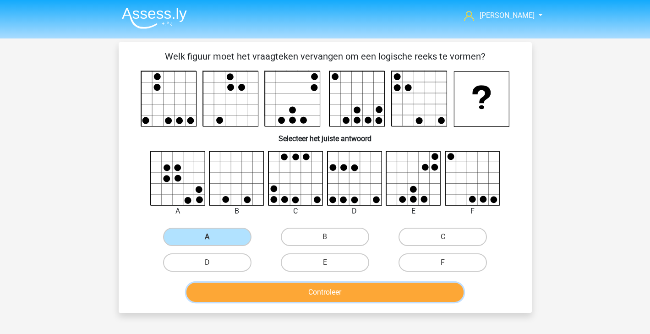
click at [236, 300] on button "Controleer" at bounding box center [324, 292] width 277 height 19
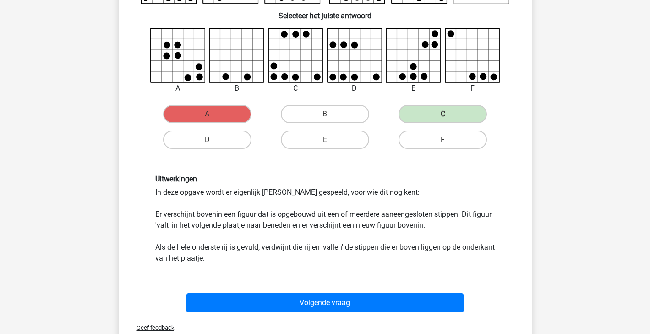
scroll to position [131, 0]
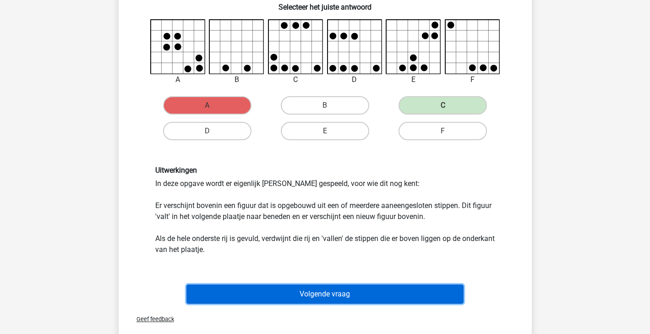
click at [301, 302] on button "Volgende vraag" at bounding box center [324, 293] width 277 height 19
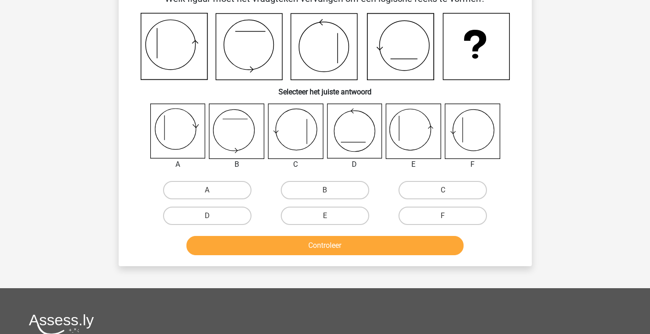
scroll to position [42, 0]
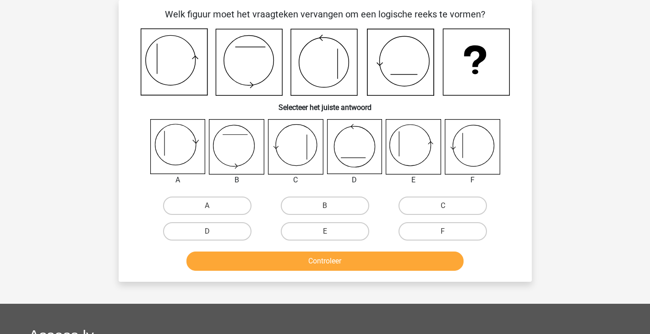
click at [423, 142] on icon at bounding box center [413, 147] width 54 height 54
click at [350, 227] on label "E" at bounding box center [325, 231] width 88 height 18
click at [331, 231] on input "E" at bounding box center [328, 234] width 6 height 6
radio input "true"
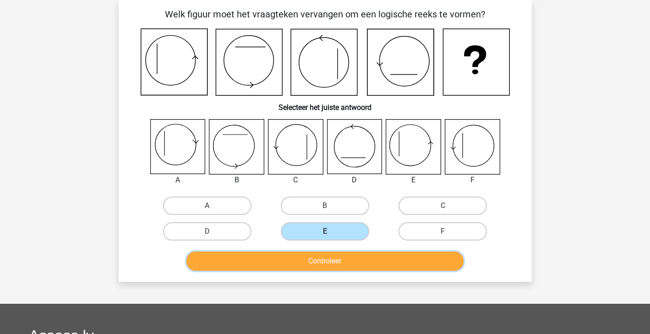
click at [362, 268] on button "Controleer" at bounding box center [324, 260] width 277 height 19
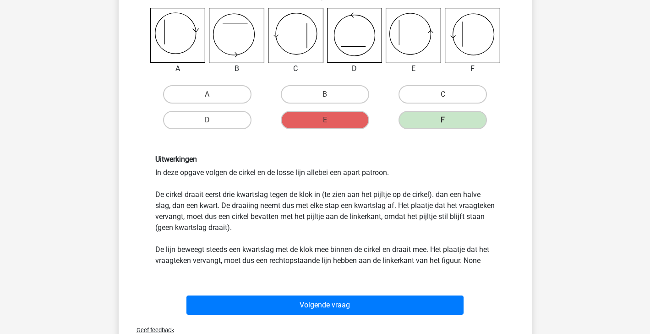
scroll to position [181, 0]
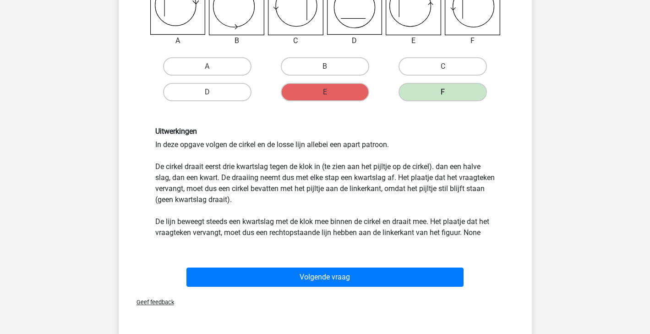
click at [333, 289] on div "Volgende vraag" at bounding box center [324, 278] width 353 height 23
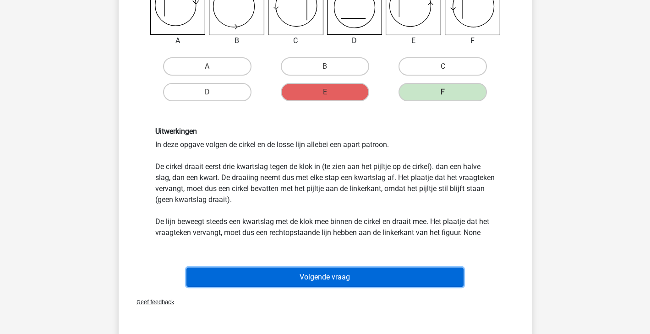
click at [340, 281] on button "Volgende vraag" at bounding box center [324, 276] width 277 height 19
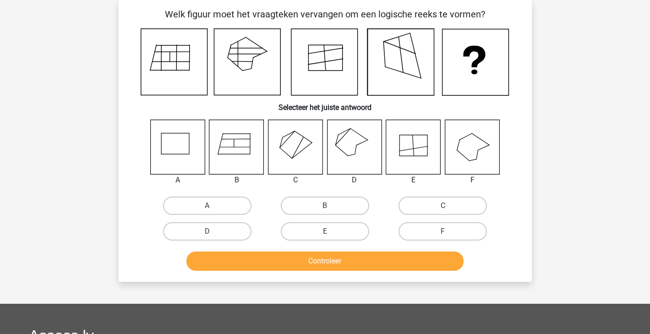
scroll to position [42, 0]
click at [232, 228] on label "D" at bounding box center [207, 231] width 88 height 18
click at [213, 231] on input "D" at bounding box center [210, 234] width 6 height 6
radio input "true"
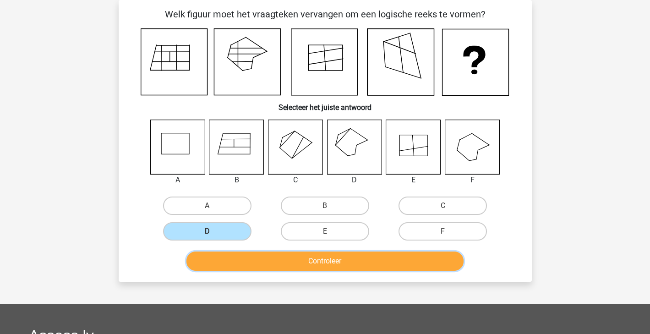
click at [246, 255] on button "Controleer" at bounding box center [324, 260] width 277 height 19
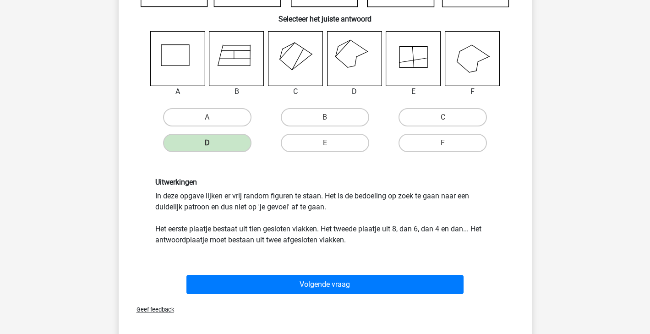
scroll to position [158, 0]
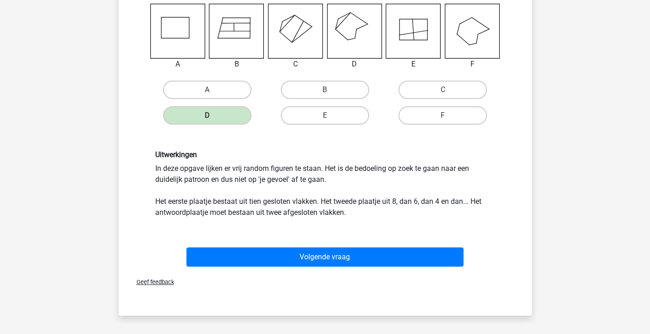
click at [434, 268] on div "Volgende vraag" at bounding box center [324, 258] width 353 height 23
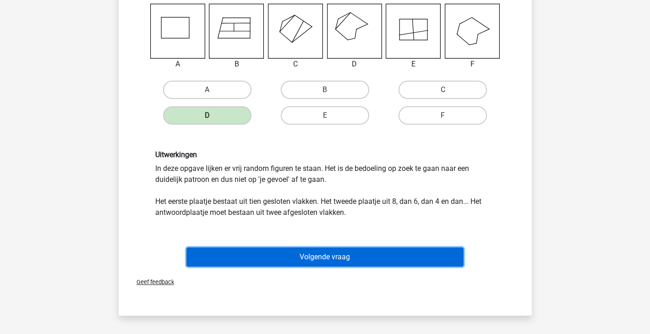
click at [436, 263] on button "Volgende vraag" at bounding box center [324, 256] width 277 height 19
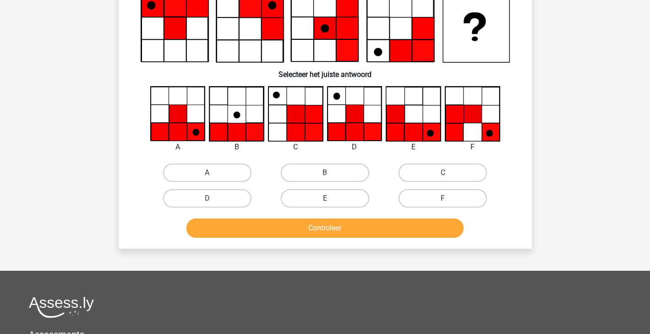
scroll to position [42, 0]
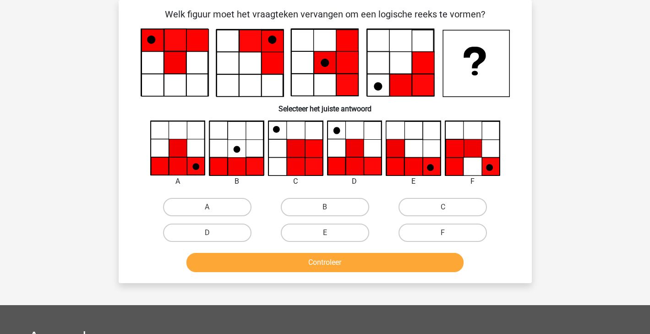
click at [186, 197] on div "A" at bounding box center [207, 207] width 118 height 26
click at [199, 214] on label "A" at bounding box center [207, 207] width 88 height 18
click at [207, 213] on input "A" at bounding box center [210, 210] width 6 height 6
radio input "true"
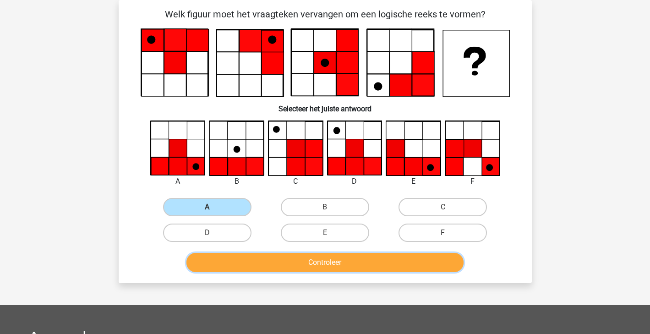
click at [243, 256] on button "Controleer" at bounding box center [324, 262] width 277 height 19
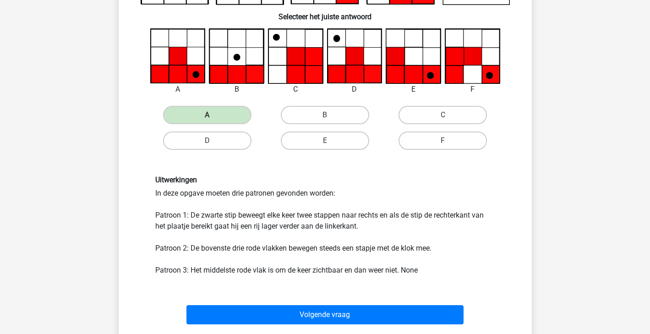
scroll to position [188, 0]
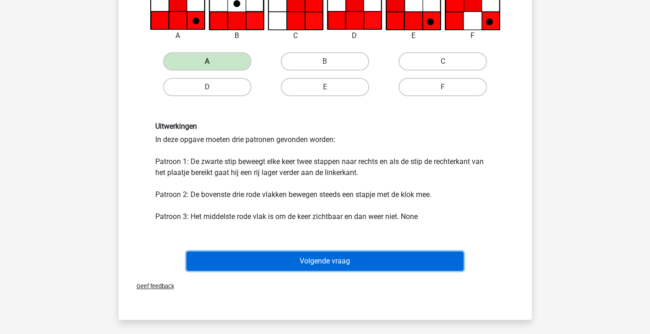
click at [284, 262] on button "Volgende vraag" at bounding box center [324, 260] width 277 height 19
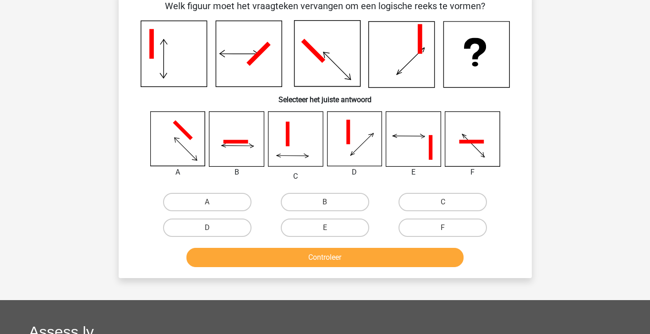
scroll to position [42, 0]
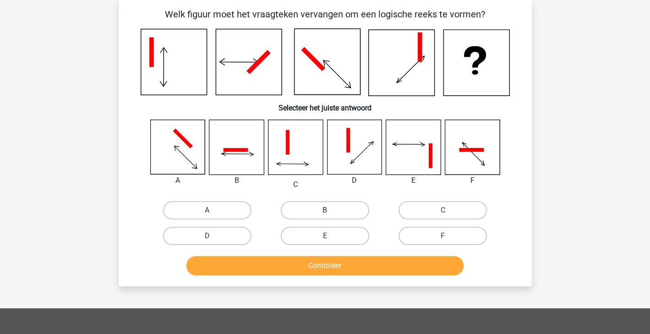
click at [354, 209] on label "B" at bounding box center [325, 210] width 88 height 18
click at [331, 210] on input "B" at bounding box center [328, 213] width 6 height 6
radio input "true"
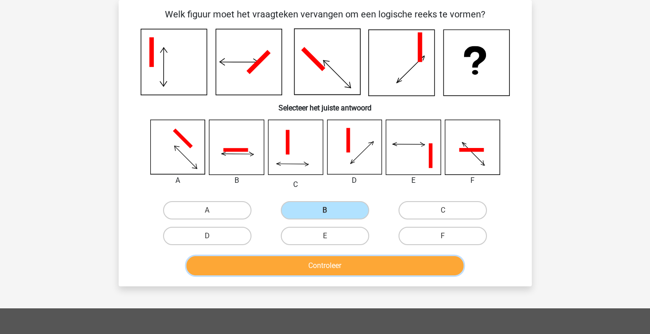
click at [326, 266] on button "Controleer" at bounding box center [324, 265] width 277 height 19
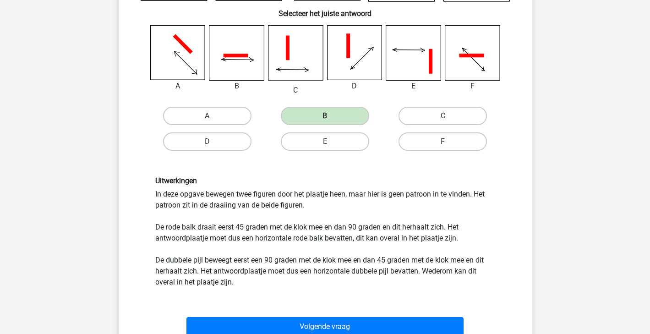
scroll to position [261, 0]
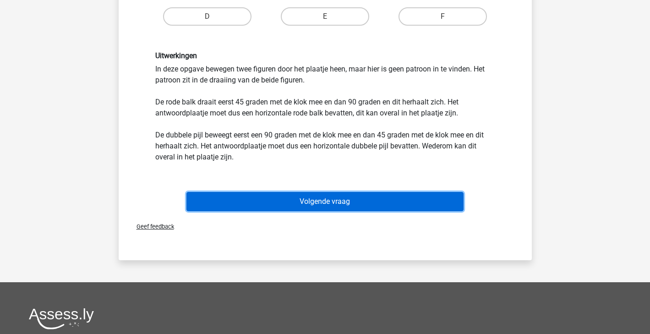
click at [348, 197] on button "Volgende vraag" at bounding box center [324, 201] width 277 height 19
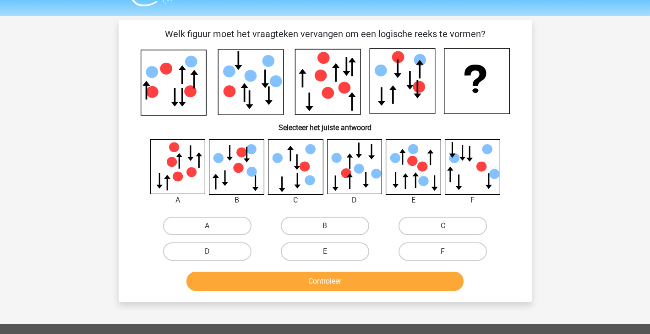
scroll to position [0, 0]
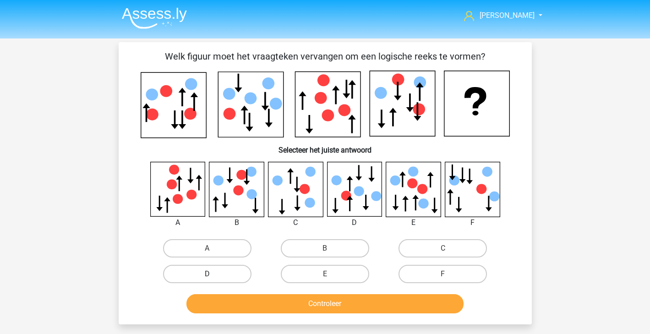
click at [225, 270] on label "D" at bounding box center [207, 274] width 88 height 18
click at [213, 274] on input "D" at bounding box center [210, 277] width 6 height 6
radio input "true"
click at [238, 299] on button "Controleer" at bounding box center [324, 303] width 277 height 19
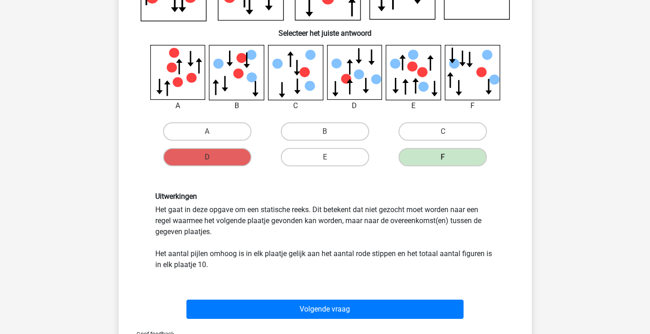
scroll to position [156, 0]
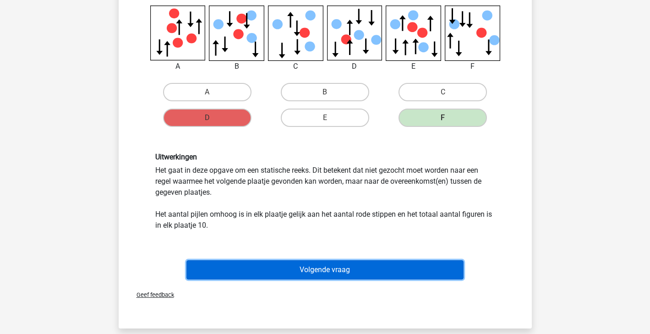
click at [270, 272] on button "Volgende vraag" at bounding box center [324, 269] width 277 height 19
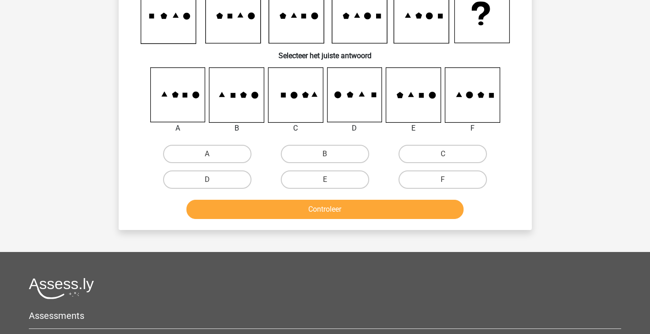
scroll to position [42, 0]
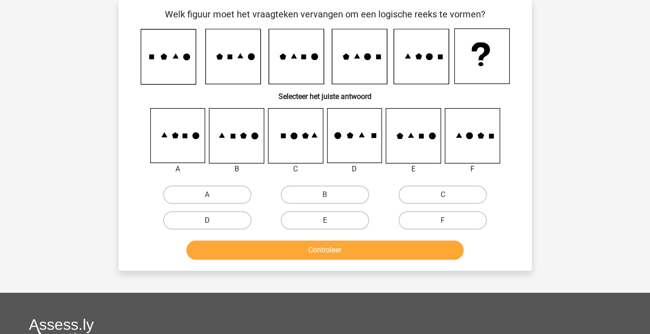
click at [250, 221] on label "D" at bounding box center [207, 220] width 88 height 18
click at [213, 221] on input "D" at bounding box center [210, 223] width 6 height 6
radio input "true"
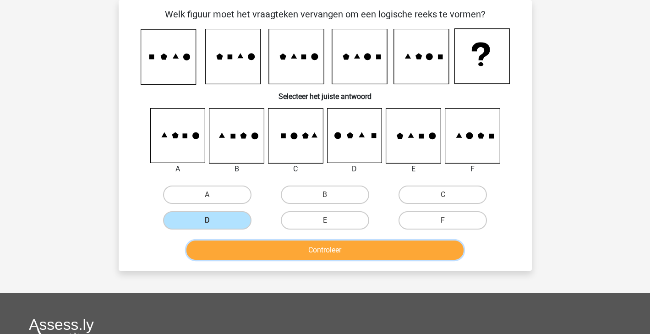
click at [257, 242] on button "Controleer" at bounding box center [324, 249] width 277 height 19
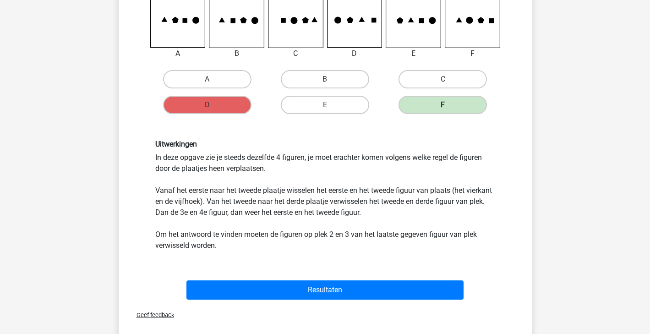
scroll to position [158, 0]
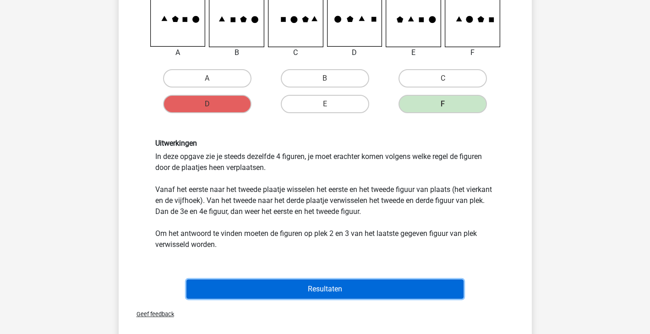
click at [279, 289] on button "Resultaten" at bounding box center [324, 288] width 277 height 19
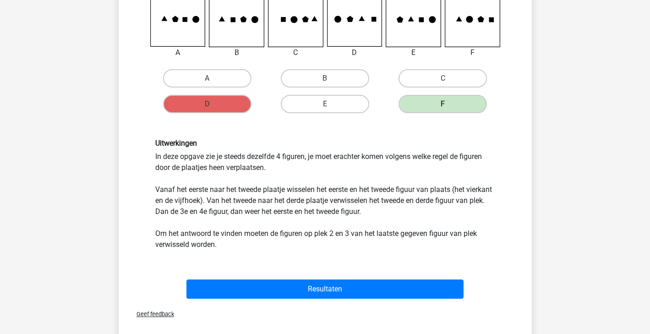
scroll to position [256, 0]
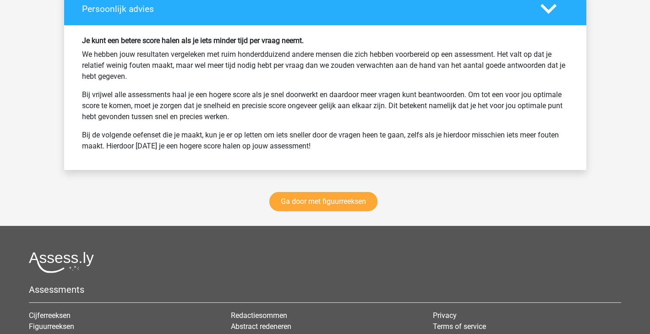
scroll to position [1360, 0]
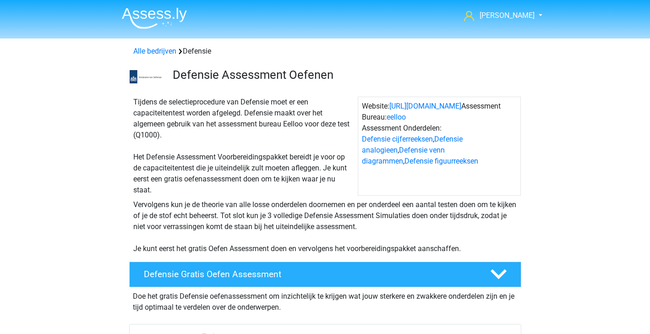
scroll to position [730, 0]
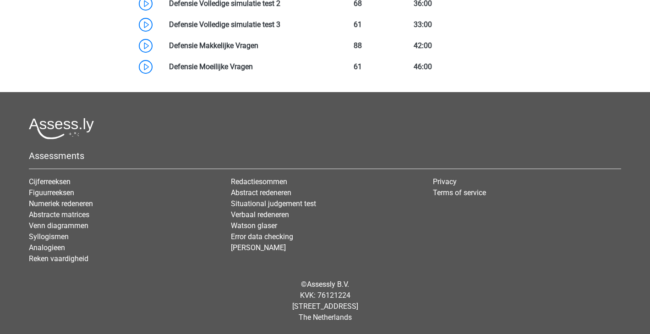
click at [253, 66] on link at bounding box center [253, 66] width 0 height 9
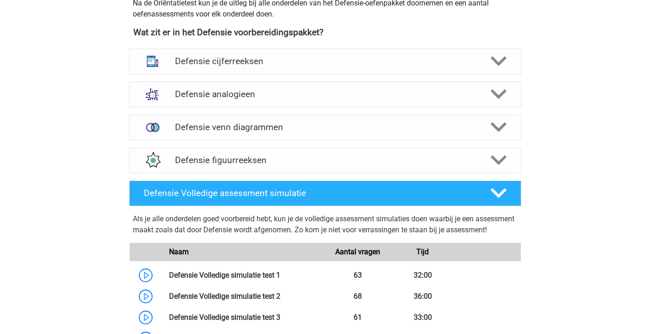
scroll to position [619, 0]
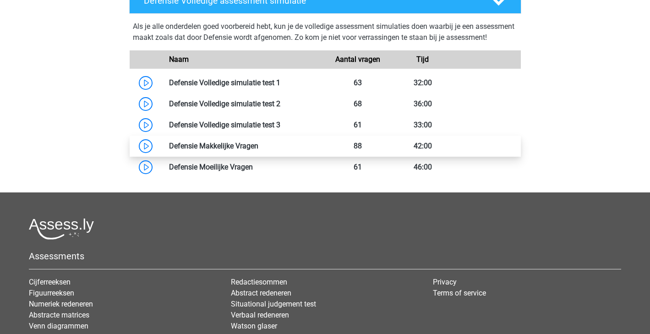
click at [258, 150] on link at bounding box center [258, 145] width 0 height 9
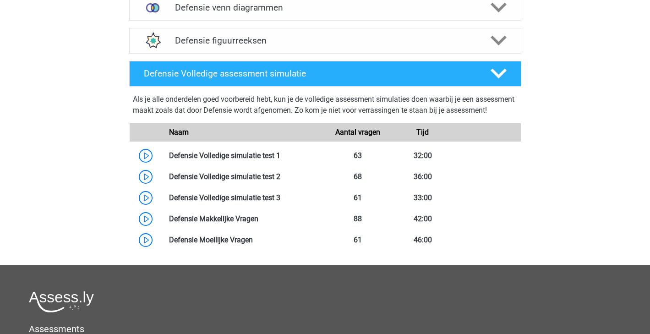
scroll to position [473, 0]
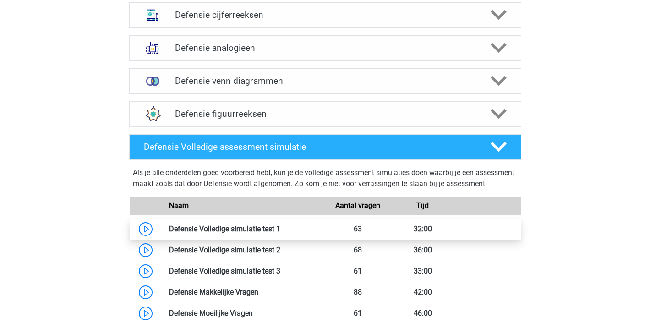
click at [280, 233] on link at bounding box center [280, 228] width 0 height 9
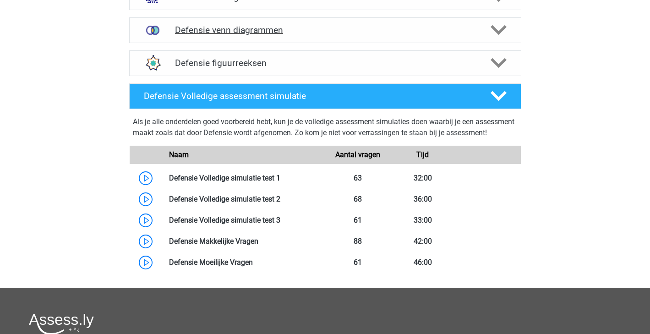
scroll to position [526, 0]
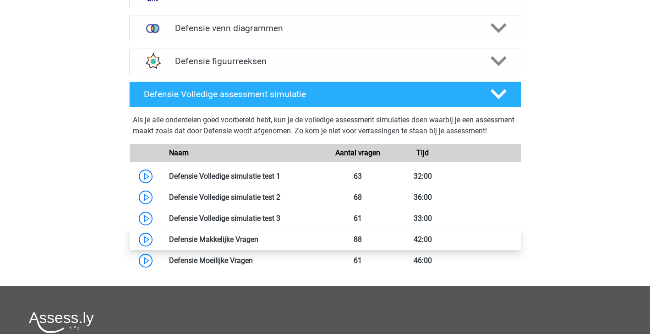
click at [258, 244] on link at bounding box center [258, 239] width 0 height 9
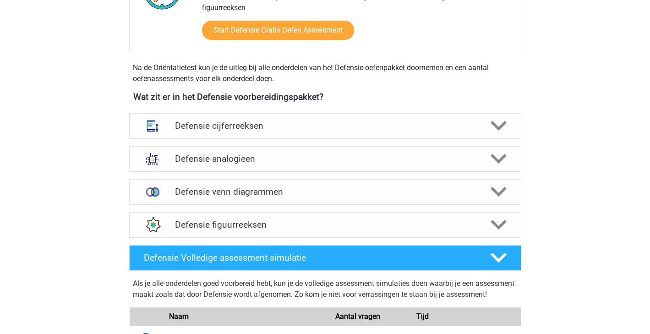
scroll to position [361, 0]
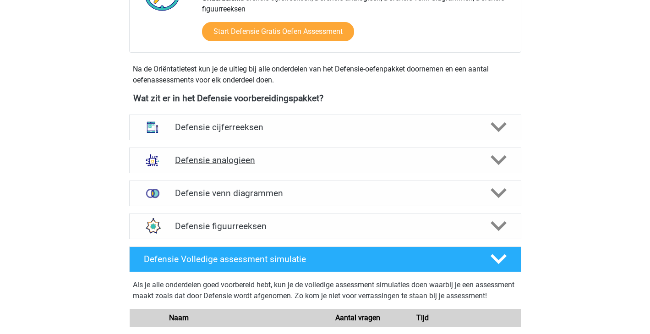
click at [321, 159] on h4 "Defensie analogieen" at bounding box center [325, 160] width 300 height 11
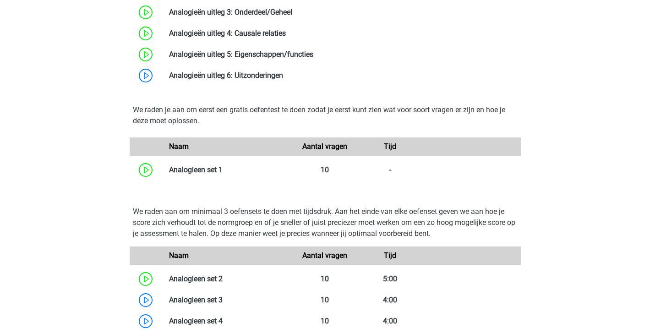
scroll to position [804, 0]
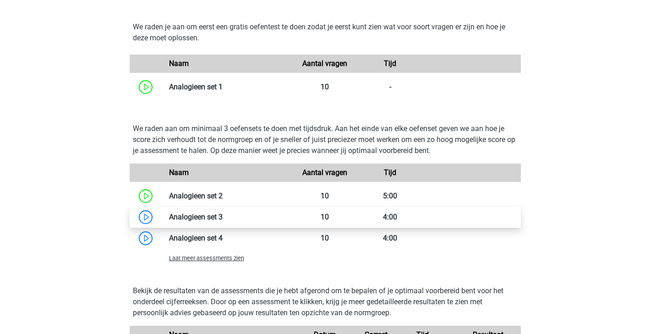
click at [223, 218] on link at bounding box center [223, 216] width 0 height 9
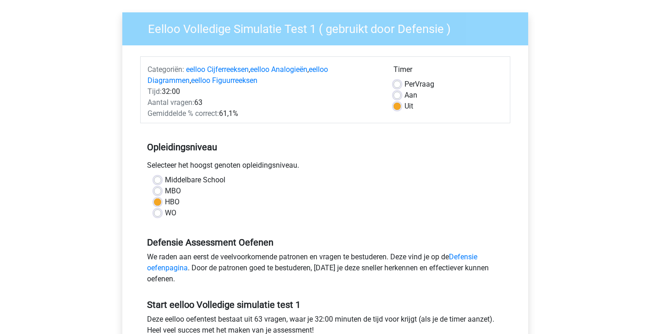
scroll to position [64, 0]
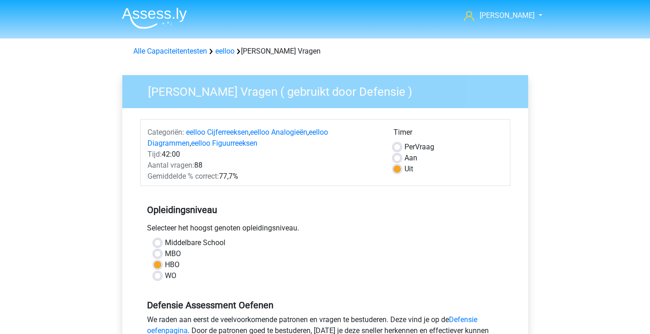
click at [218, 250] on div "MBO" at bounding box center [325, 253] width 343 height 11
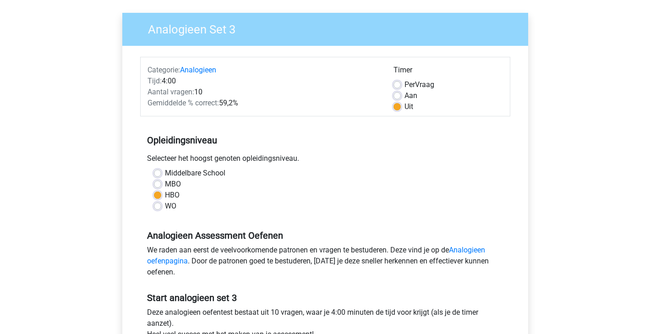
scroll to position [179, 0]
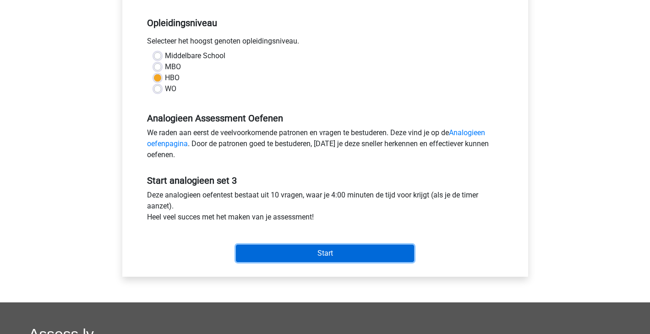
click at [348, 246] on input "Start" at bounding box center [325, 253] width 178 height 17
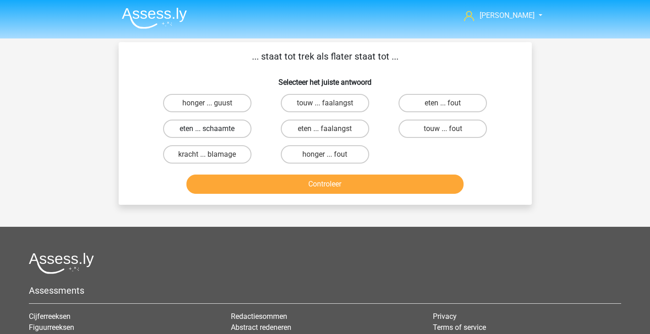
click at [238, 131] on label "eten ... schaamte" at bounding box center [207, 129] width 88 height 18
click at [213, 131] on input "eten ... schaamte" at bounding box center [210, 132] width 6 height 6
radio input "true"
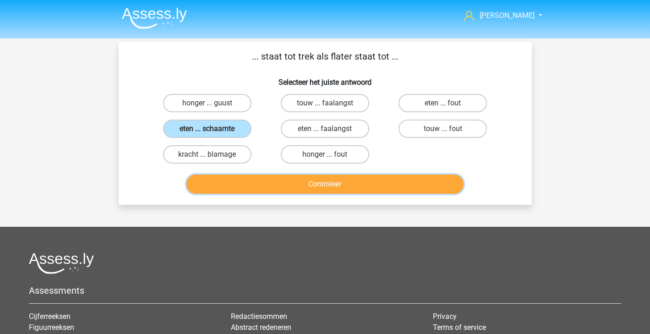
click at [265, 190] on button "Controleer" at bounding box center [324, 183] width 277 height 19
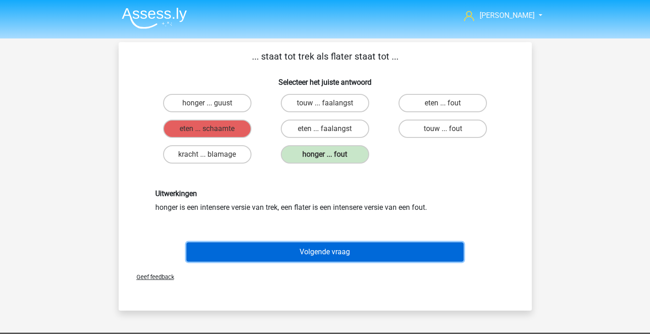
click at [254, 245] on button "Volgende vraag" at bounding box center [324, 251] width 277 height 19
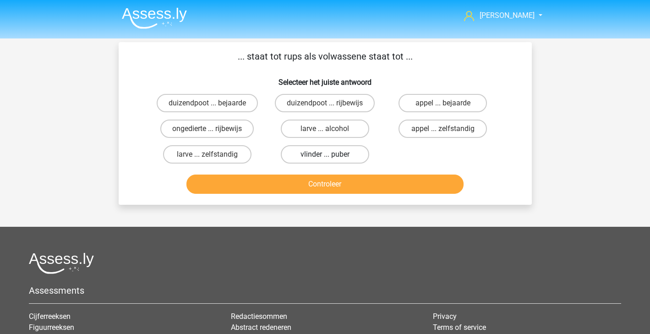
click at [343, 156] on label "vlinder ... puber" at bounding box center [325, 154] width 88 height 18
click at [331, 156] on input "vlinder ... puber" at bounding box center [328, 157] width 6 height 6
radio input "true"
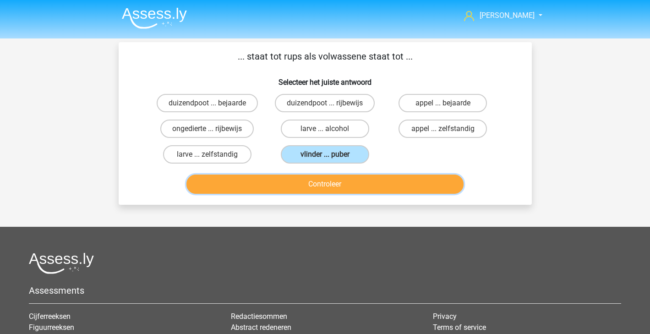
click at [360, 184] on button "Controleer" at bounding box center [324, 183] width 277 height 19
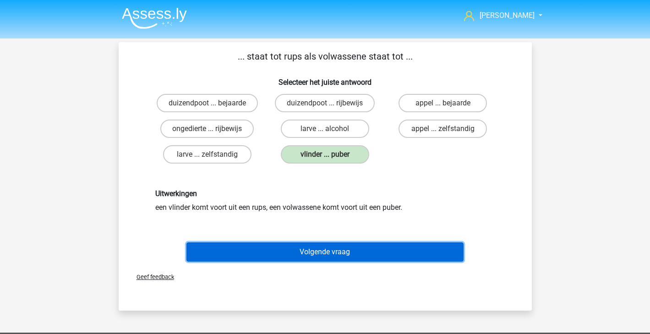
click at [337, 257] on button "Volgende vraag" at bounding box center [324, 251] width 277 height 19
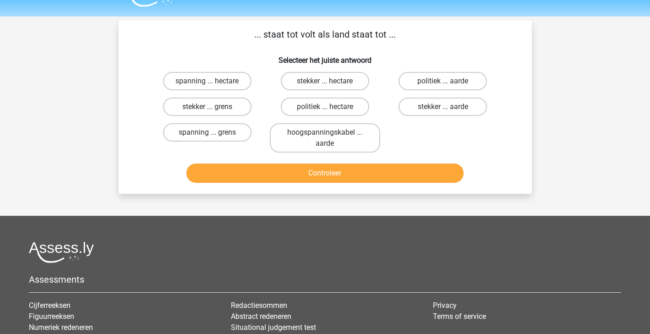
scroll to position [42, 0]
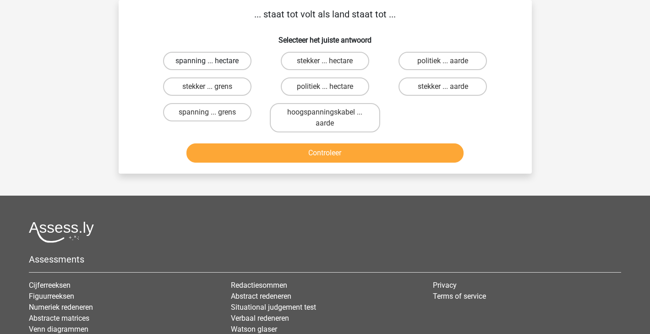
click at [231, 63] on label "spanning ... hectare" at bounding box center [207, 61] width 88 height 18
click at [213, 63] on input "spanning ... hectare" at bounding box center [210, 64] width 6 height 6
radio input "true"
click at [246, 150] on button "Controleer" at bounding box center [324, 152] width 277 height 19
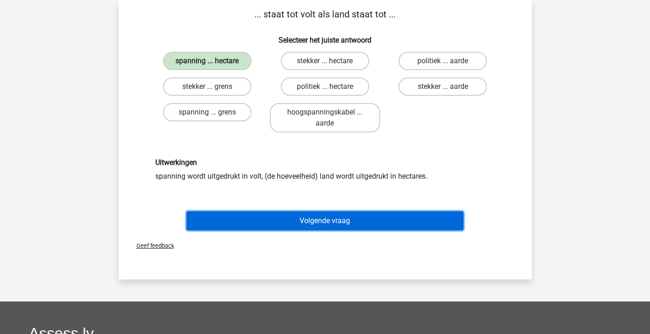
click at [247, 217] on button "Volgende vraag" at bounding box center [324, 220] width 277 height 19
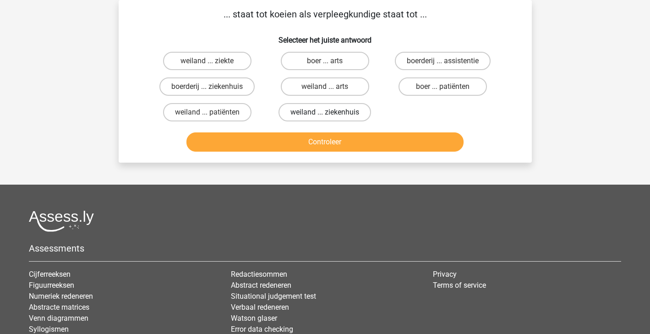
click at [351, 115] on label "weiland ... ziekenhuis" at bounding box center [324, 112] width 92 height 18
click at [331, 115] on input "weiland ... ziekenhuis" at bounding box center [328, 115] width 6 height 6
radio input "true"
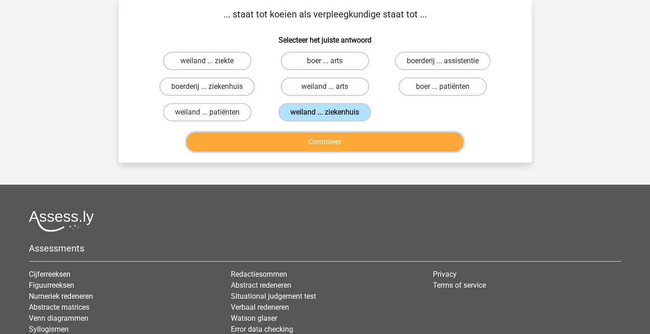
click at [349, 133] on button "Controleer" at bounding box center [324, 141] width 277 height 19
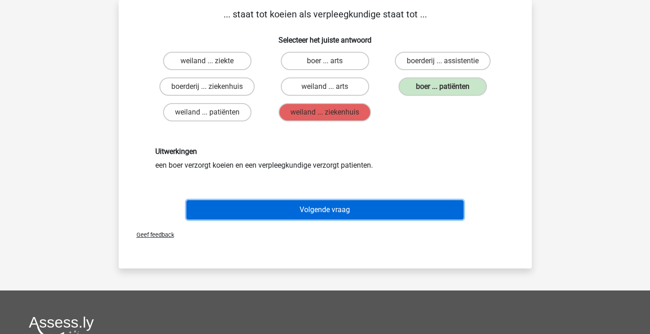
click at [330, 202] on button "Volgende vraag" at bounding box center [324, 209] width 277 height 19
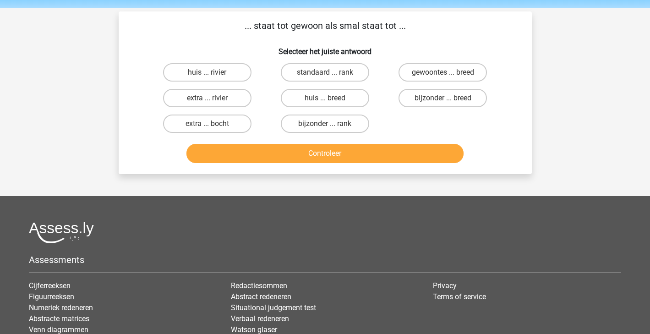
scroll to position [0, 0]
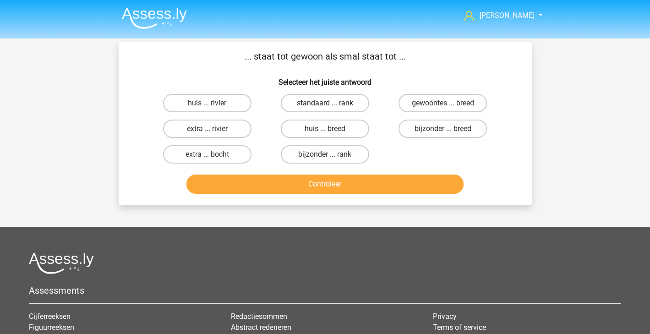
click at [358, 108] on label "standaard ... rank" at bounding box center [325, 103] width 88 height 18
click at [331, 108] on input "standaard ... rank" at bounding box center [328, 106] width 6 height 6
radio input "true"
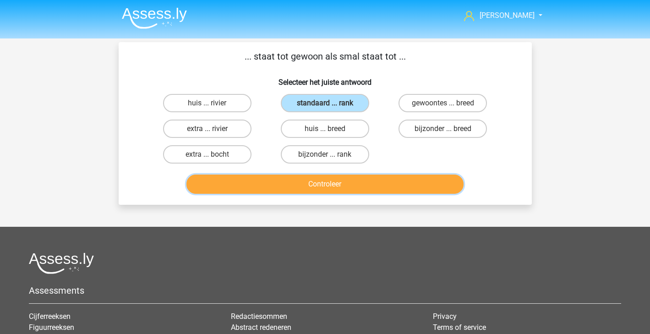
click at [330, 186] on button "Controleer" at bounding box center [324, 183] width 277 height 19
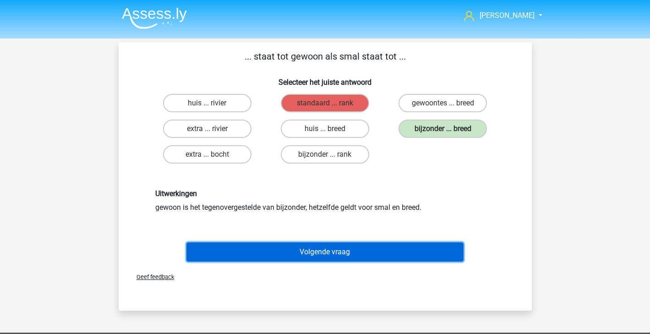
click at [320, 245] on button "Volgende vraag" at bounding box center [324, 251] width 277 height 19
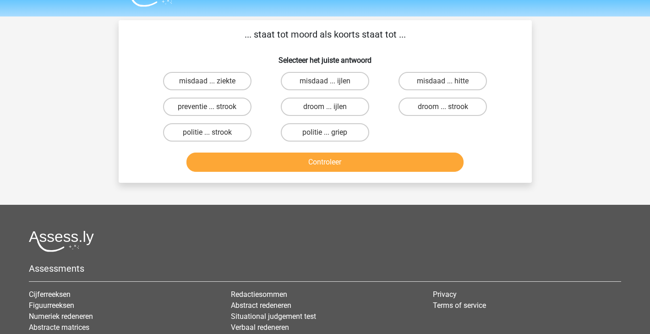
scroll to position [42, 0]
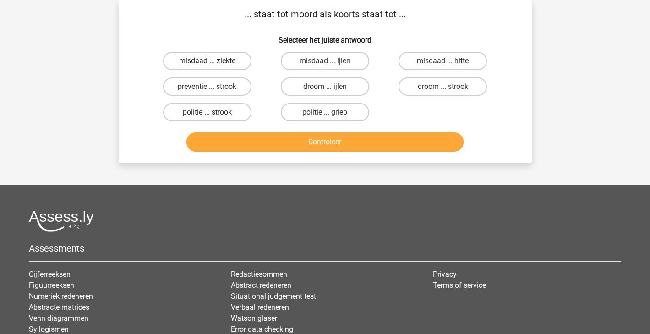
click at [238, 64] on label "misdaad ... ziekte" at bounding box center [207, 61] width 88 height 18
click at [213, 64] on input "misdaad ... ziekte" at bounding box center [210, 64] width 6 height 6
radio input "true"
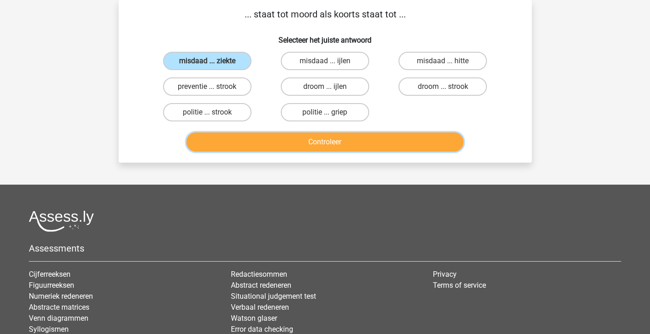
click at [260, 136] on button "Controleer" at bounding box center [324, 141] width 277 height 19
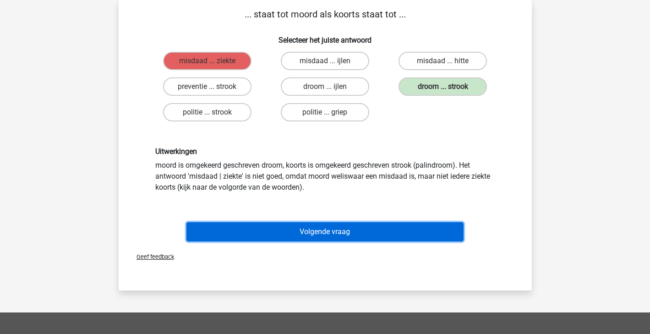
click at [320, 236] on button "Volgende vraag" at bounding box center [324, 231] width 277 height 19
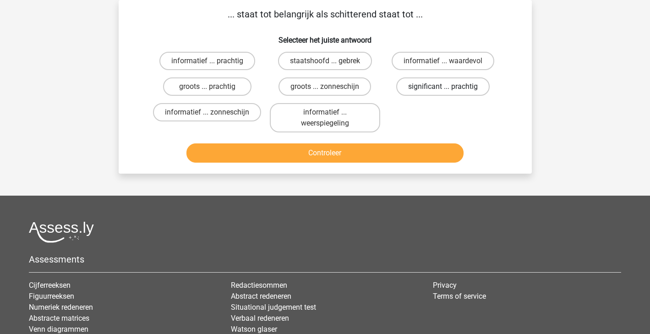
click at [477, 82] on label "significant ... prachtig" at bounding box center [442, 86] width 93 height 18
click at [449, 87] on input "significant ... prachtig" at bounding box center [446, 90] width 6 height 6
radio input "true"
click at [414, 162] on button "Controleer" at bounding box center [324, 152] width 277 height 19
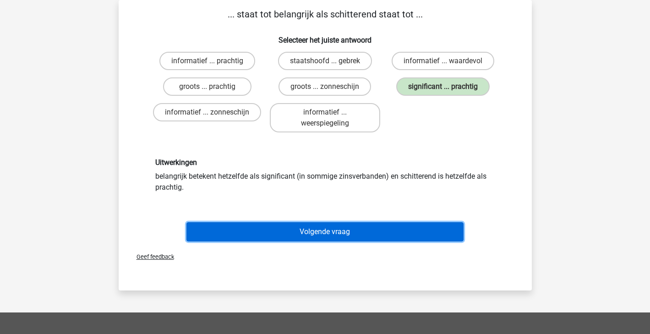
click at [360, 237] on button "Volgende vraag" at bounding box center [324, 231] width 277 height 19
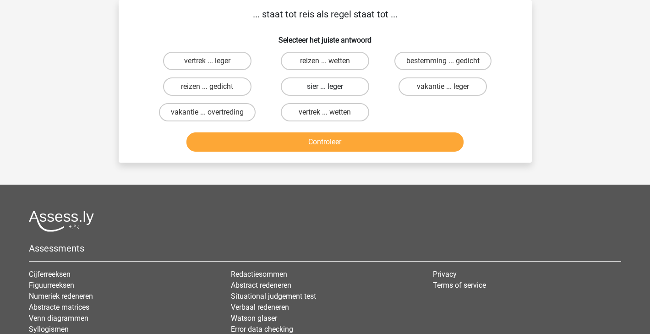
click at [358, 81] on label "sier ... leger" at bounding box center [325, 86] width 88 height 18
click at [331, 87] on input "sier ... leger" at bounding box center [328, 90] width 6 height 6
radio input "true"
click at [358, 127] on div "Controleer" at bounding box center [325, 140] width 384 height 30
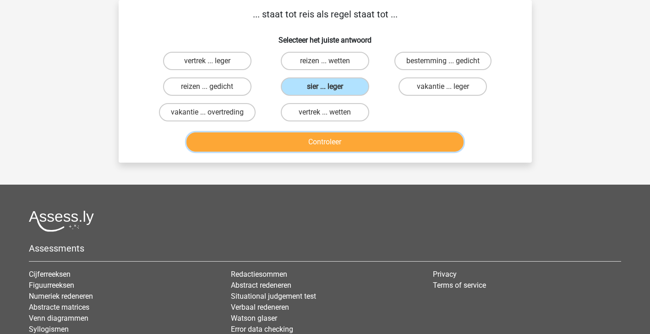
click at [356, 137] on button "Controleer" at bounding box center [324, 141] width 277 height 19
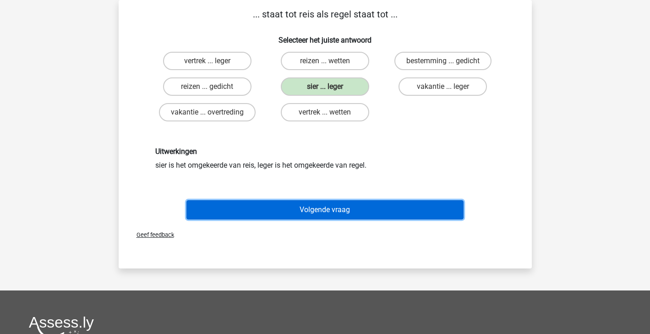
click at [348, 204] on button "Volgende vraag" at bounding box center [324, 209] width 277 height 19
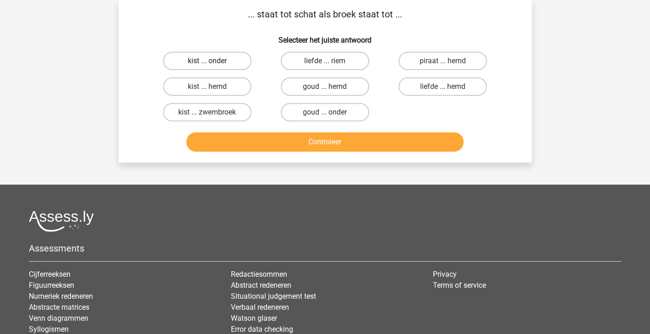
click at [221, 66] on label "kist ... onder" at bounding box center [207, 61] width 88 height 18
click at [213, 66] on input "kist ... onder" at bounding box center [210, 64] width 6 height 6
radio input "true"
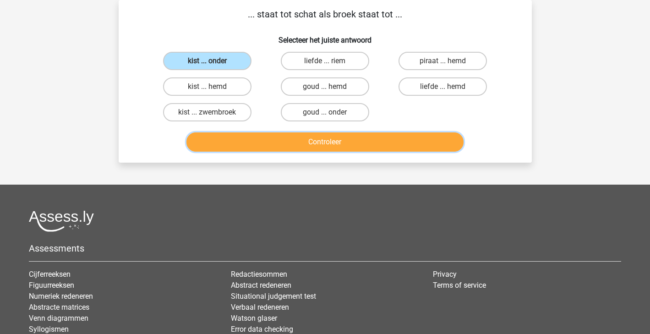
click at [250, 152] on button "Controleer" at bounding box center [324, 141] width 277 height 19
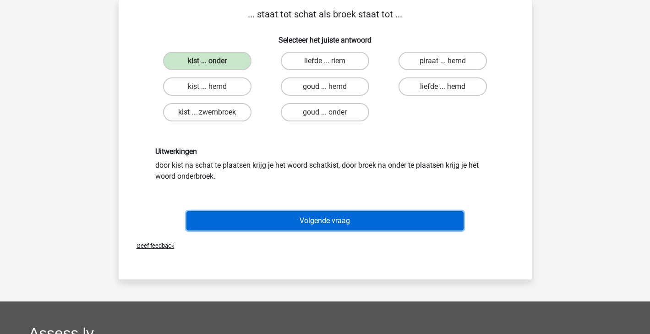
click at [281, 217] on button "Volgende vraag" at bounding box center [324, 220] width 277 height 19
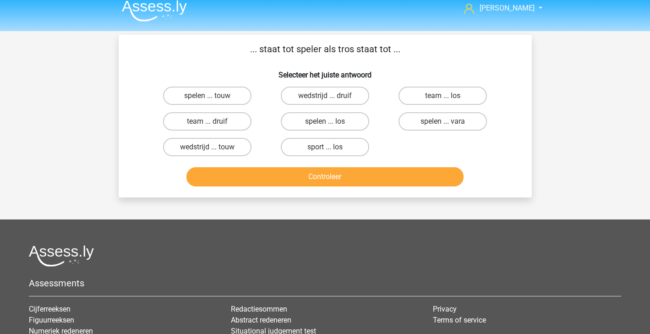
scroll to position [6, 0]
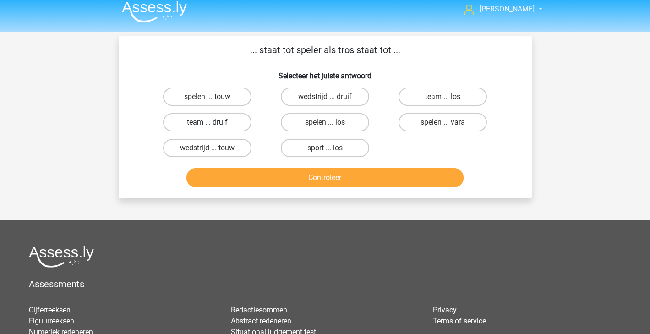
click at [238, 122] on label "team ... druif" at bounding box center [207, 122] width 88 height 18
click at [213, 122] on input "team ... druif" at bounding box center [210, 125] width 6 height 6
radio input "true"
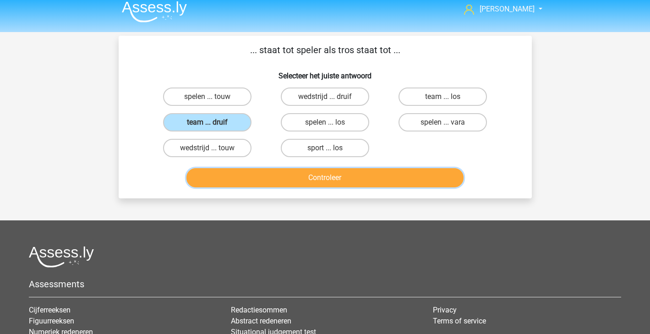
click at [346, 182] on button "Controleer" at bounding box center [324, 177] width 277 height 19
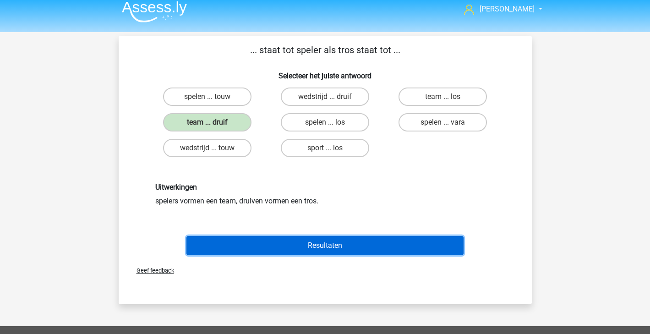
click at [330, 247] on button "Resultaten" at bounding box center [324, 245] width 277 height 19
click at [362, 239] on button "Resultaten" at bounding box center [324, 245] width 277 height 19
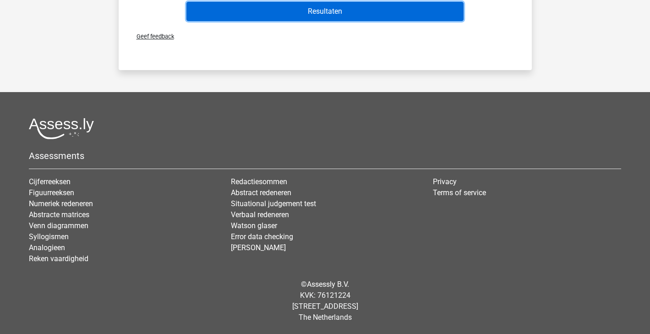
scroll to position [0, 0]
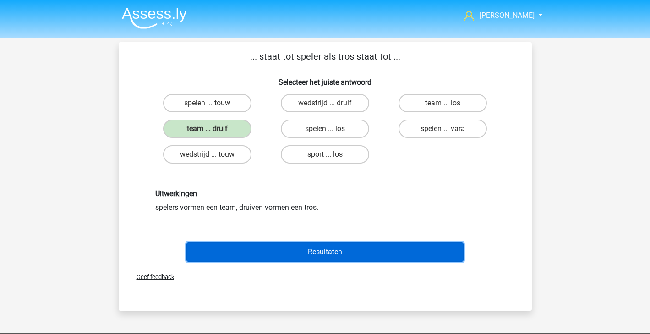
click at [339, 249] on button "Resultaten" at bounding box center [324, 251] width 277 height 19
